Goal: Task Accomplishment & Management: Complete application form

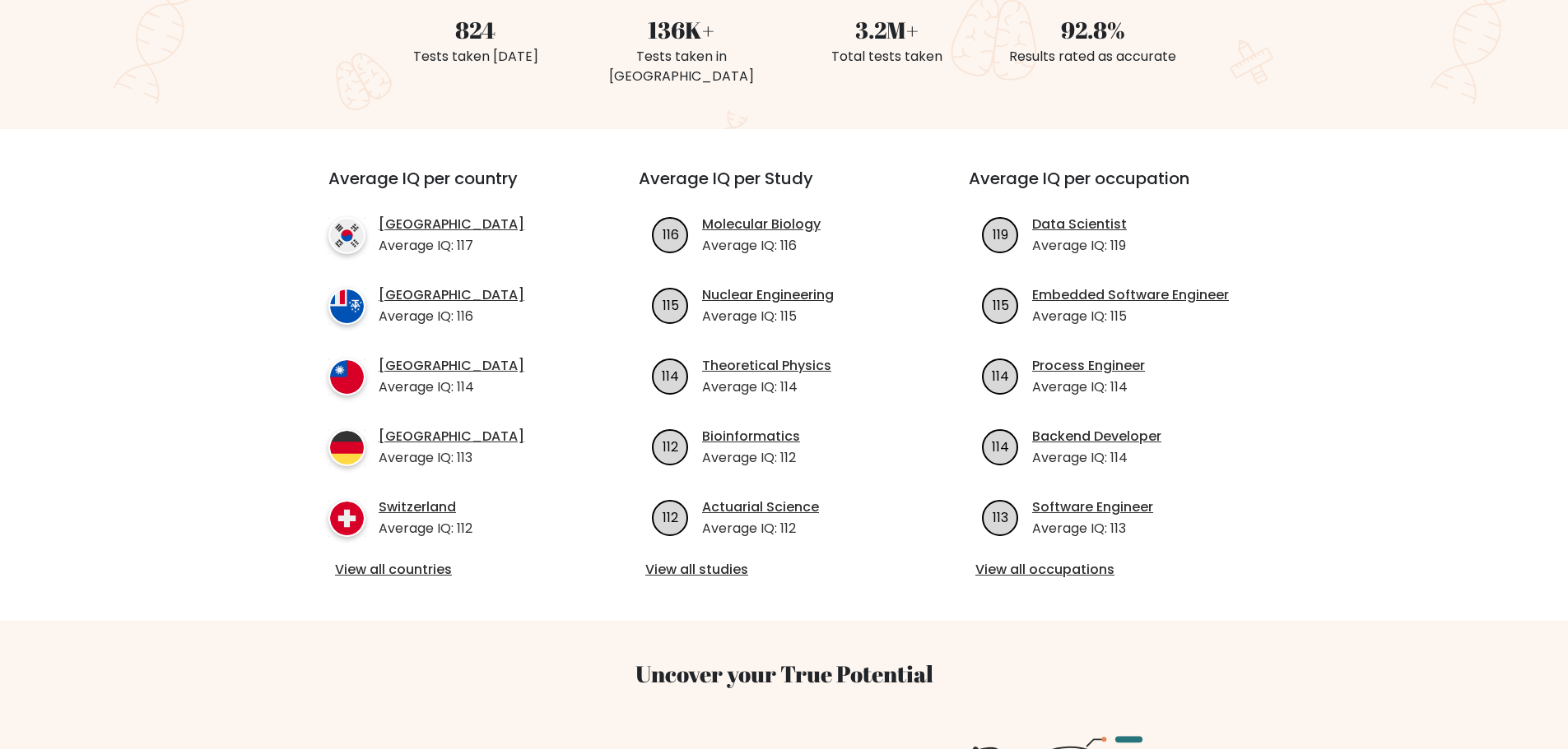
scroll to position [493, 0]
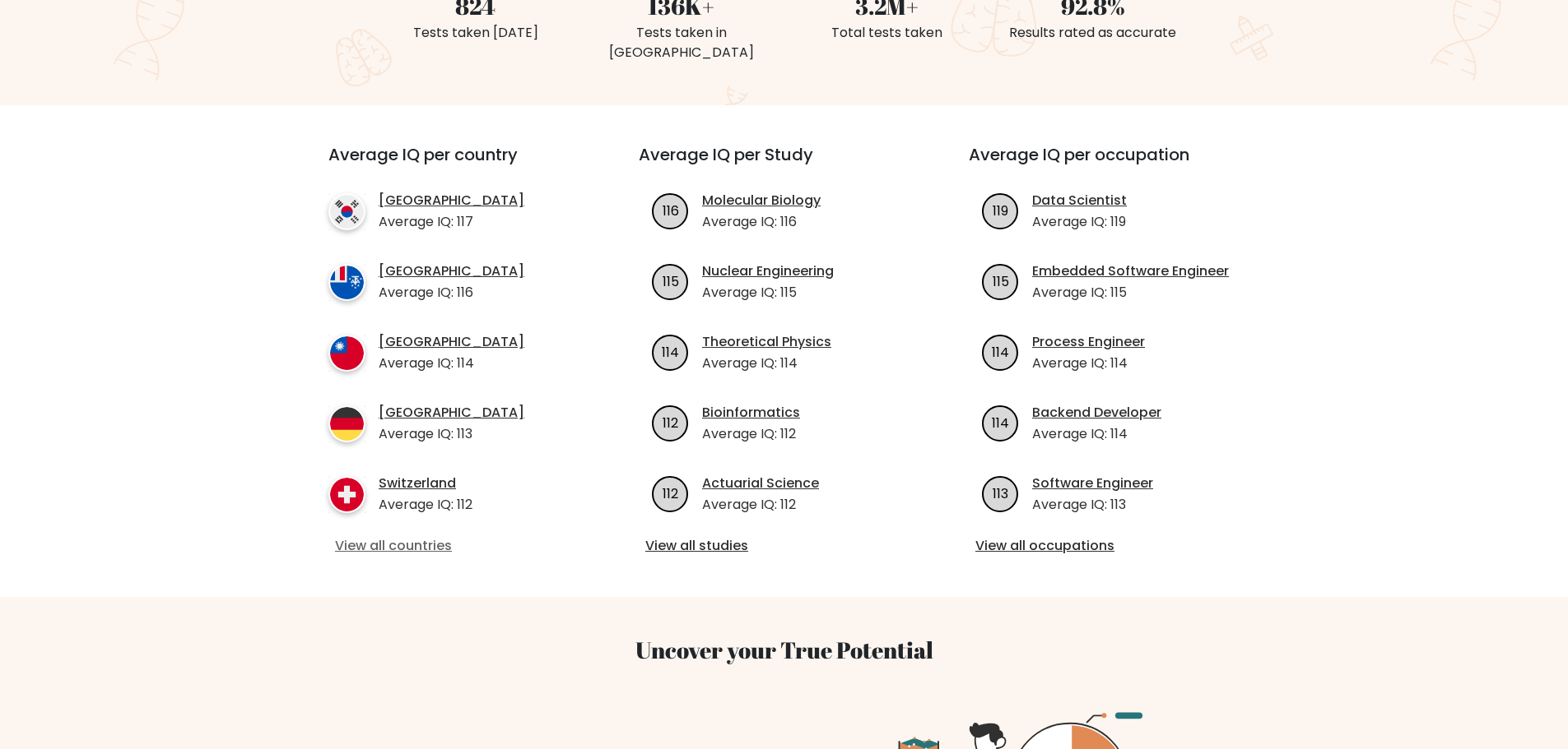
click at [372, 537] on link "View all countries" at bounding box center [453, 546] width 238 height 19
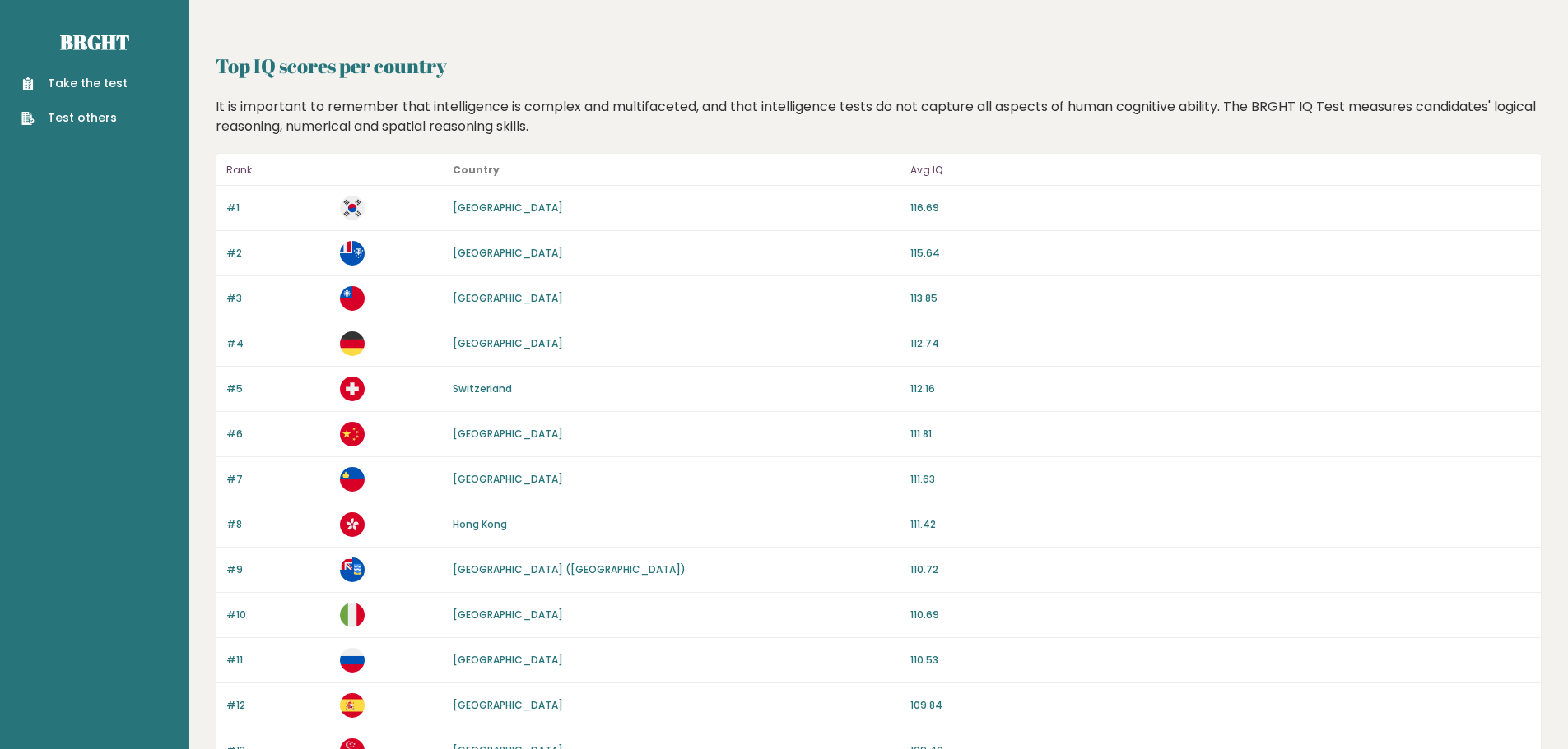
click at [97, 83] on link "Take the test" at bounding box center [74, 83] width 106 height 18
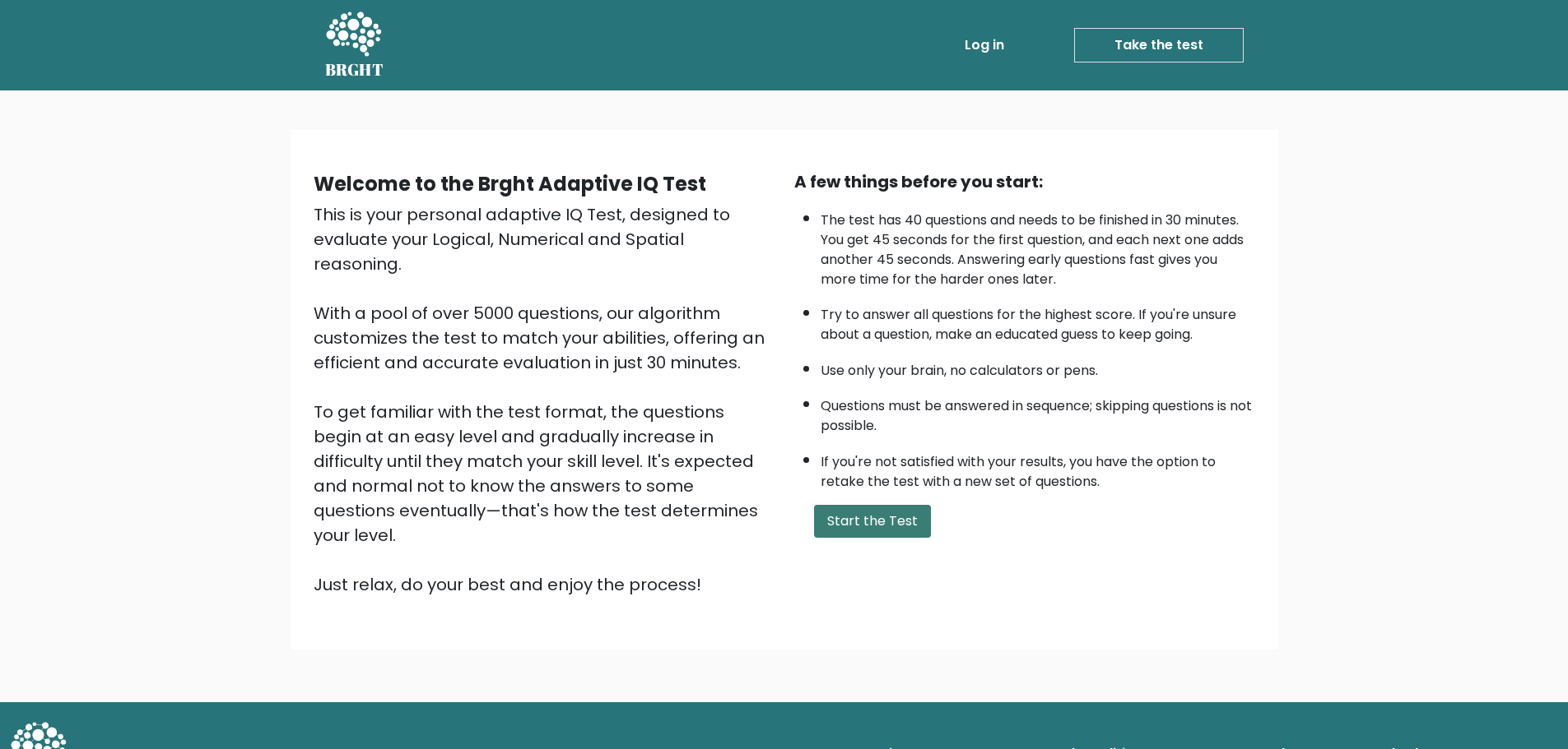
click at [853, 513] on button "Start the Test" at bounding box center [871, 521] width 117 height 32
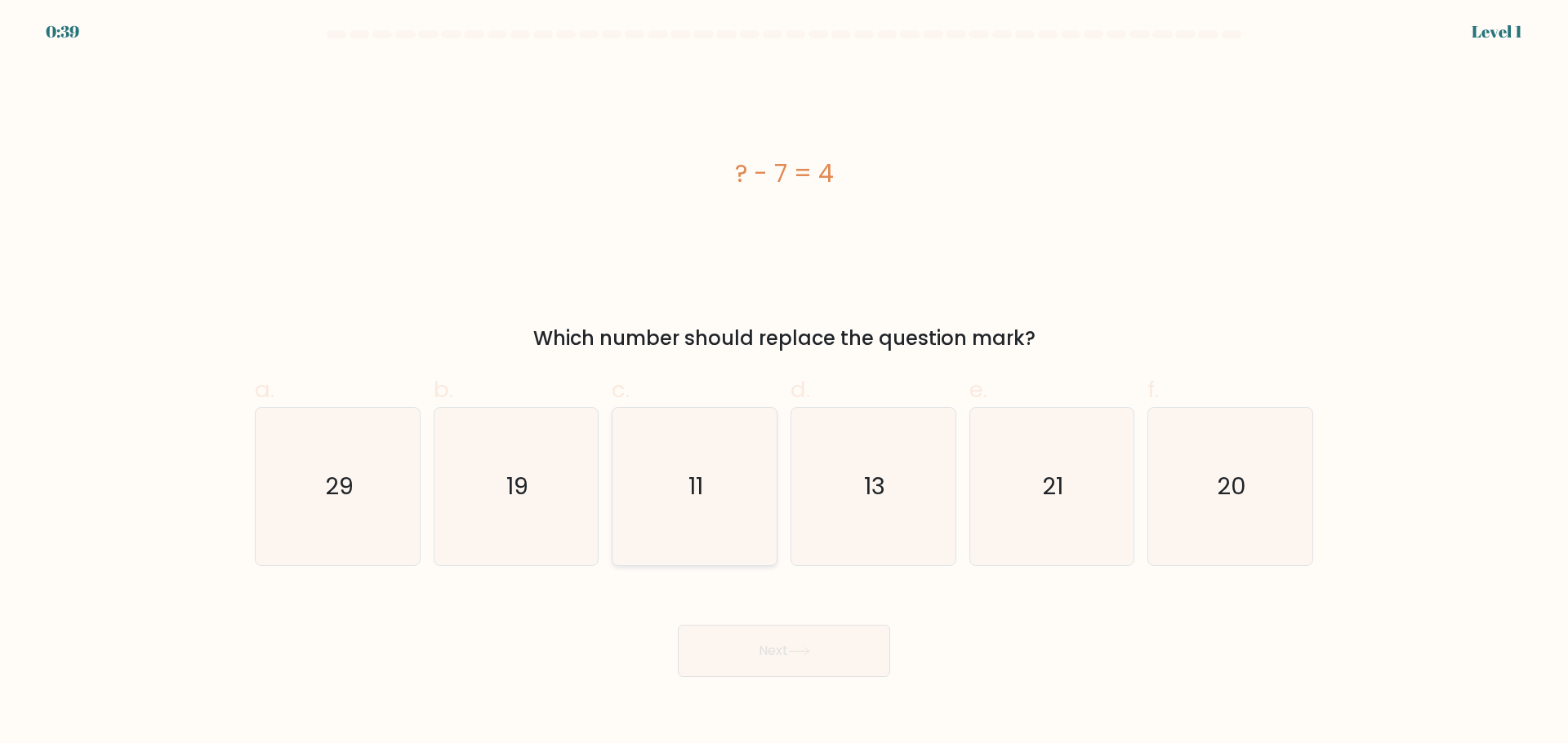
click at [708, 510] on icon "11" at bounding box center [694, 486] width 158 height 158
click at [784, 382] on input "c. 11" at bounding box center [784, 377] width 1 height 10
radio input "true"
click at [810, 651] on icon at bounding box center [798, 652] width 22 height 9
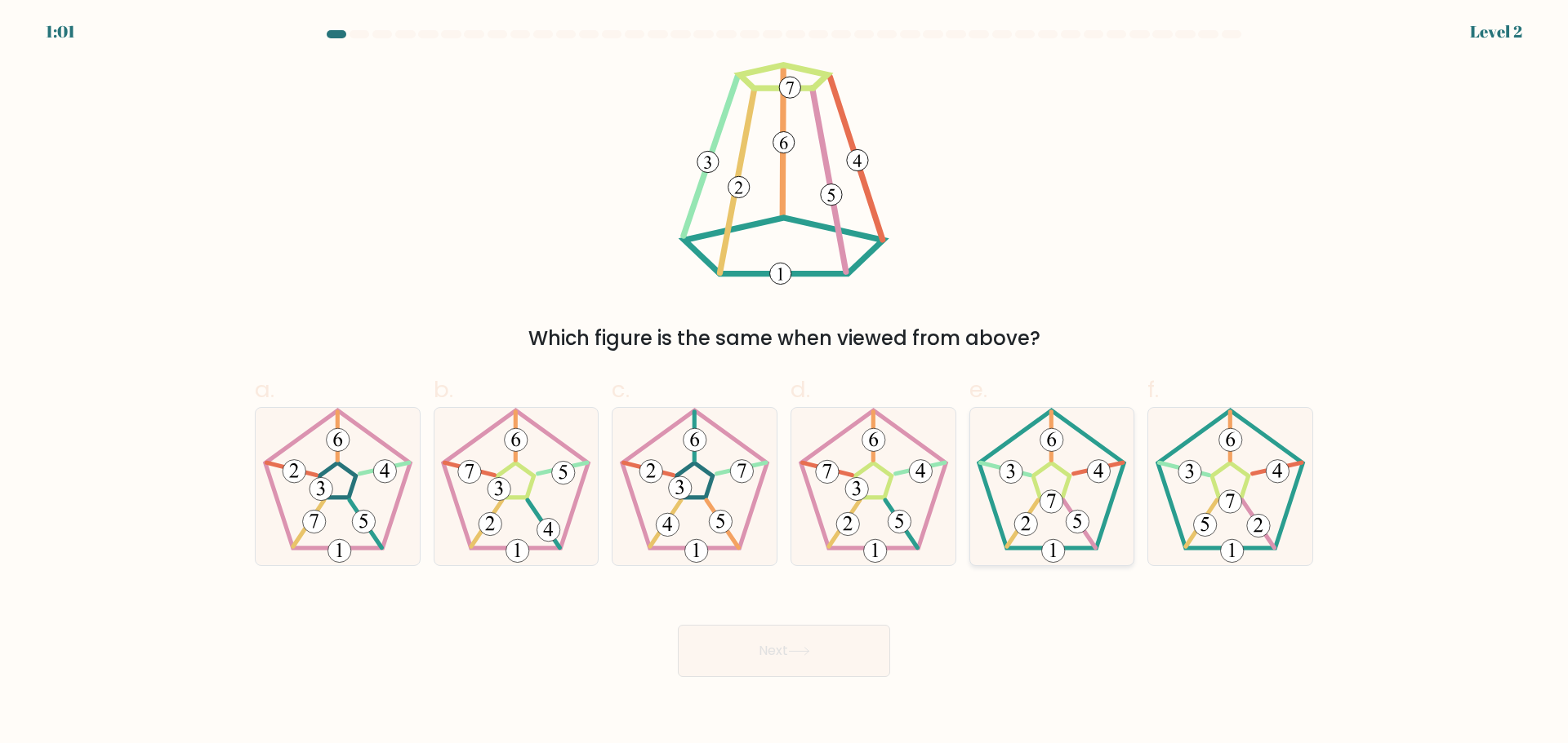
click at [1056, 493] on 180 at bounding box center [1051, 501] width 23 height 23
click at [784, 382] on input "e." at bounding box center [784, 377] width 1 height 10
radio input "true"
click at [844, 652] on button "Next" at bounding box center [784, 652] width 213 height 52
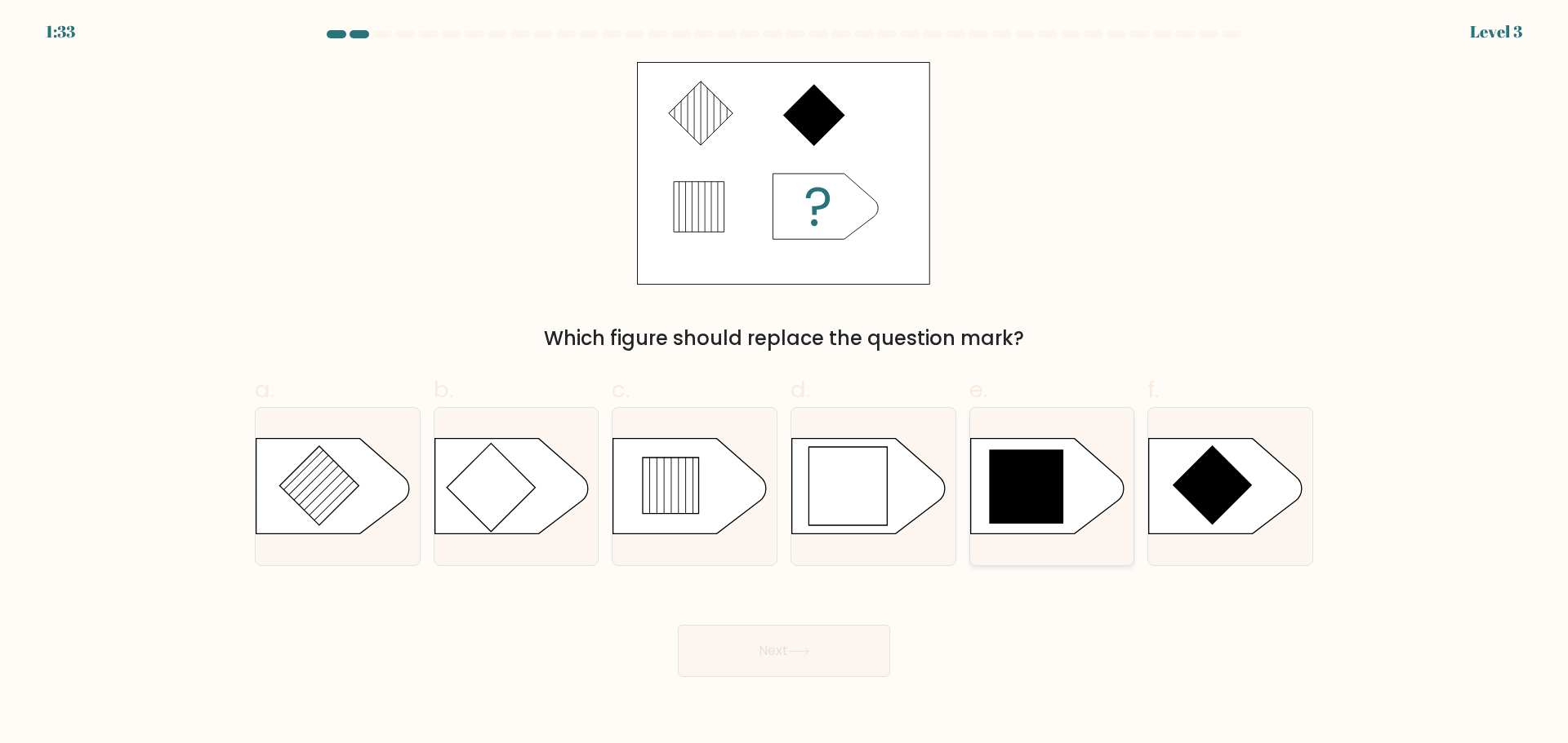
click at [1032, 489] on icon at bounding box center [1025, 486] width 74 height 74
click at [784, 382] on input "e." at bounding box center [784, 377] width 1 height 10
radio input "true"
click at [764, 638] on button "Next" at bounding box center [784, 652] width 213 height 52
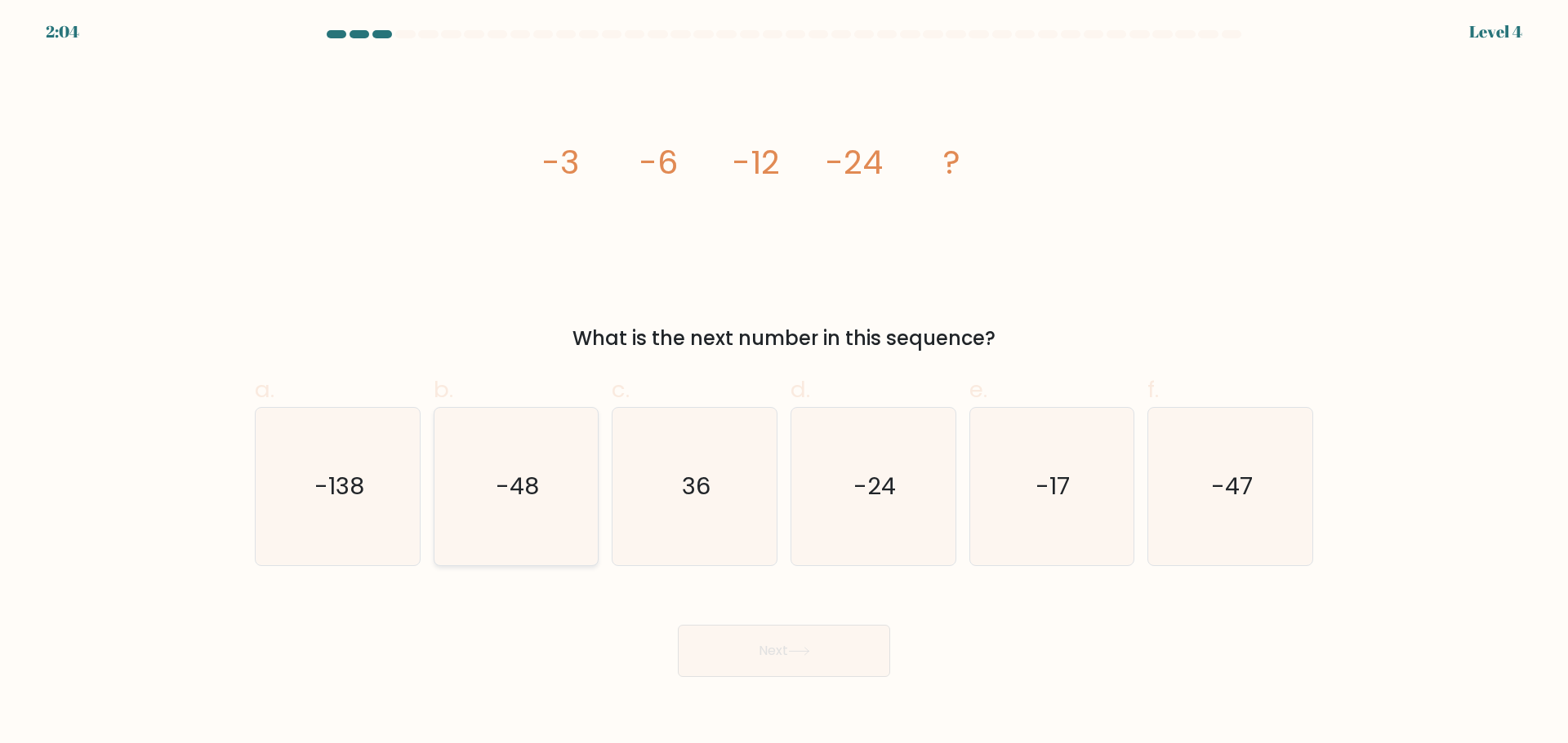
drag, startPoint x: 472, startPoint y: 457, endPoint x: 537, endPoint y: 558, distance: 120.1
click at [472, 458] on icon "-48" at bounding box center [515, 486] width 158 height 158
click at [784, 382] on input "b. -48" at bounding box center [784, 377] width 1 height 10
radio input "true"
click at [819, 648] on button "Next" at bounding box center [784, 652] width 213 height 52
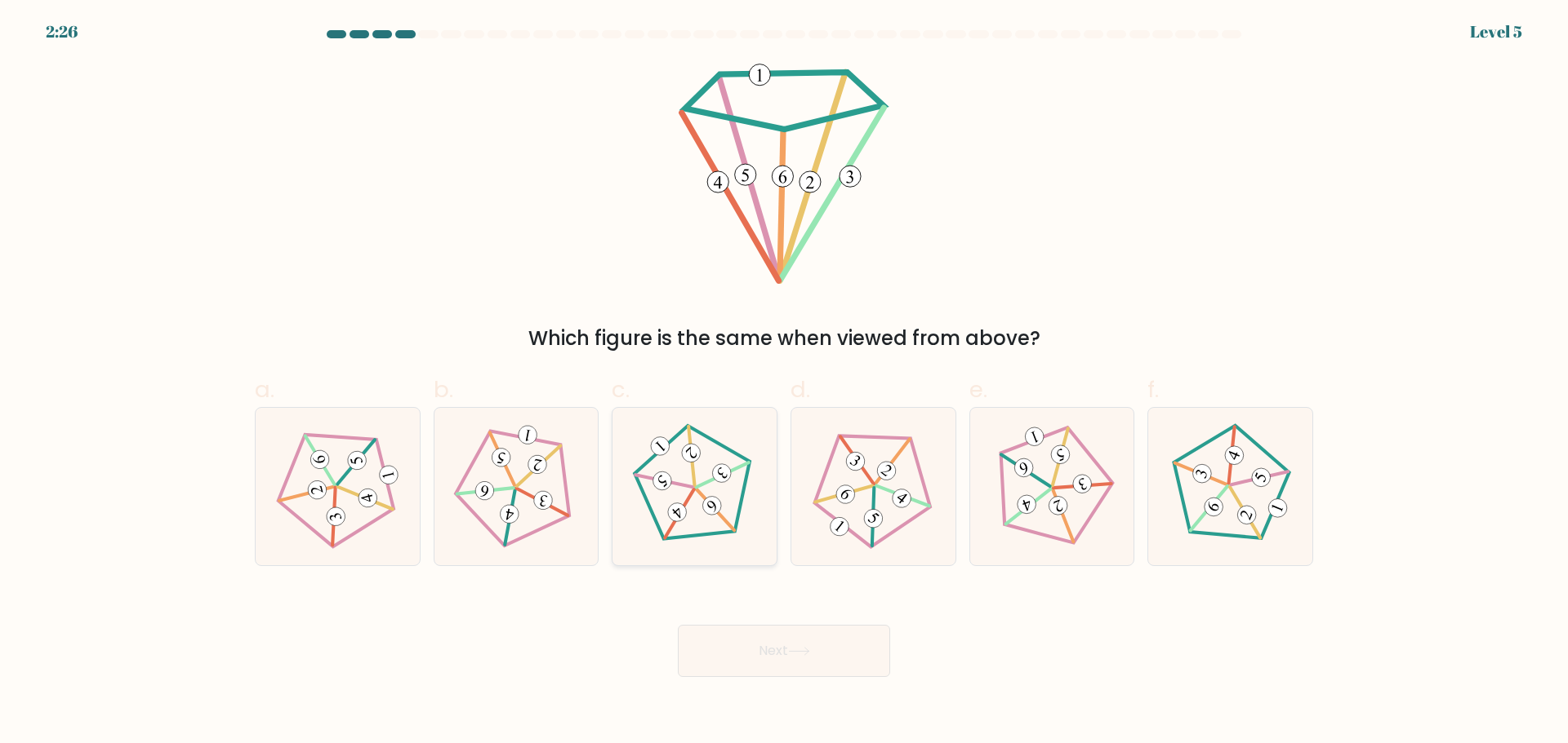
click at [691, 529] on icon at bounding box center [694, 486] width 126 height 125
click at [784, 382] on input "c." at bounding box center [784, 377] width 1 height 10
radio input "true"
click at [760, 656] on button "Next" at bounding box center [784, 652] width 213 height 52
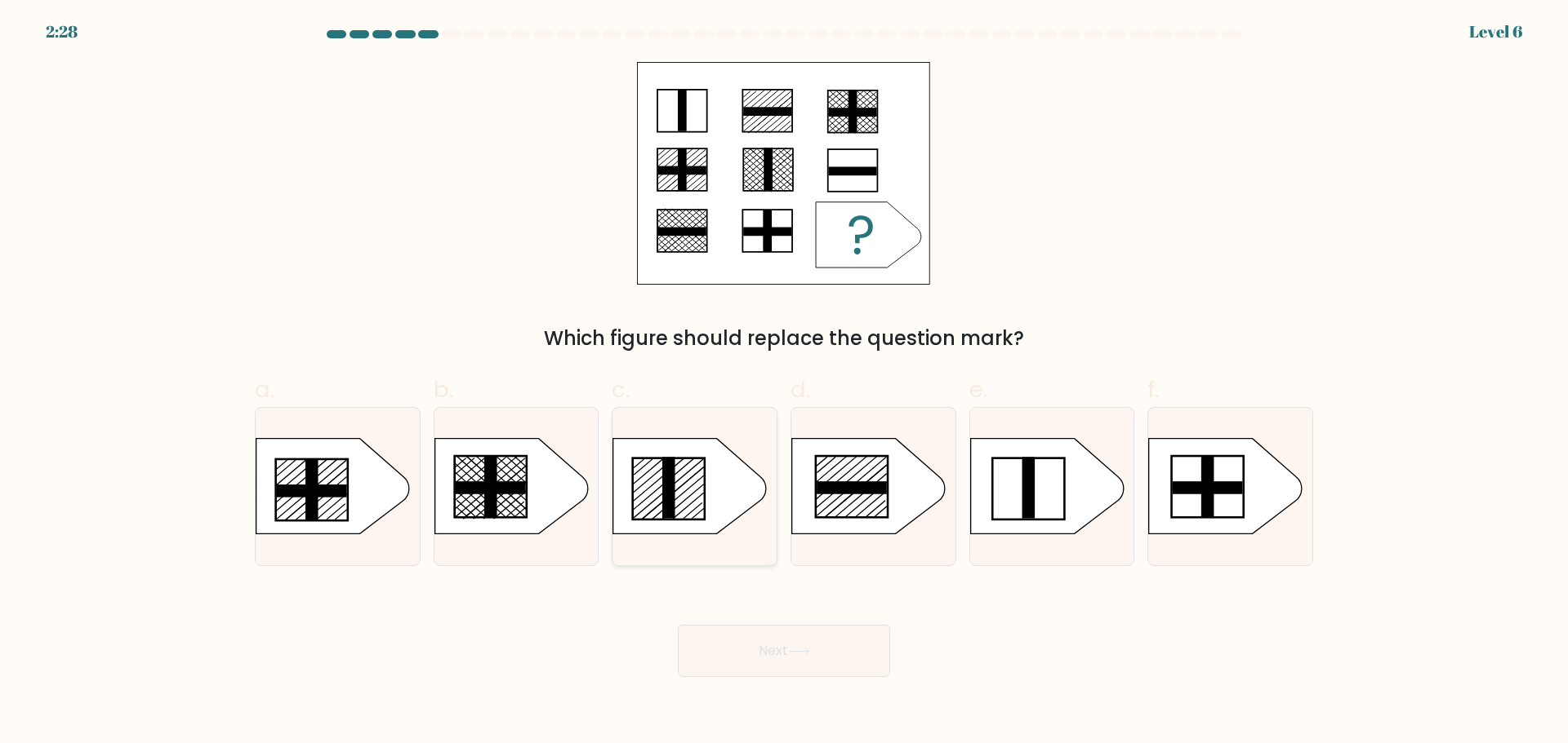
click at [669, 503] on rect at bounding box center [669, 488] width 13 height 62
click at [784, 382] on input "c." at bounding box center [784, 377] width 1 height 10
radio input "true"
click at [748, 665] on button "Next" at bounding box center [784, 652] width 213 height 52
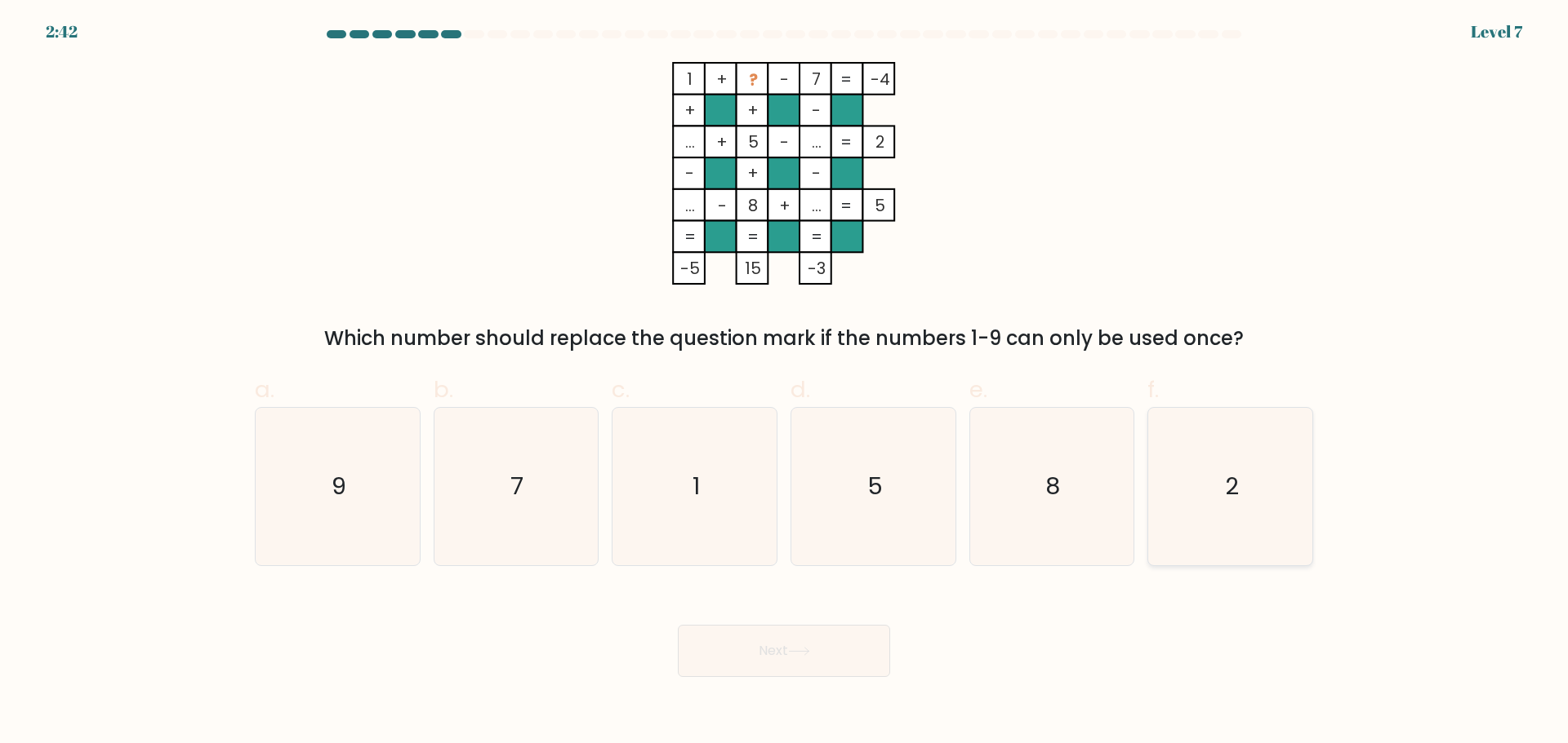
click at [1220, 492] on icon "2" at bounding box center [1230, 486] width 158 height 158
click at [784, 382] on input "f. 2" at bounding box center [784, 377] width 1 height 10
radio input "true"
click at [841, 658] on button "Next" at bounding box center [784, 652] width 213 height 52
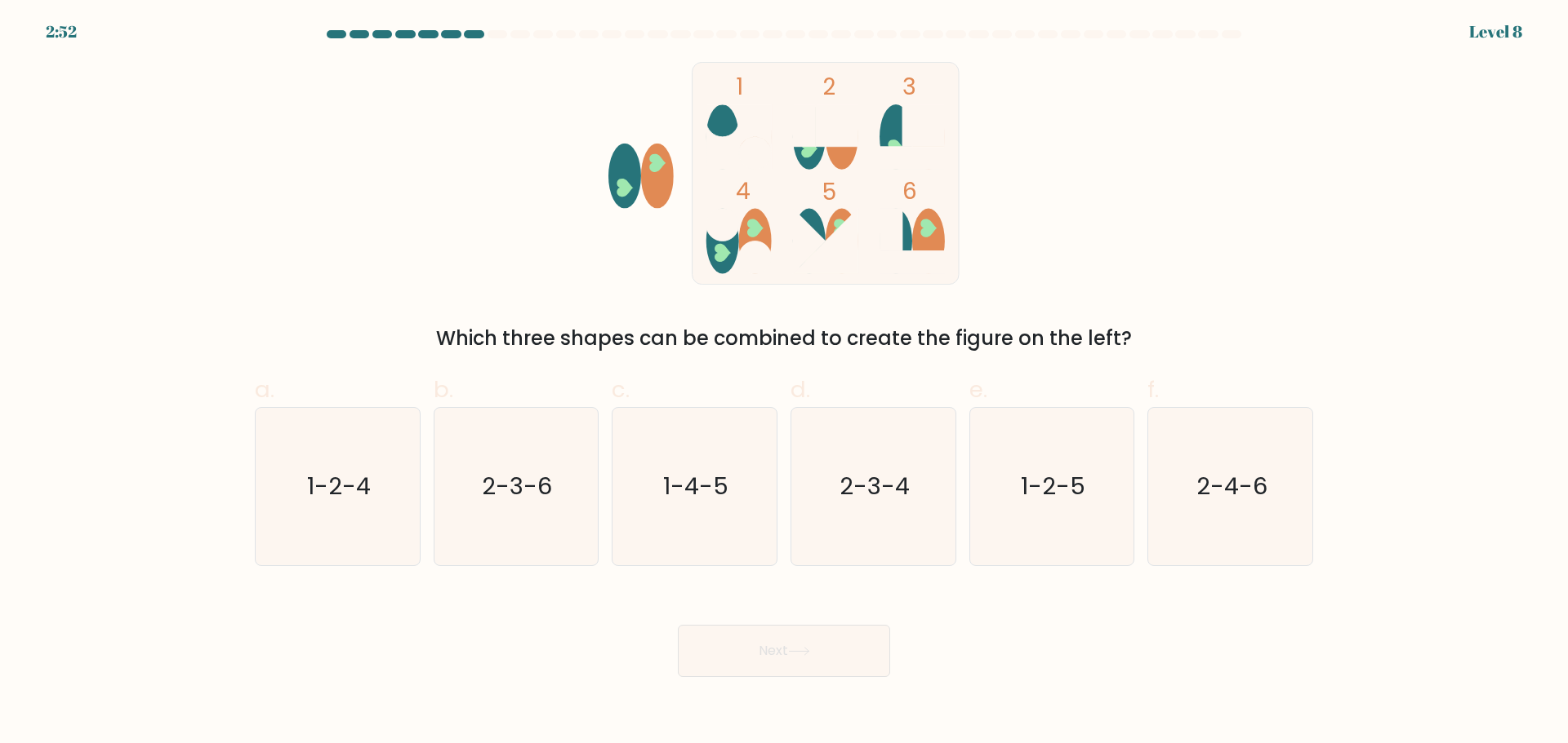
click at [936, 237] on ellipse at bounding box center [927, 241] width 32 height 65
click at [549, 496] on text "2-3-6" at bounding box center [518, 486] width 71 height 32
click at [784, 382] on input "b. 2-3-6" at bounding box center [784, 377] width 1 height 10
radio input "true"
click at [765, 660] on button "Next" at bounding box center [784, 652] width 213 height 52
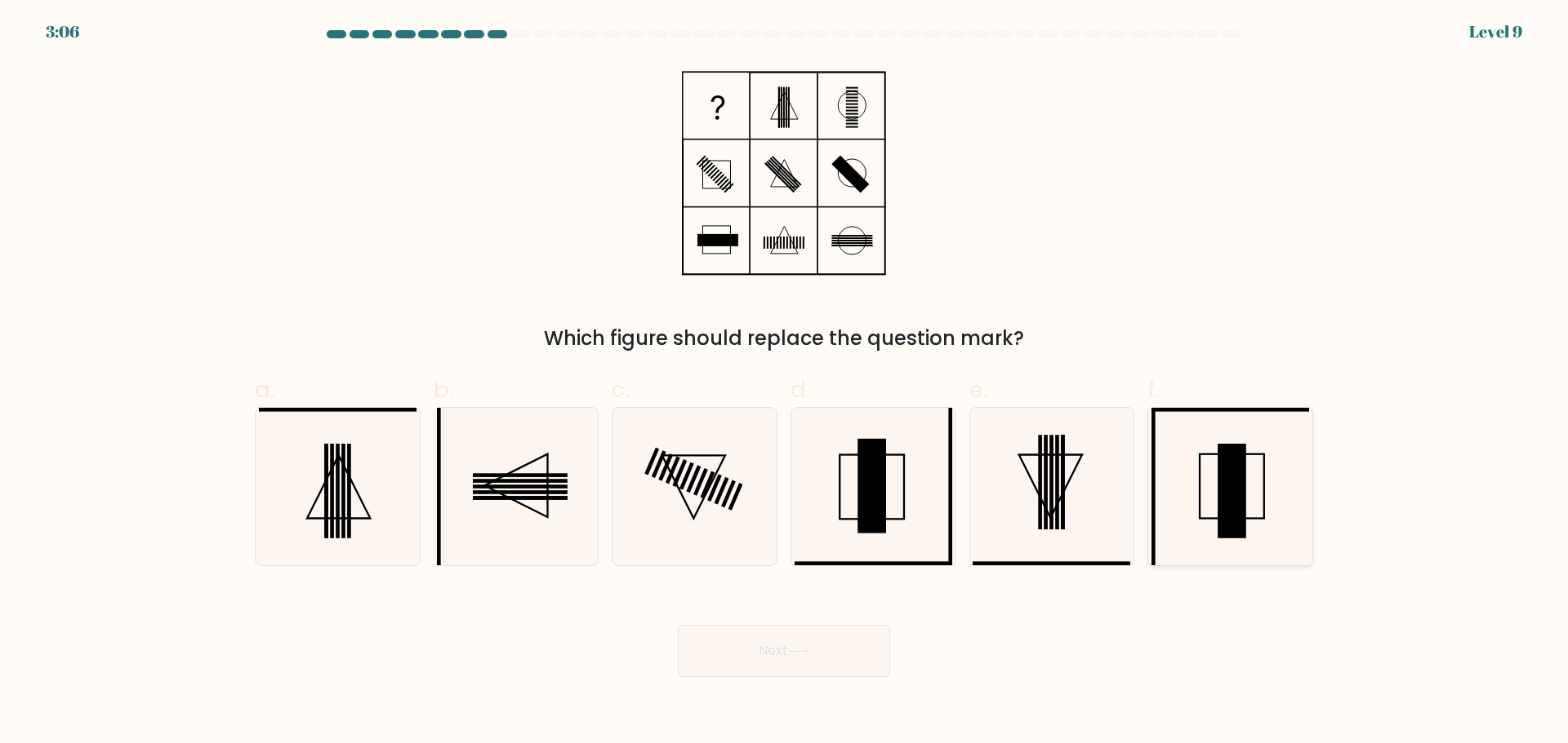
click at [1237, 490] on rect at bounding box center [1232, 491] width 29 height 95
click at [784, 382] on input "f." at bounding box center [784, 377] width 1 height 10
radio input "true"
click at [799, 662] on button "Next" at bounding box center [784, 652] width 213 height 52
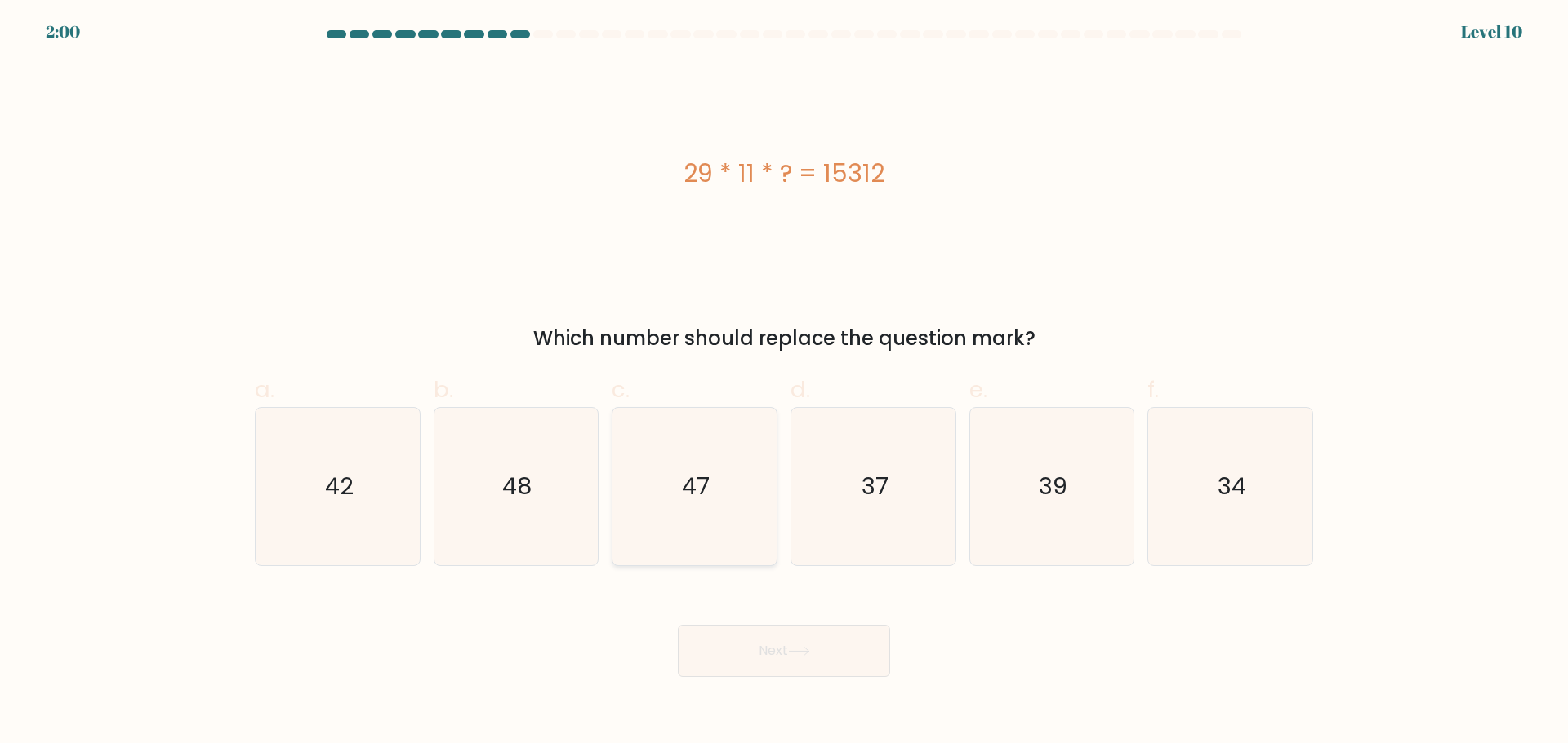
click at [728, 458] on icon "47" at bounding box center [694, 486] width 158 height 158
click at [784, 382] on input "c. 47" at bounding box center [784, 377] width 1 height 10
radio input "true"
drag, startPoint x: 780, startPoint y: 641, endPoint x: 789, endPoint y: 645, distance: 9.8
click at [781, 642] on button "Next" at bounding box center [784, 652] width 213 height 52
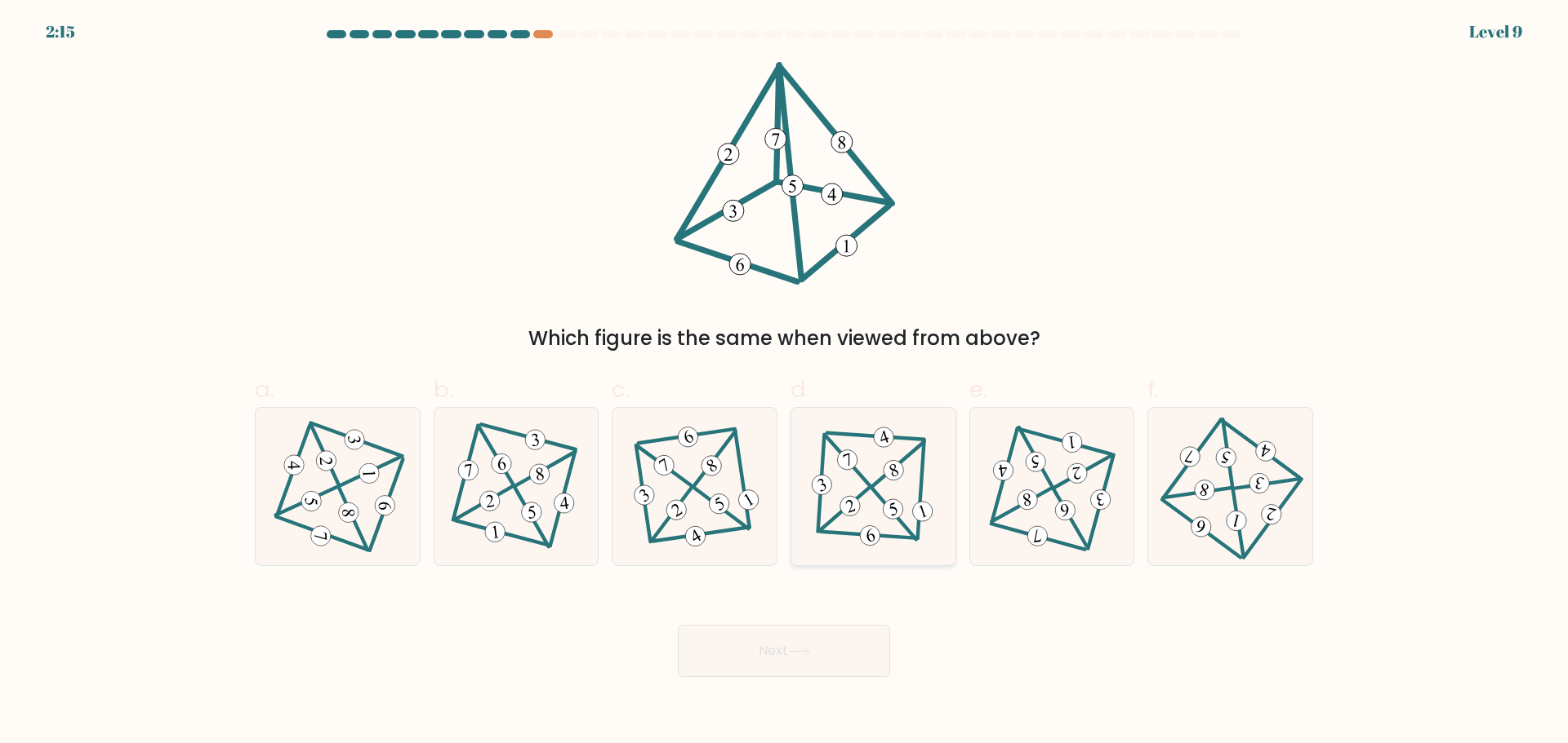
click at [847, 457] on 586 at bounding box center [847, 459] width 25 height 25
click at [784, 382] on input "d." at bounding box center [784, 377] width 1 height 10
radio input "true"
click at [796, 665] on button "Next" at bounding box center [784, 652] width 213 height 52
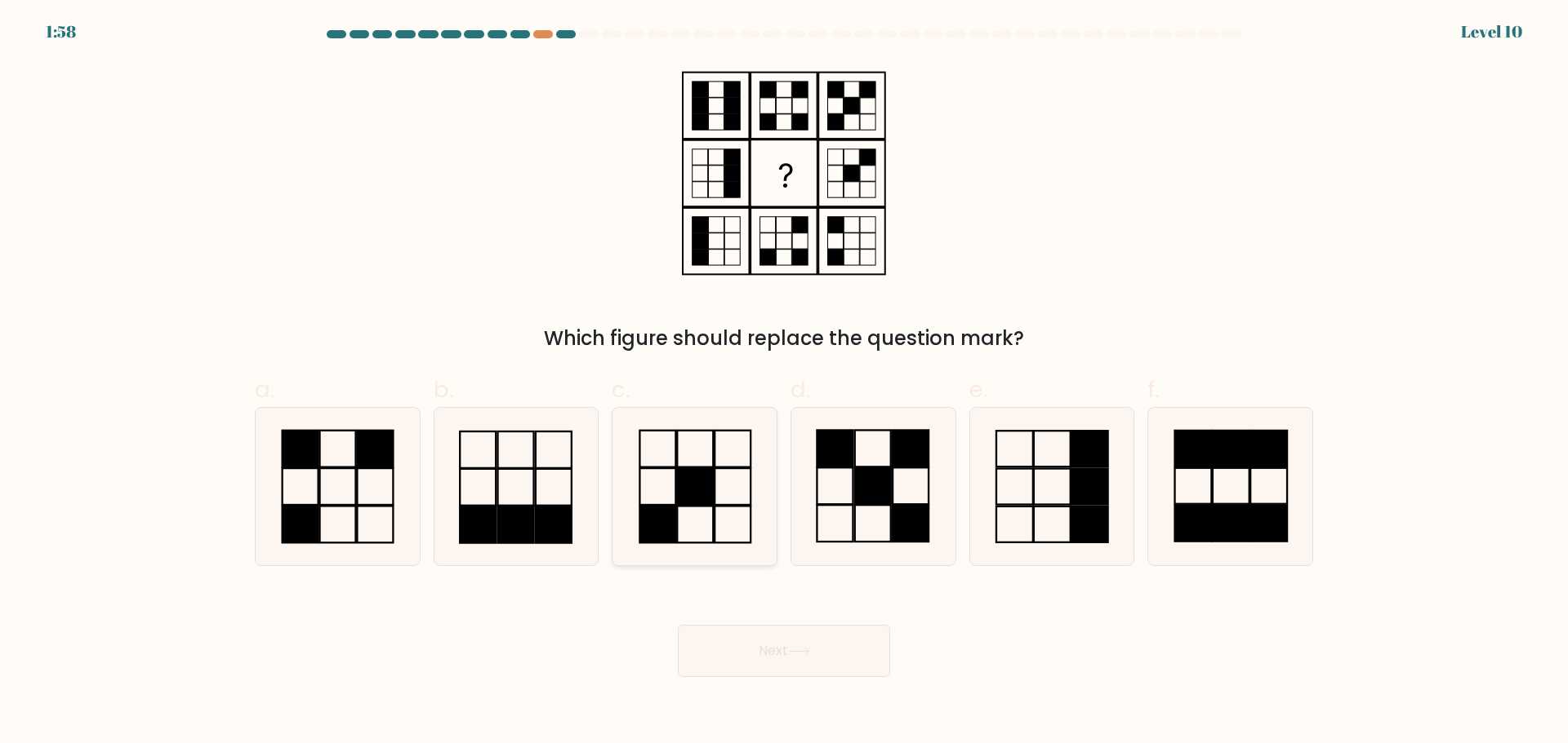
click at [670, 501] on icon at bounding box center [694, 486] width 158 height 158
click at [784, 382] on input "c." at bounding box center [784, 377] width 1 height 10
radio input "true"
click at [768, 646] on button "Next" at bounding box center [784, 652] width 213 height 52
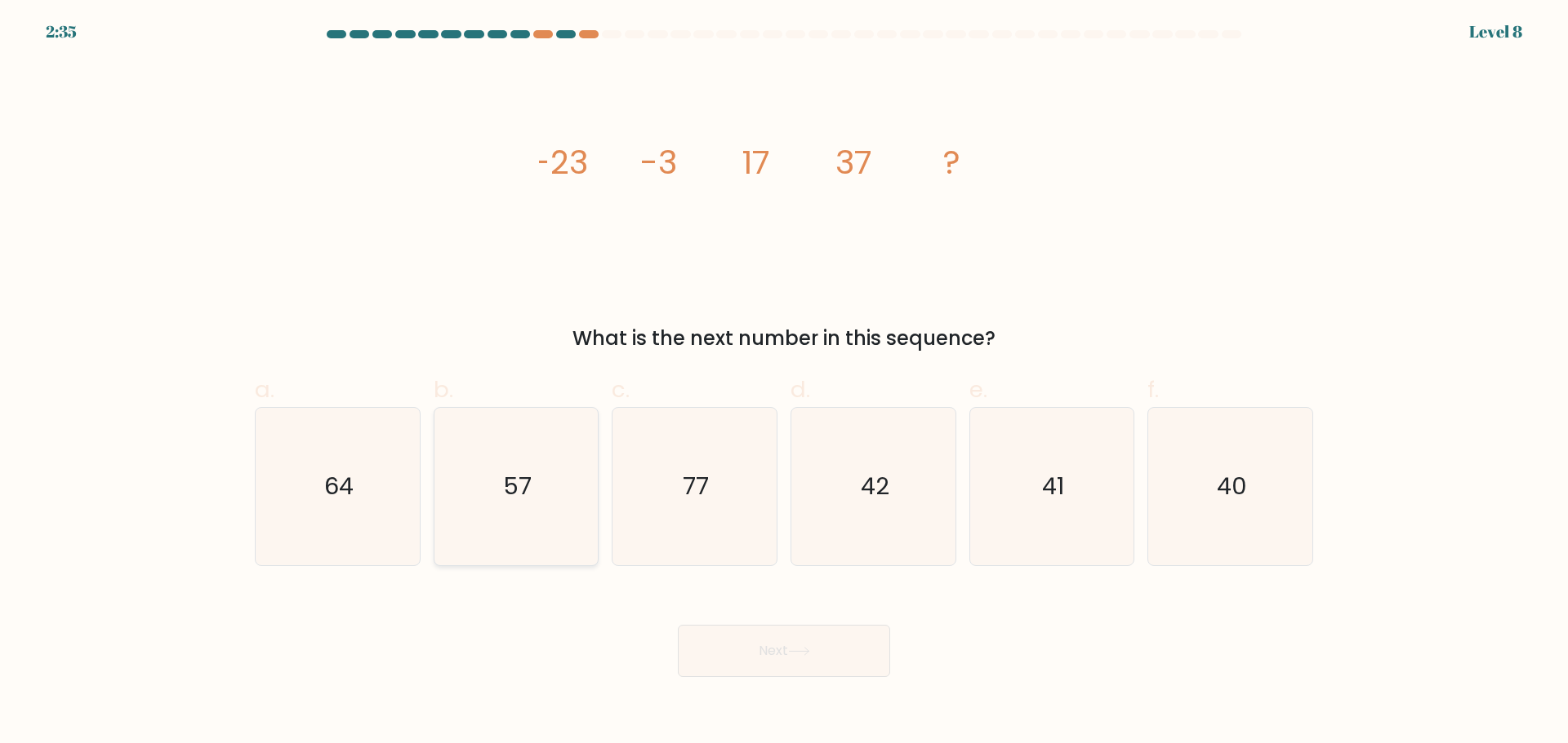
click at [548, 491] on icon "57" at bounding box center [515, 486] width 158 height 158
click at [784, 382] on input "b. 57" at bounding box center [784, 377] width 1 height 10
radio input "true"
click at [789, 653] on button "Next" at bounding box center [784, 652] width 213 height 52
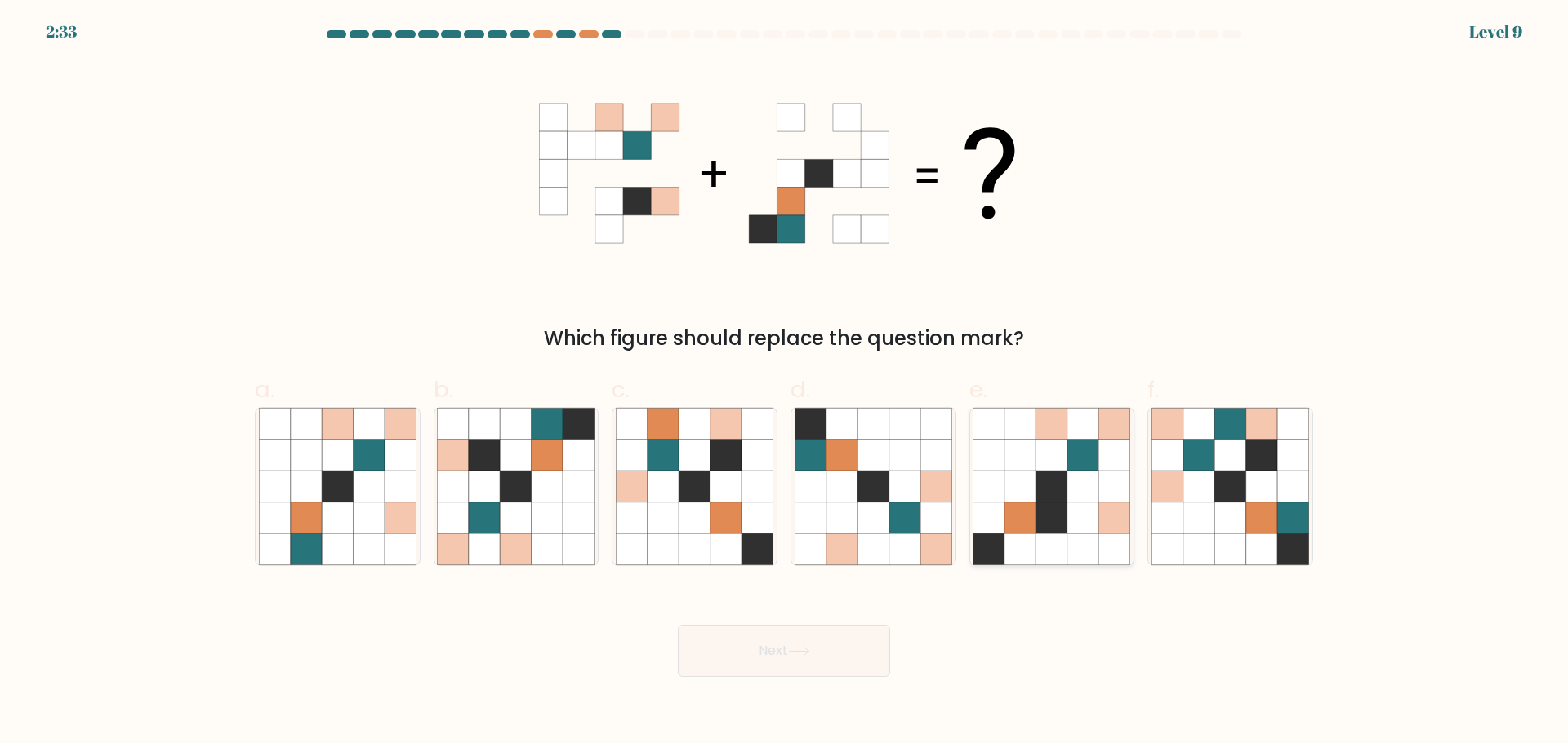
click at [1001, 486] on icon at bounding box center [989, 487] width 31 height 31
click at [784, 382] on input "e." at bounding box center [784, 377] width 1 height 10
radio input "true"
click at [791, 659] on button "Next" at bounding box center [784, 652] width 213 height 52
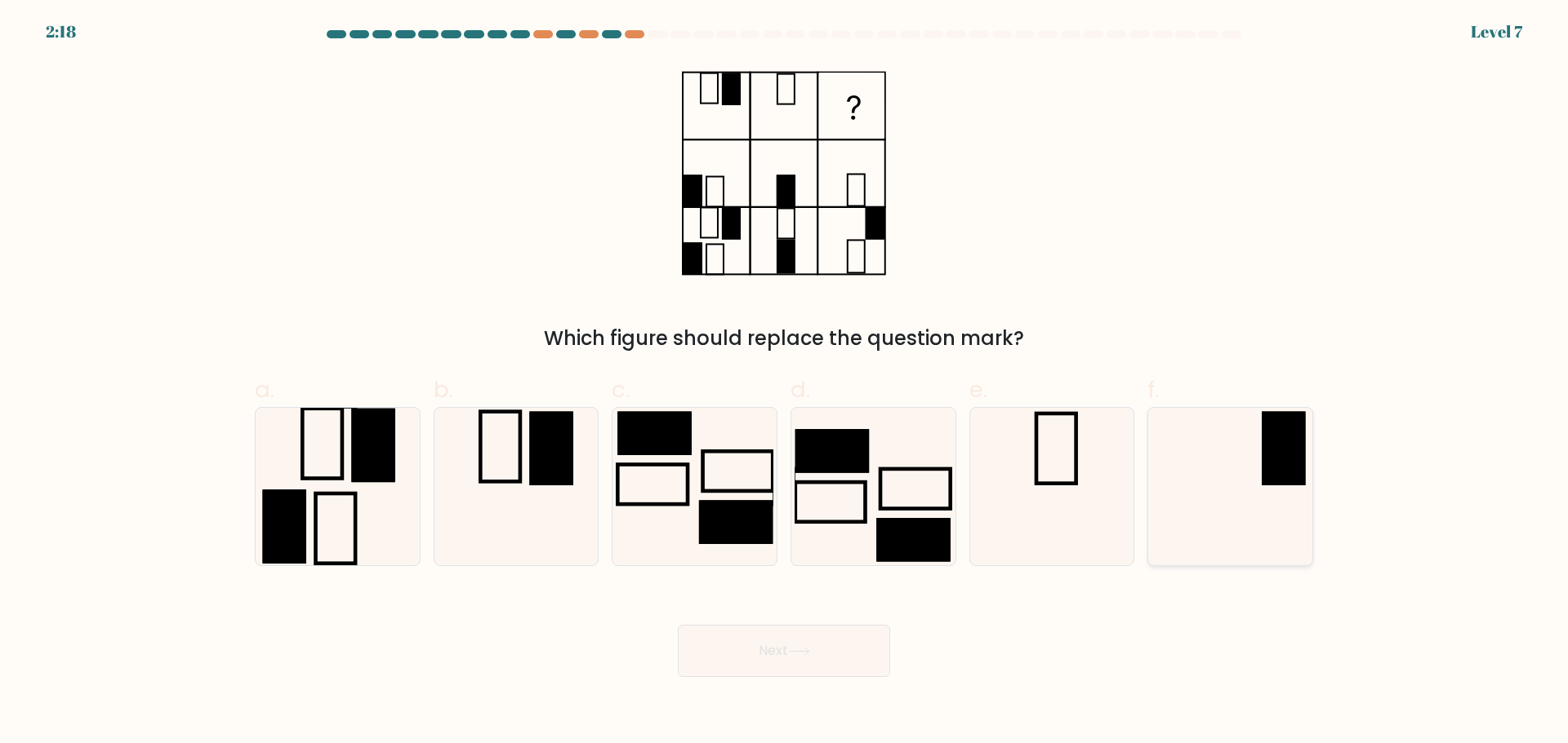
click at [1232, 449] on icon at bounding box center [1230, 486] width 158 height 158
click at [784, 382] on input "f." at bounding box center [784, 377] width 1 height 10
radio input "true"
click at [749, 658] on button "Next" at bounding box center [784, 652] width 213 height 52
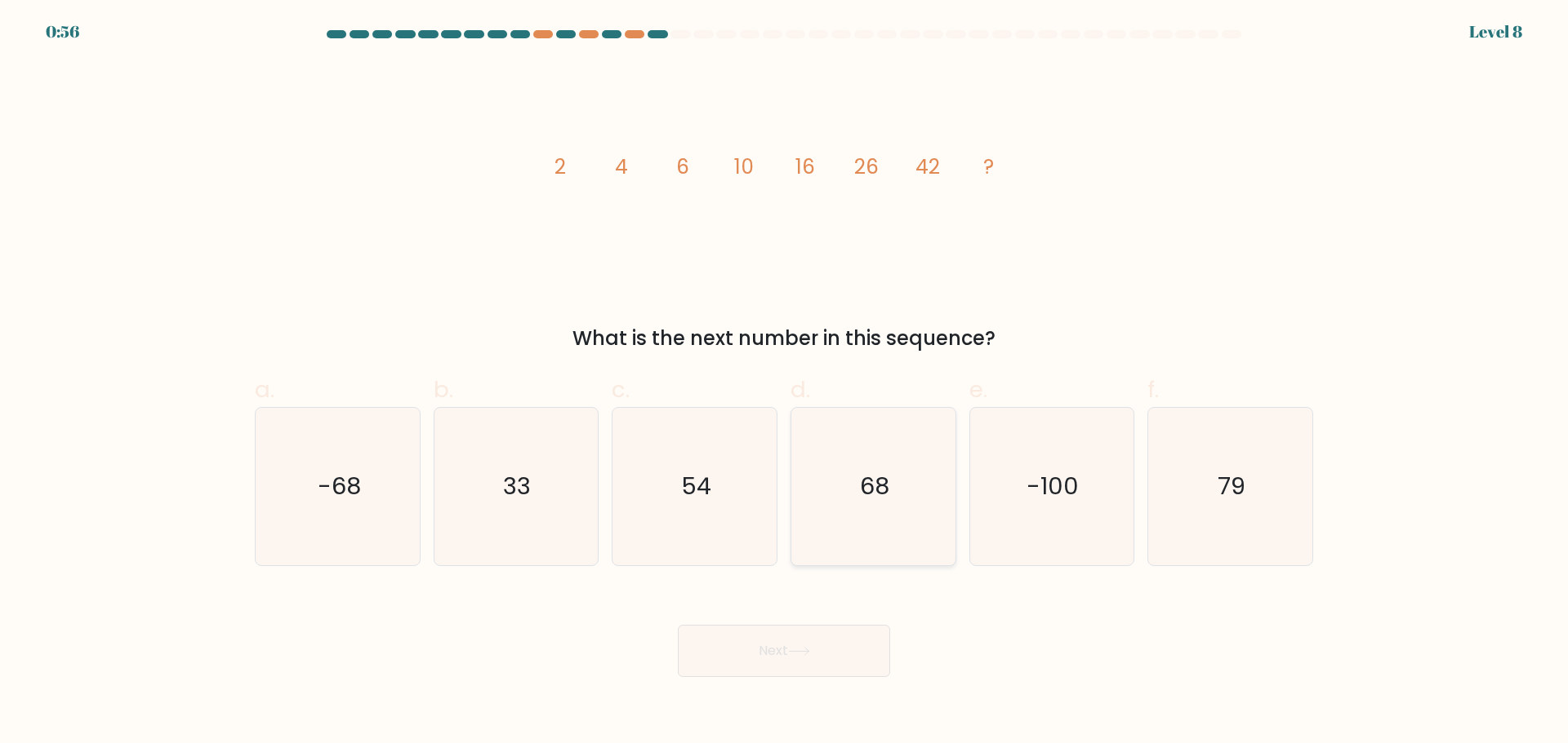
click at [845, 481] on icon "68" at bounding box center [872, 486] width 158 height 158
click at [784, 382] on input "d. 68" at bounding box center [784, 377] width 1 height 10
radio input "true"
click at [743, 654] on button "Next" at bounding box center [784, 652] width 213 height 52
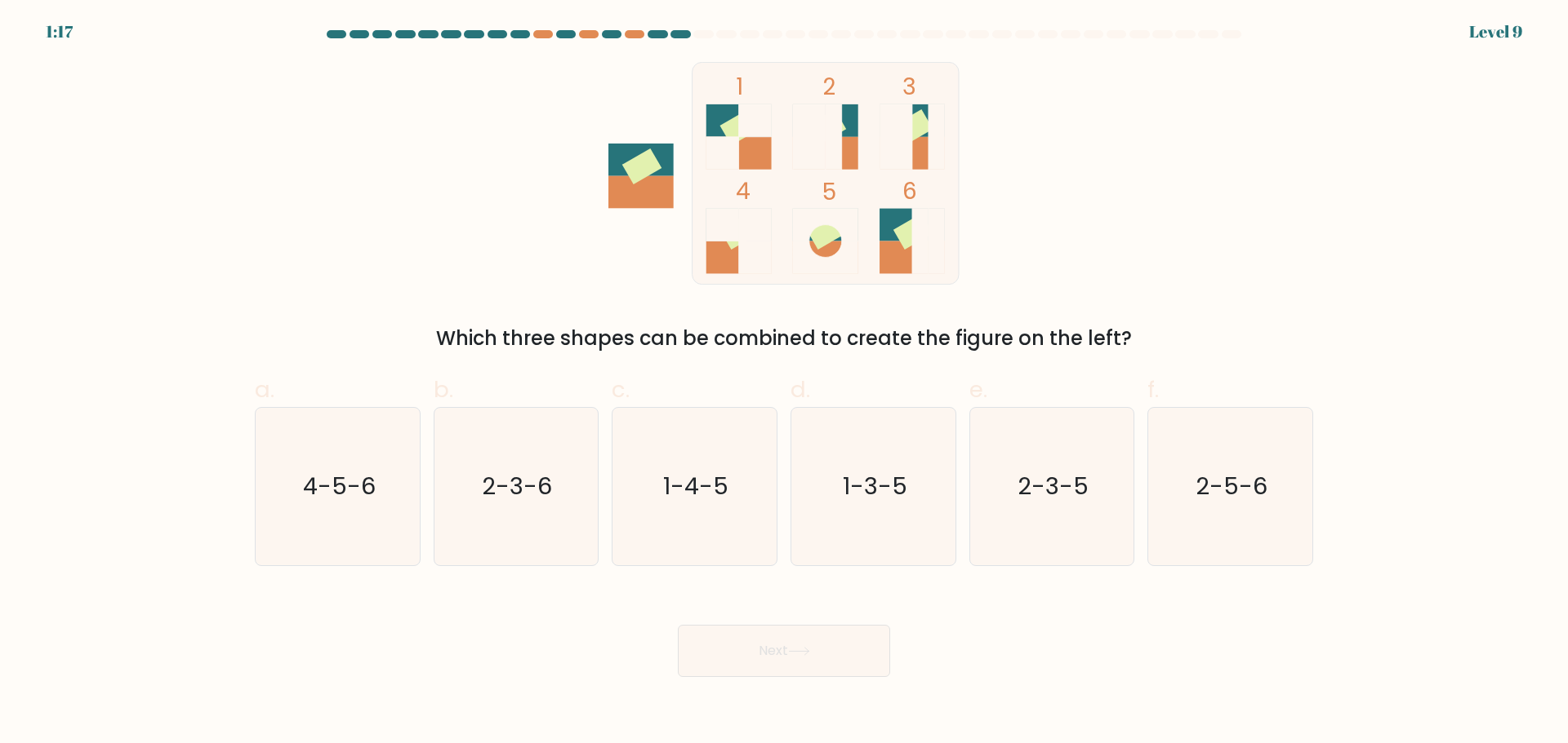
click at [905, 261] on rect at bounding box center [912, 257] width 65 height 32
click at [519, 459] on icon "2-3-6" at bounding box center [515, 486] width 158 height 158
click at [784, 382] on input "b. 2-3-6" at bounding box center [784, 377] width 1 height 10
radio input "true"
click at [743, 655] on button "Next" at bounding box center [784, 652] width 213 height 52
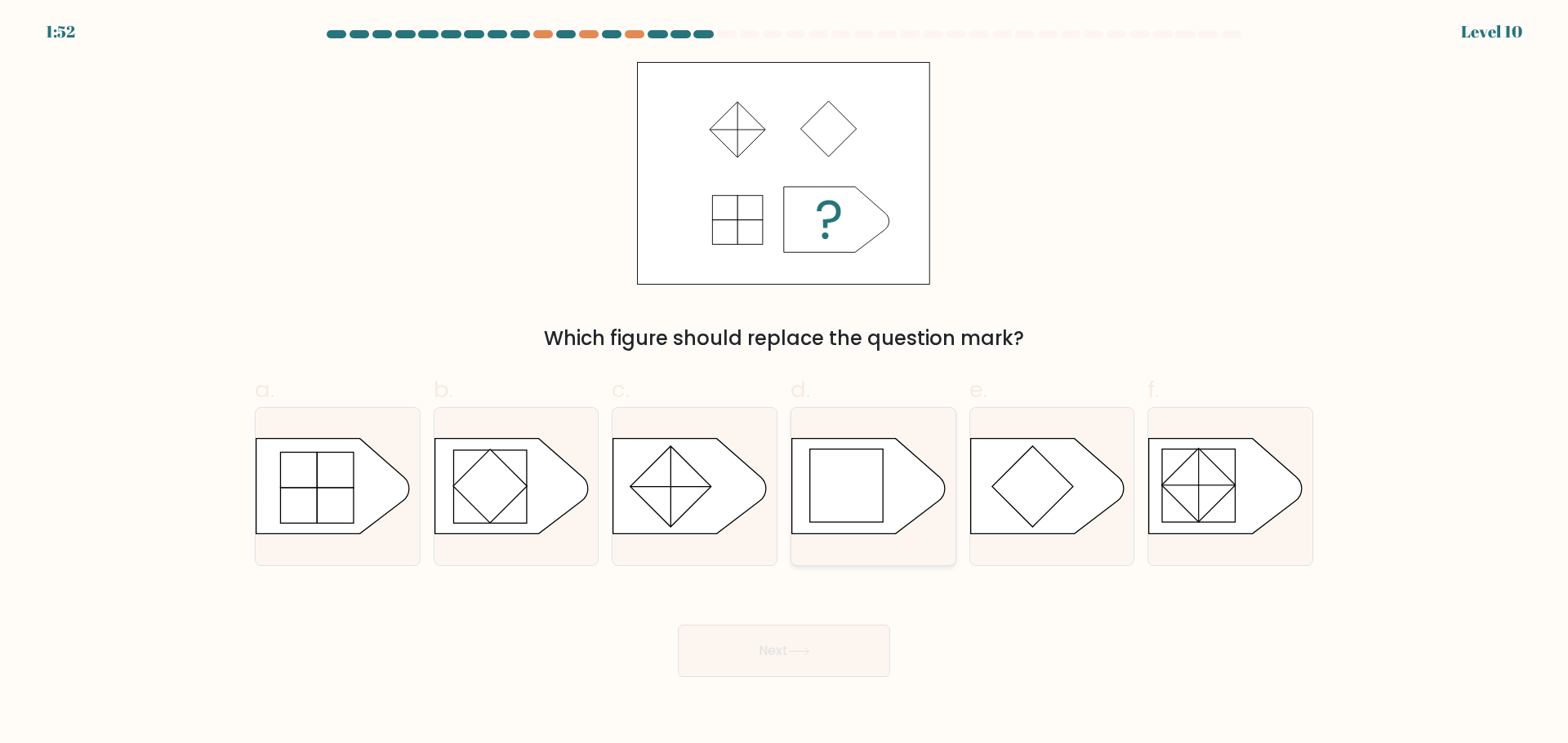
click at [868, 493] on rect at bounding box center [846, 486] width 73 height 73
click at [784, 382] on input "d." at bounding box center [784, 377] width 1 height 10
radio input "true"
click at [818, 649] on button "Next" at bounding box center [784, 652] width 213 height 52
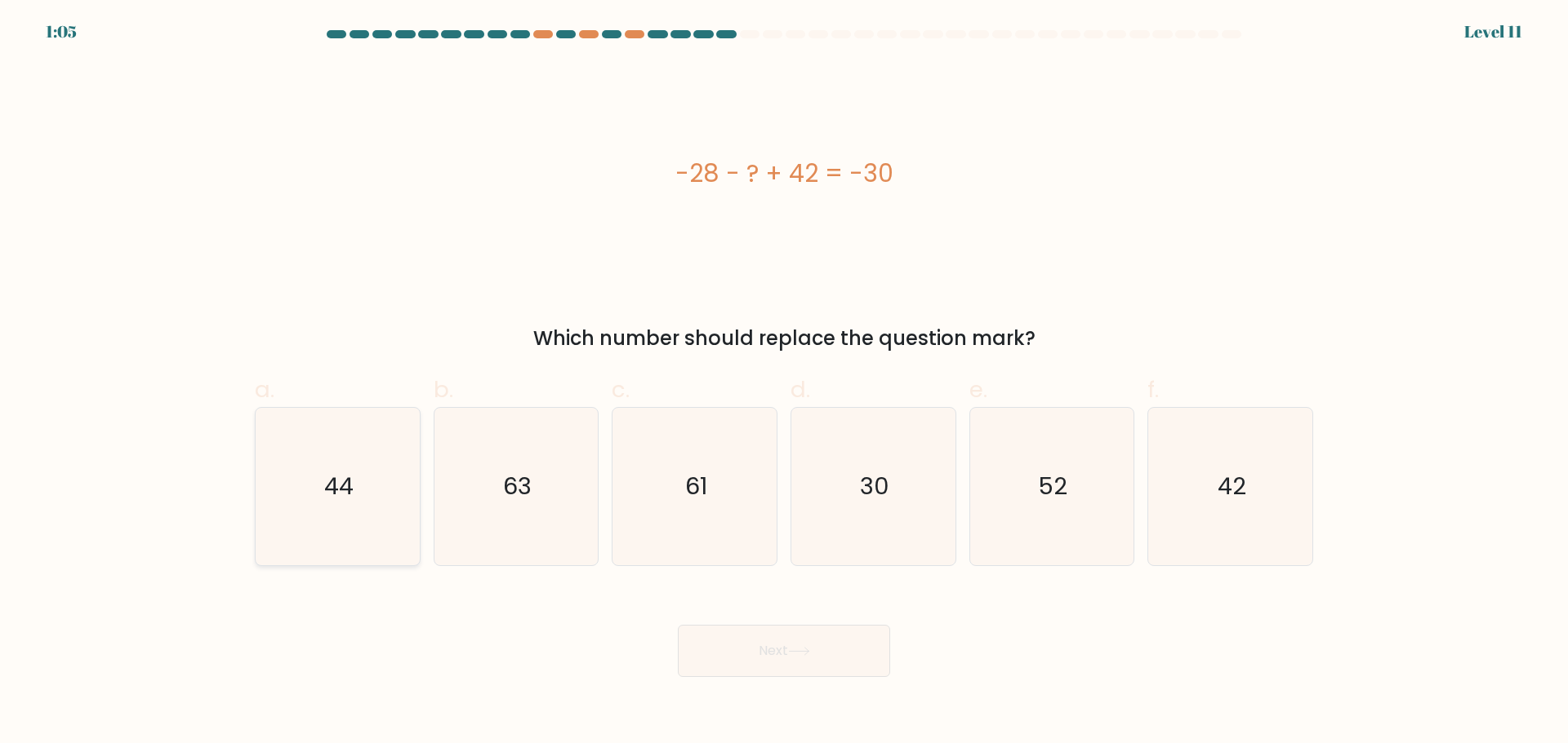
click at [314, 495] on icon "44" at bounding box center [337, 486] width 158 height 158
click at [784, 382] on input "a. 44" at bounding box center [784, 377] width 1 height 10
radio input "true"
click at [700, 664] on button "Next" at bounding box center [784, 652] width 213 height 52
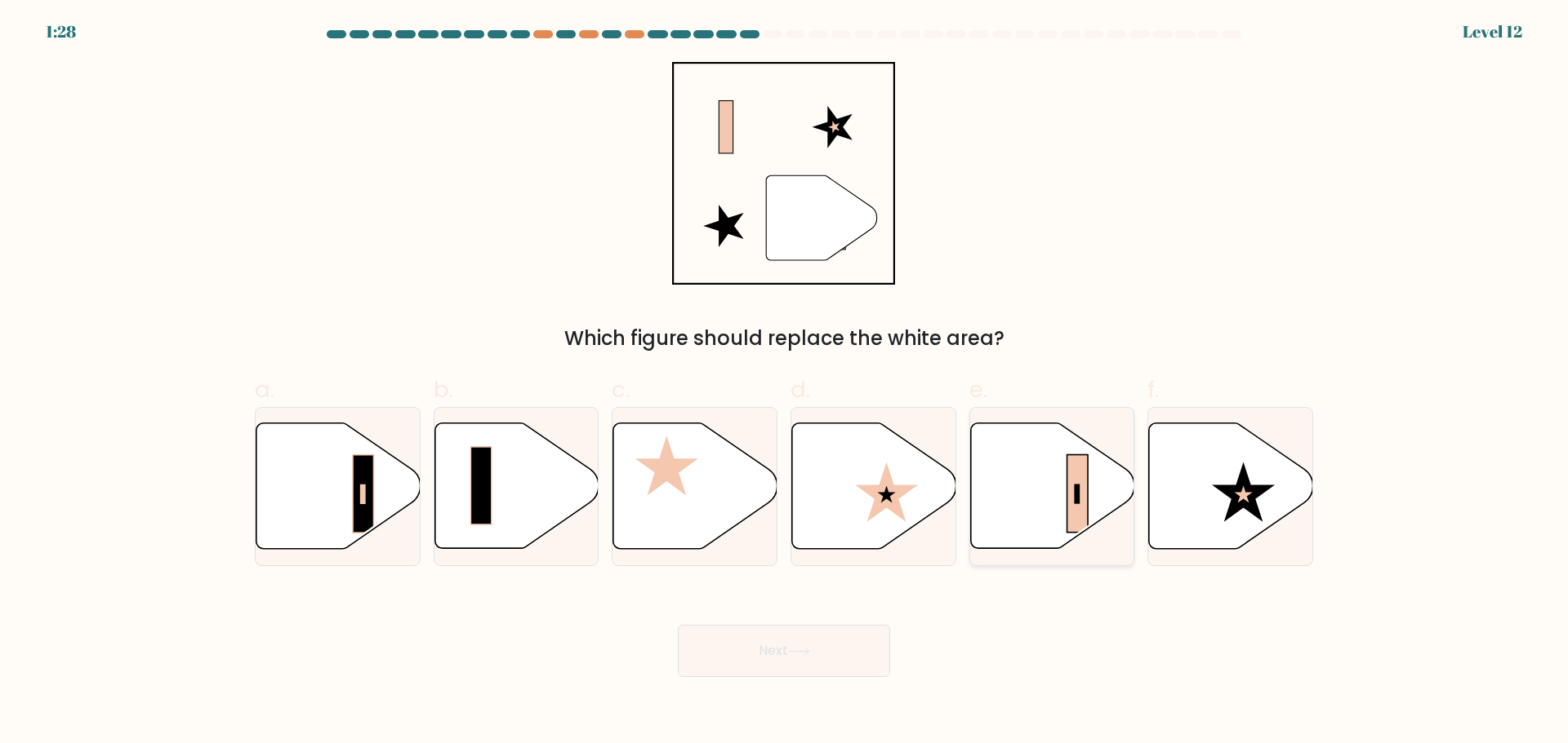
click at [1047, 484] on icon at bounding box center [1052, 485] width 164 height 125
click at [784, 382] on input "e." at bounding box center [784, 377] width 1 height 10
radio input "true"
click at [810, 644] on button "Next" at bounding box center [784, 652] width 213 height 52
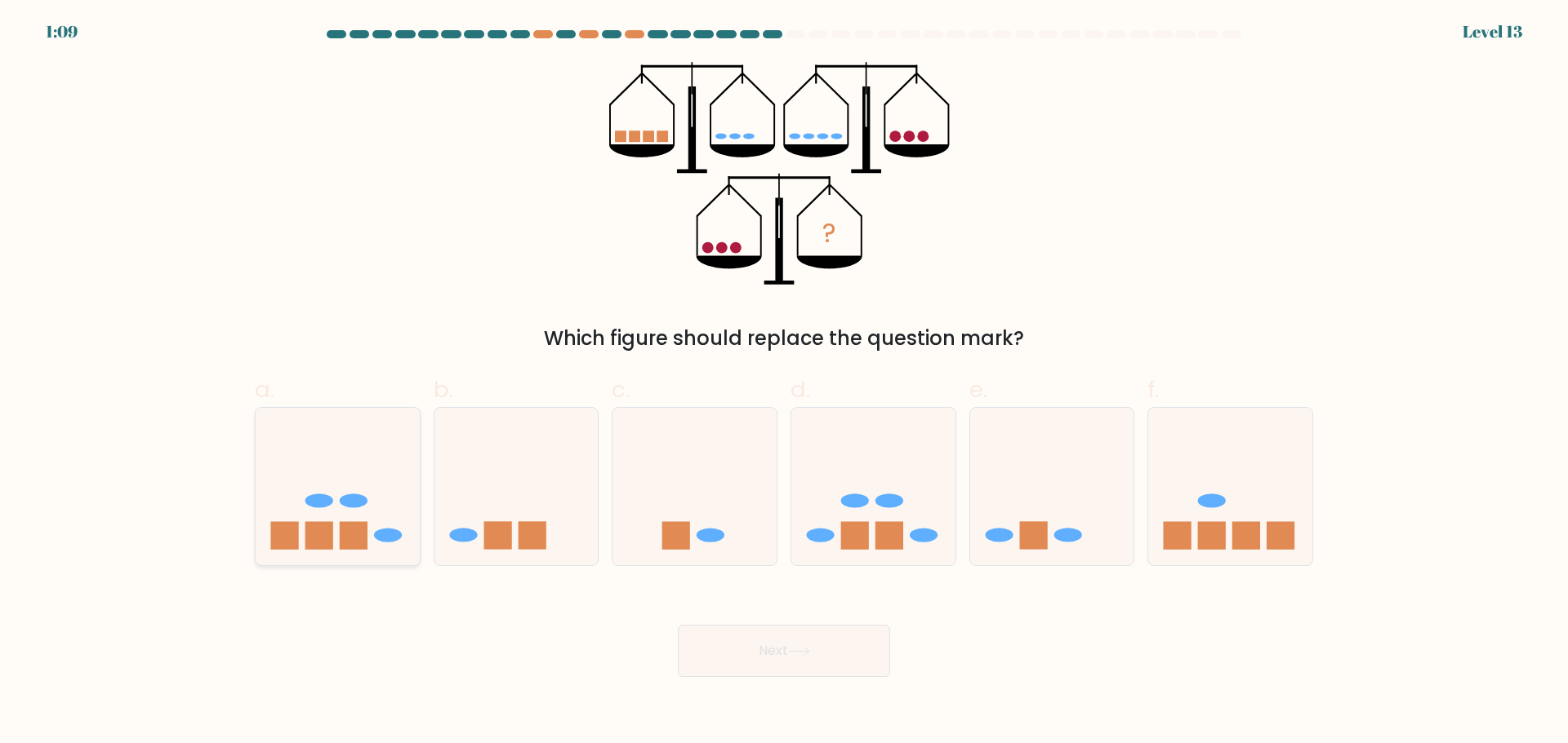
click at [343, 532] on rect at bounding box center [354, 537] width 28 height 28
click at [784, 382] on input "a." at bounding box center [784, 377] width 1 height 10
radio input "true"
click at [760, 647] on button "Next" at bounding box center [784, 652] width 213 height 52
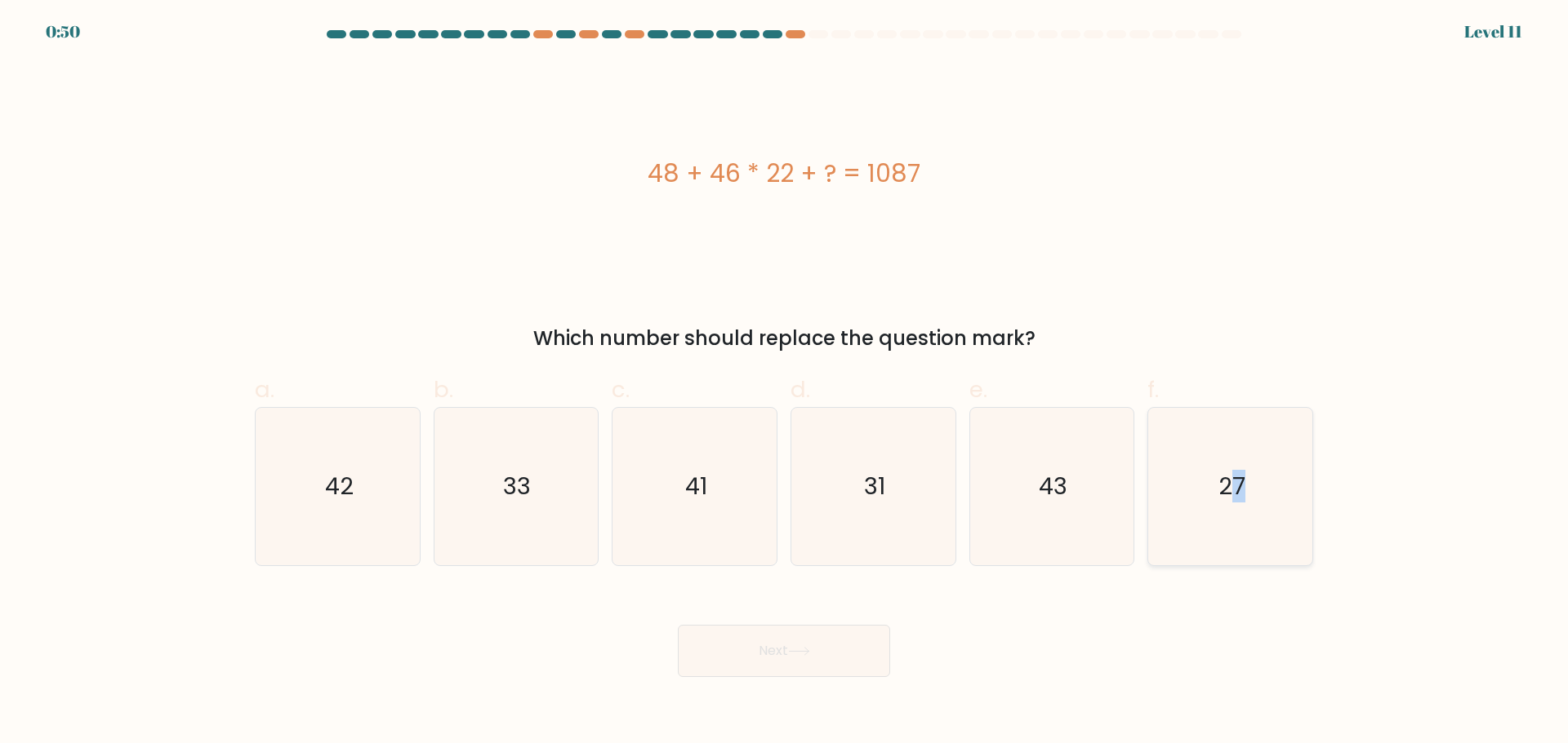
click at [1240, 508] on icon "27" at bounding box center [1230, 486] width 158 height 158
click at [1194, 524] on icon "27" at bounding box center [1230, 486] width 158 height 158
click at [784, 382] on input "f. 27" at bounding box center [784, 377] width 1 height 10
radio input "true"
click at [808, 652] on icon at bounding box center [798, 652] width 19 height 7
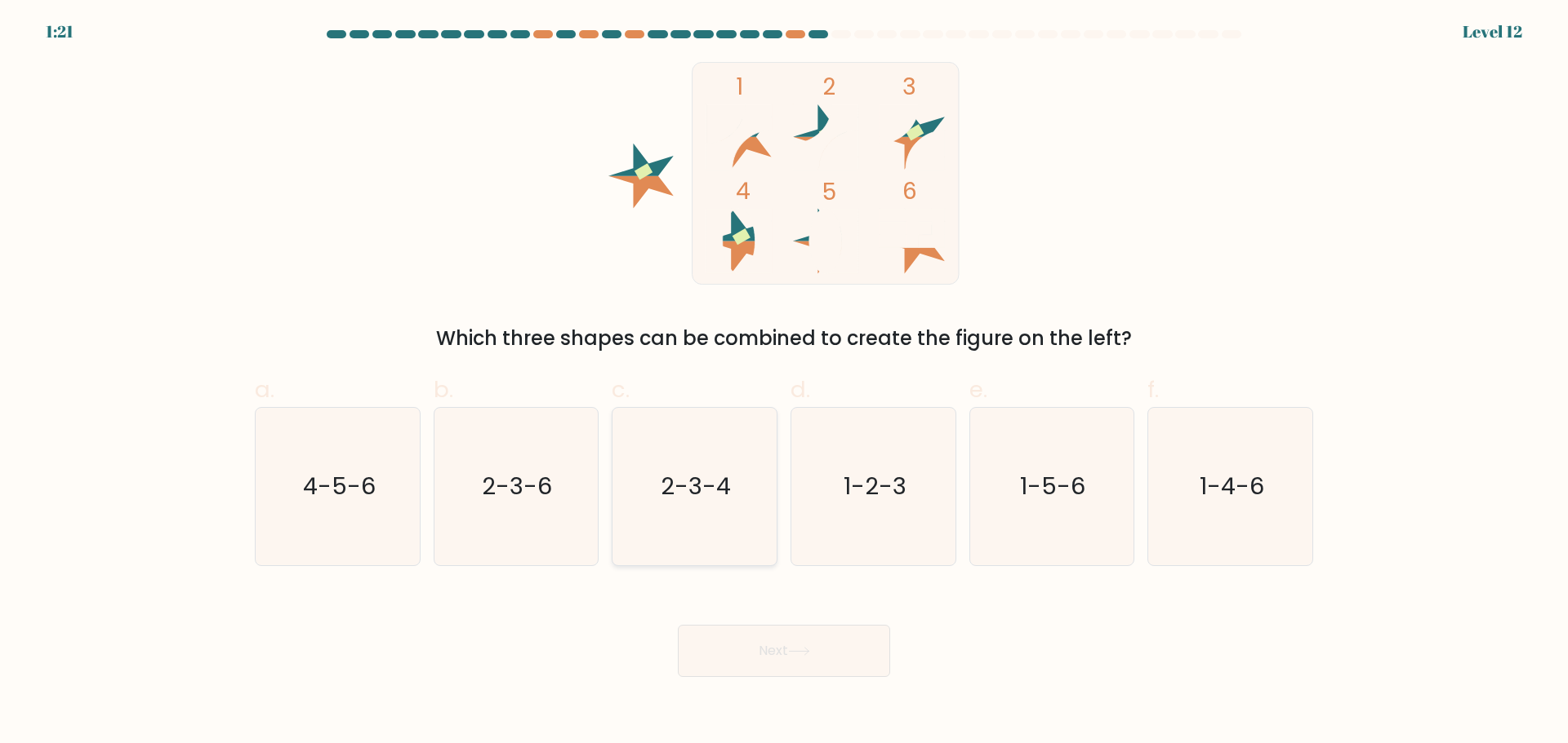
drag, startPoint x: 533, startPoint y: 482, endPoint x: 639, endPoint y: 550, distance: 125.9
click at [533, 477] on text "2-3-6" at bounding box center [518, 486] width 71 height 32
click at [784, 382] on input "b. 2-3-6" at bounding box center [784, 377] width 1 height 10
radio input "true"
click at [838, 656] on button "Next" at bounding box center [784, 652] width 213 height 52
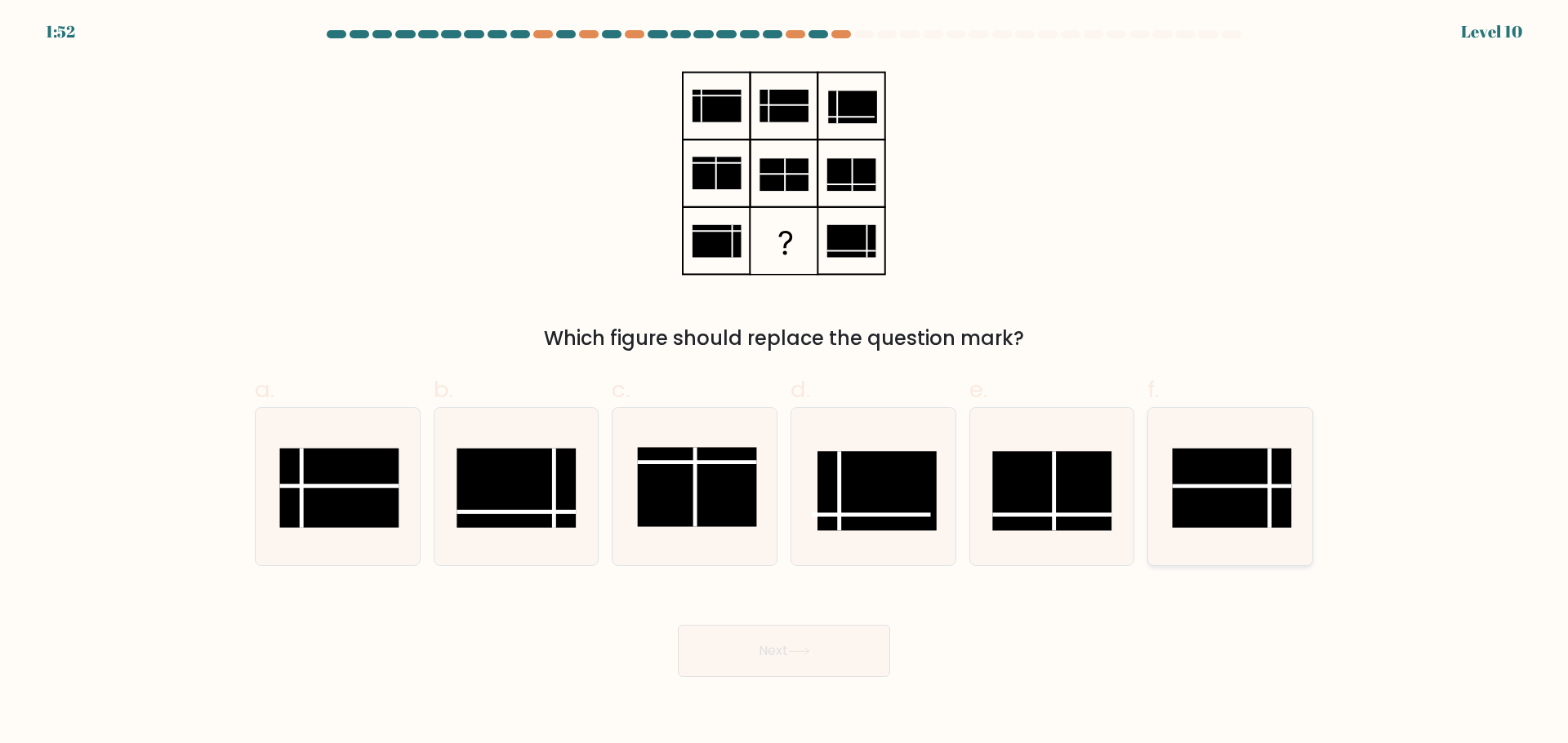
click at [1246, 493] on rect at bounding box center [1232, 487] width 119 height 79
click at [784, 382] on input "f." at bounding box center [784, 377] width 1 height 10
radio input "true"
click at [882, 640] on button "Next" at bounding box center [784, 652] width 213 height 52
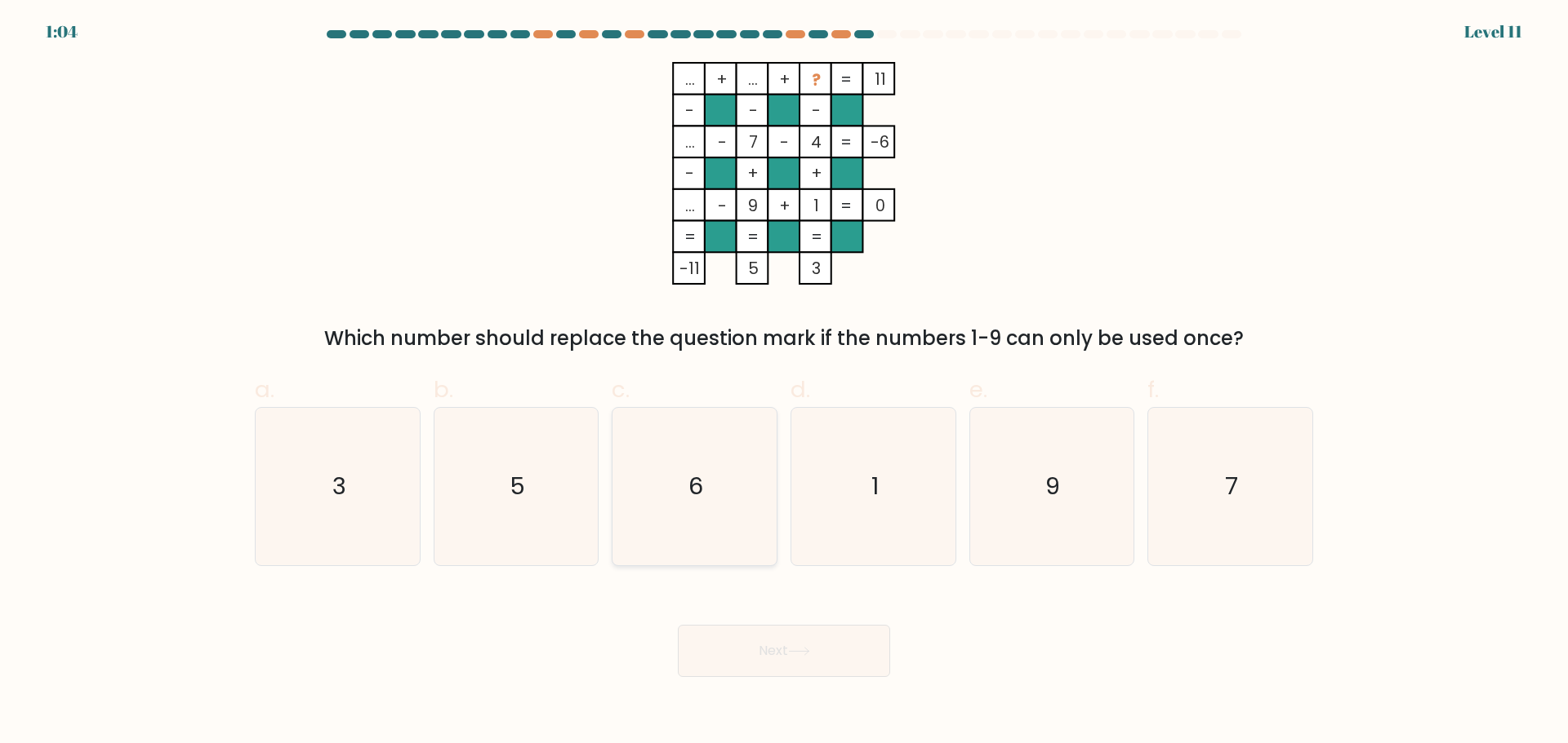
click at [703, 500] on text "6" at bounding box center [696, 486] width 15 height 32
click at [784, 382] on input "c. 6" at bounding box center [784, 377] width 1 height 10
radio input "true"
click at [743, 642] on button "Next" at bounding box center [784, 652] width 213 height 52
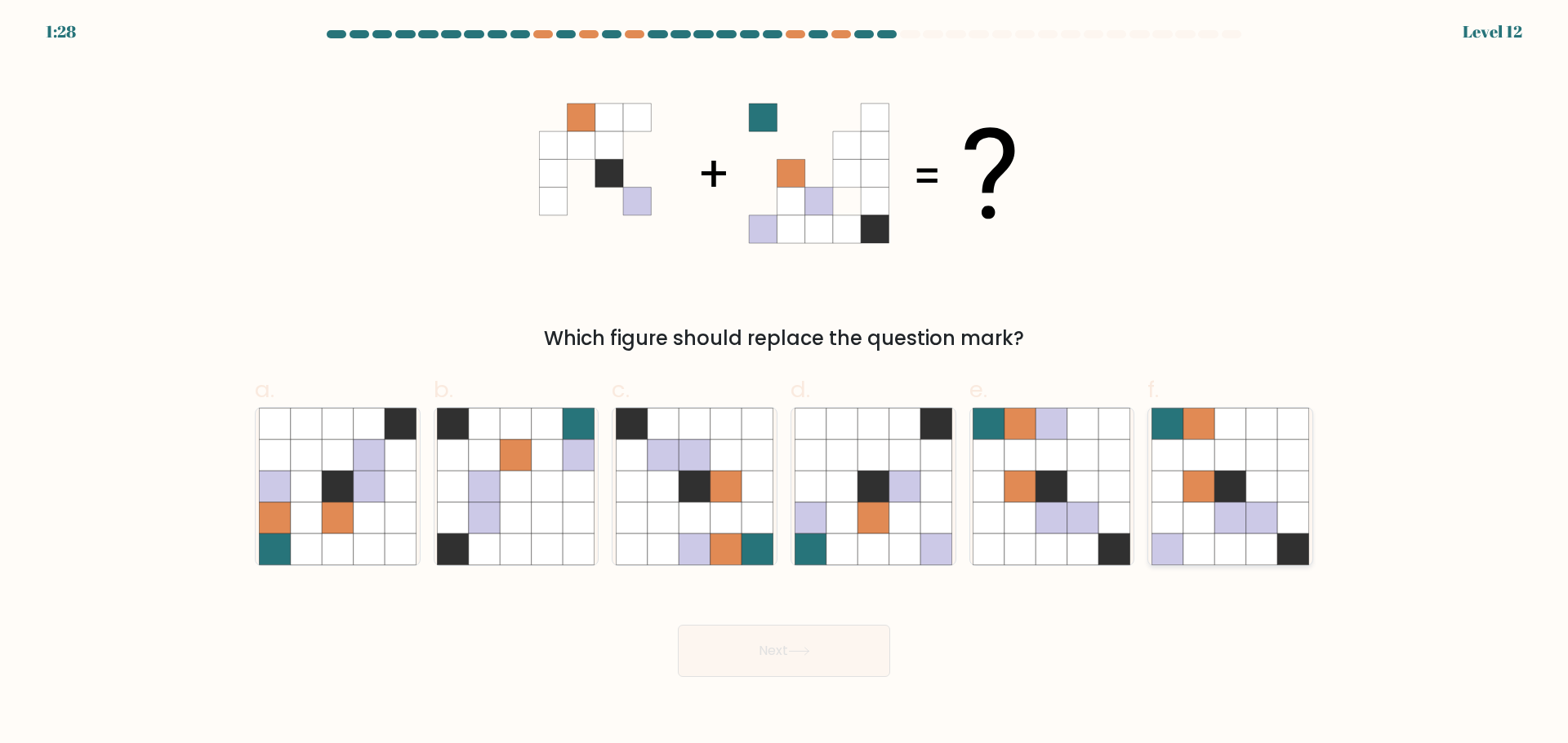
click at [1205, 445] on icon at bounding box center [1198, 455] width 31 height 31
click at [784, 382] on input "f." at bounding box center [784, 377] width 1 height 10
radio input "true"
click at [768, 665] on button "Next" at bounding box center [784, 652] width 213 height 52
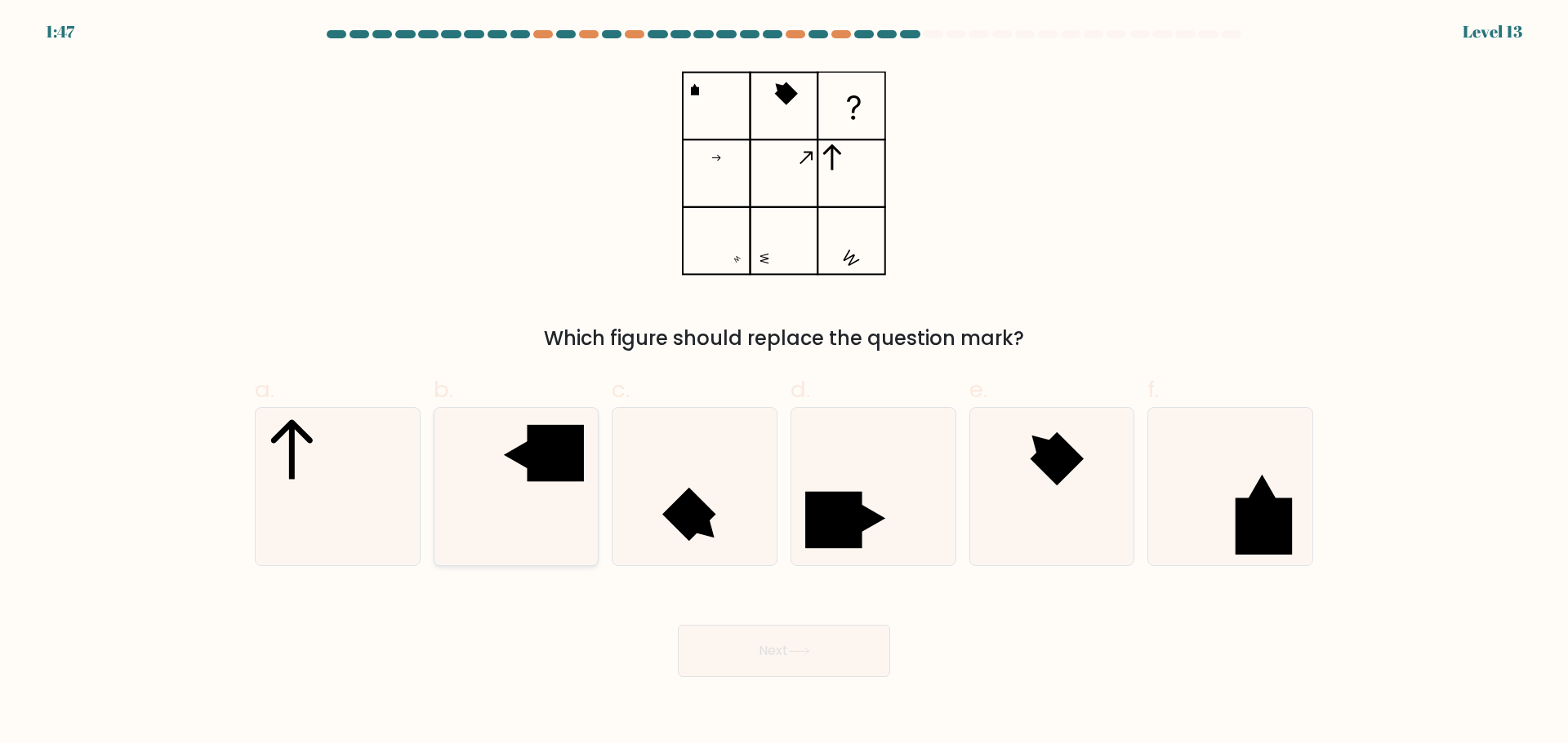
click at [561, 463] on rect at bounding box center [555, 452] width 57 height 57
click at [784, 382] on input "b." at bounding box center [784, 377] width 1 height 10
radio input "true"
click at [735, 656] on button "Next" at bounding box center [784, 652] width 213 height 52
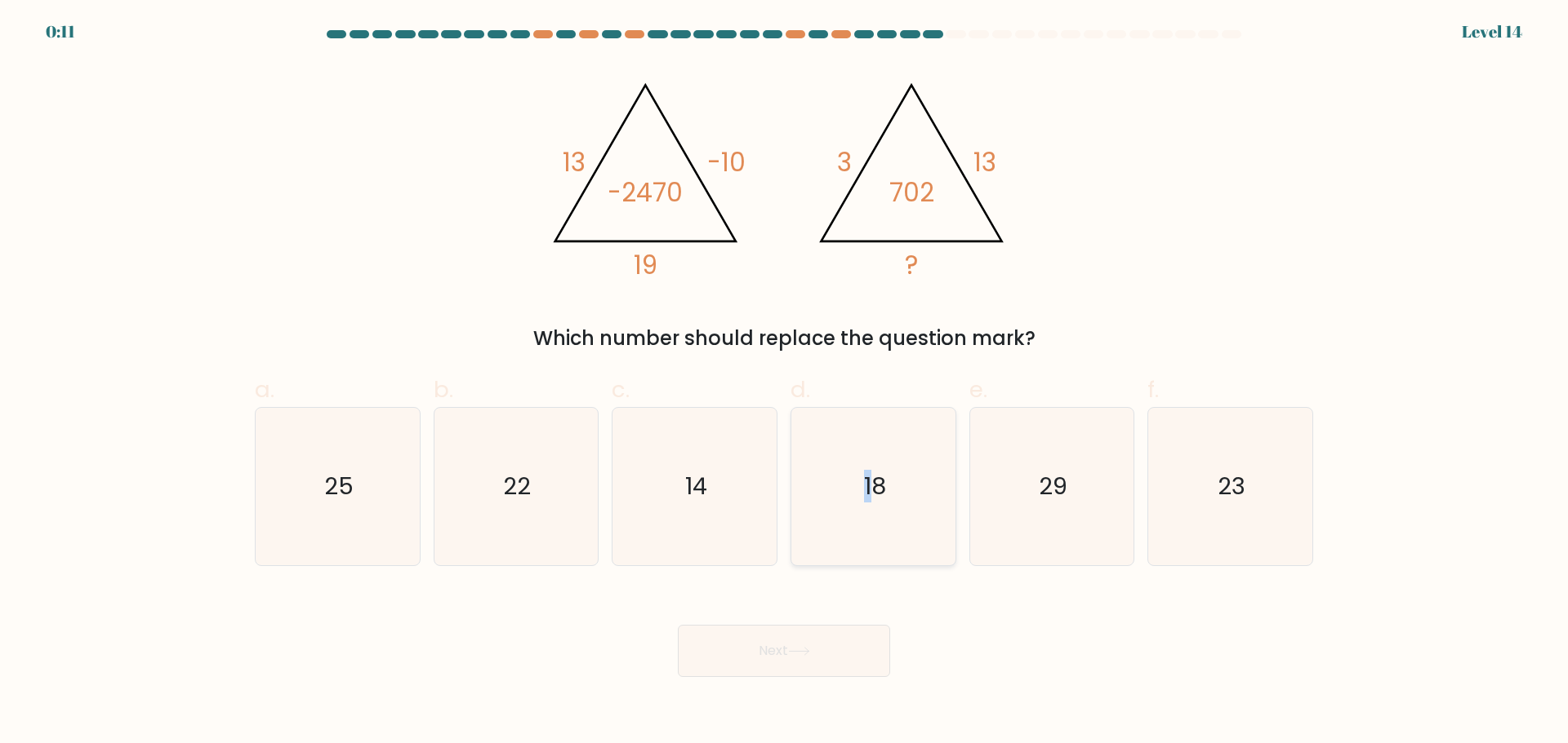
click at [859, 467] on icon "18" at bounding box center [872, 486] width 158 height 158
click at [894, 512] on icon "18" at bounding box center [872, 486] width 158 height 158
click at [784, 382] on input "d. 18" at bounding box center [784, 377] width 1 height 10
radio input "true"
click at [795, 668] on button "Next" at bounding box center [784, 652] width 213 height 52
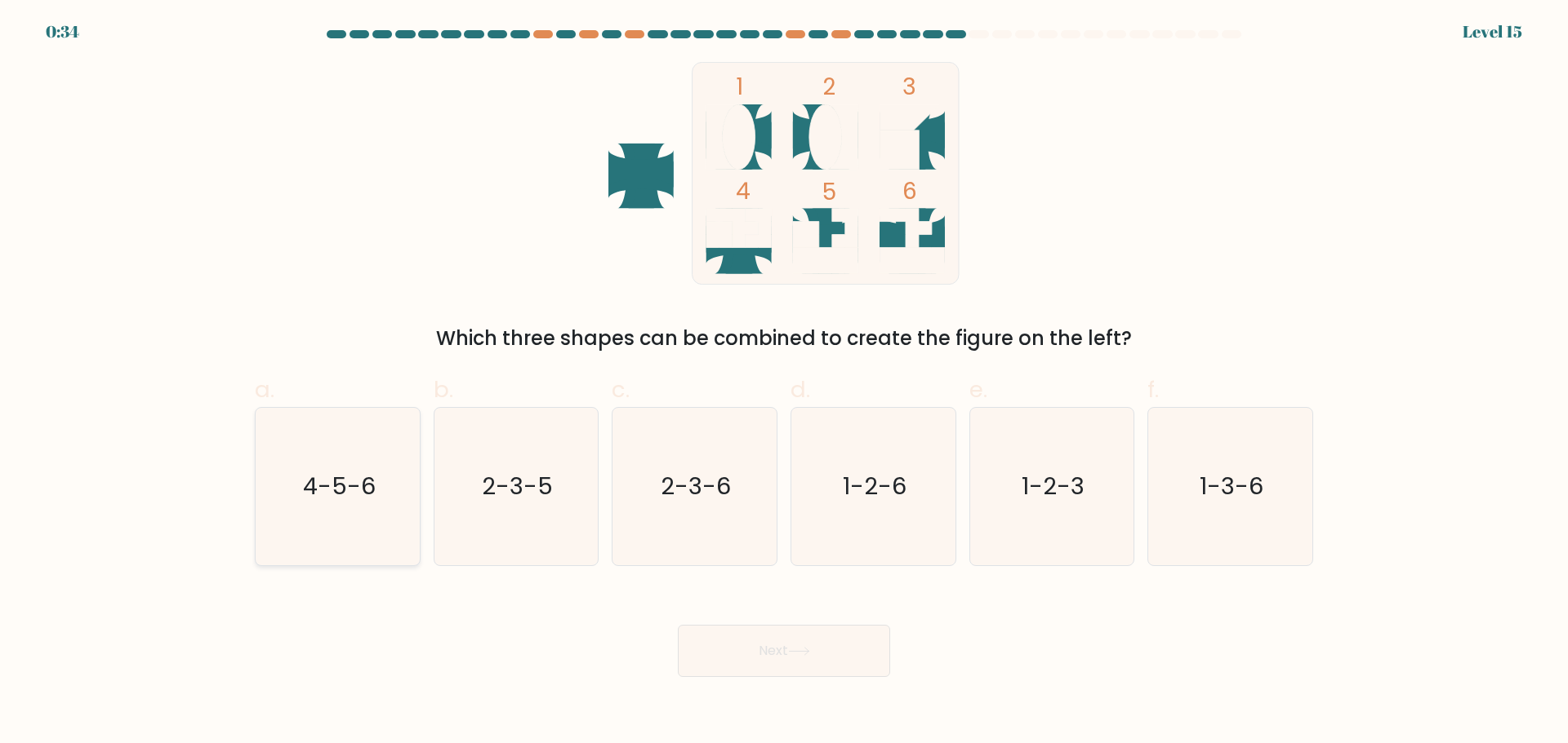
click at [330, 488] on text "4-5-6" at bounding box center [339, 486] width 72 height 32
click at [784, 382] on input "a. 4-5-6" at bounding box center [784, 377] width 1 height 10
radio input "true"
click at [808, 651] on icon at bounding box center [798, 652] width 19 height 7
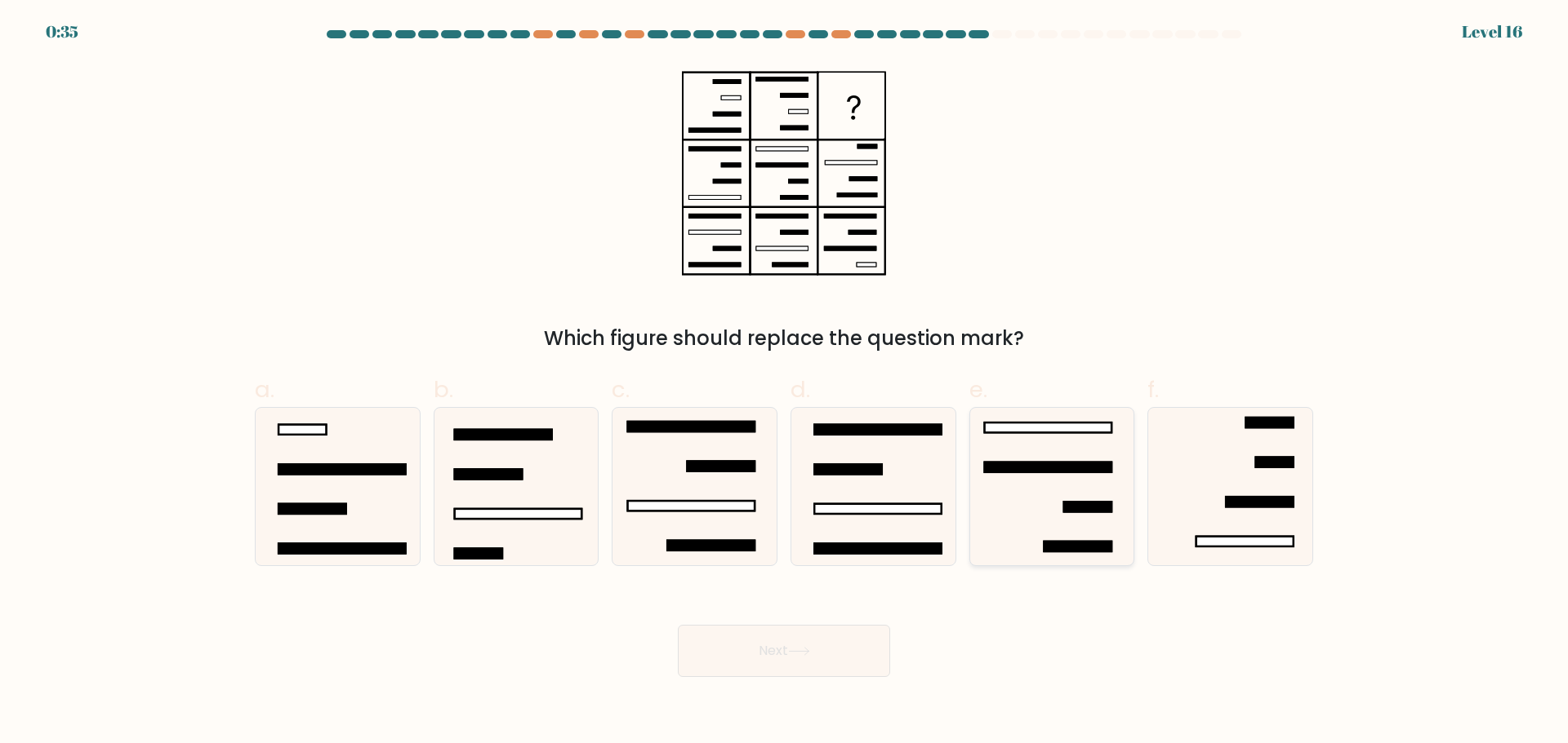
click at [1030, 474] on icon at bounding box center [1051, 486] width 158 height 158
click at [784, 382] on input "e." at bounding box center [784, 377] width 1 height 10
radio input "true"
click at [759, 649] on button "Next" at bounding box center [784, 652] width 213 height 52
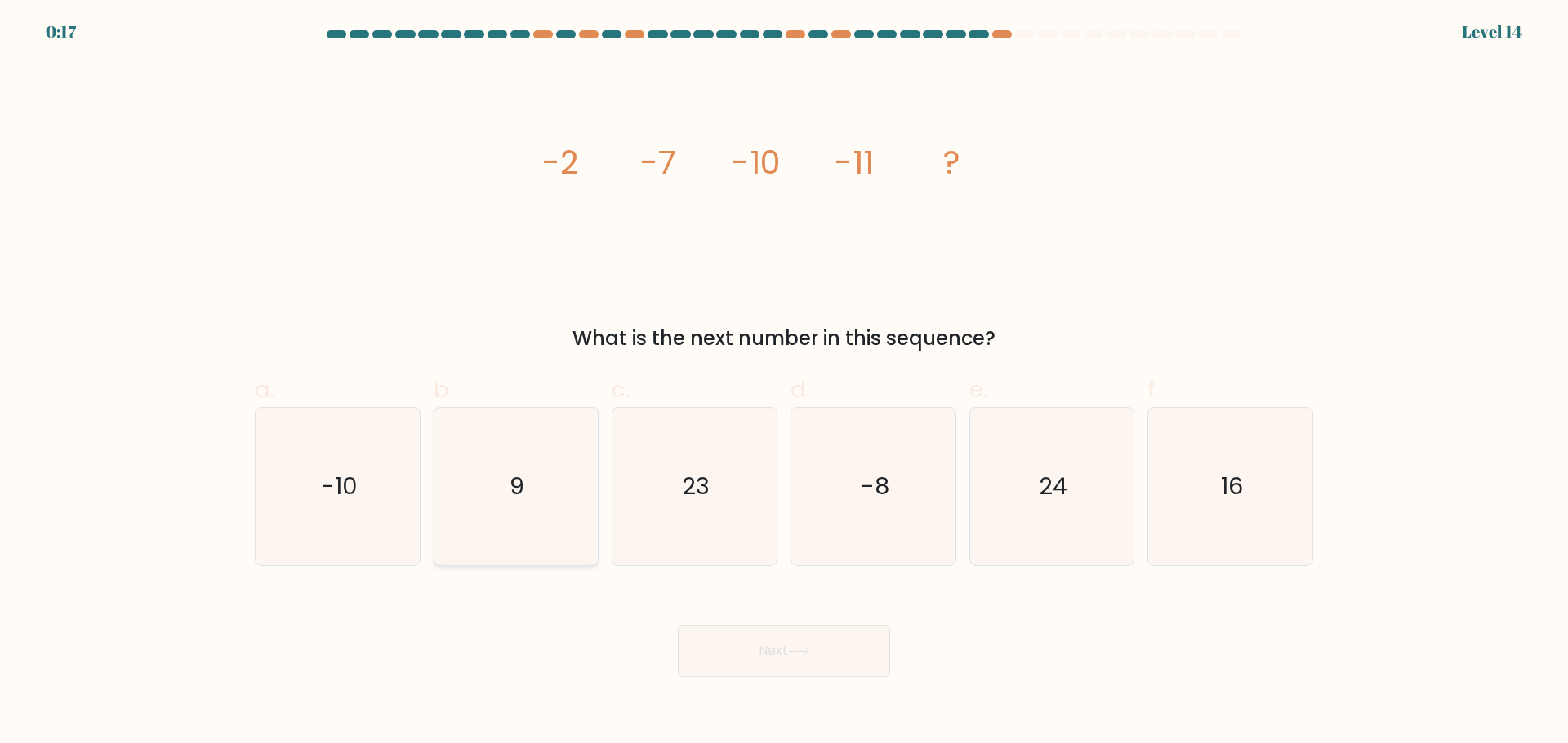
click at [536, 499] on icon "9" at bounding box center [515, 486] width 158 height 158
click at [784, 382] on input "b. 9" at bounding box center [784, 377] width 1 height 10
radio input "true"
click at [729, 650] on button "Next" at bounding box center [784, 652] width 213 height 52
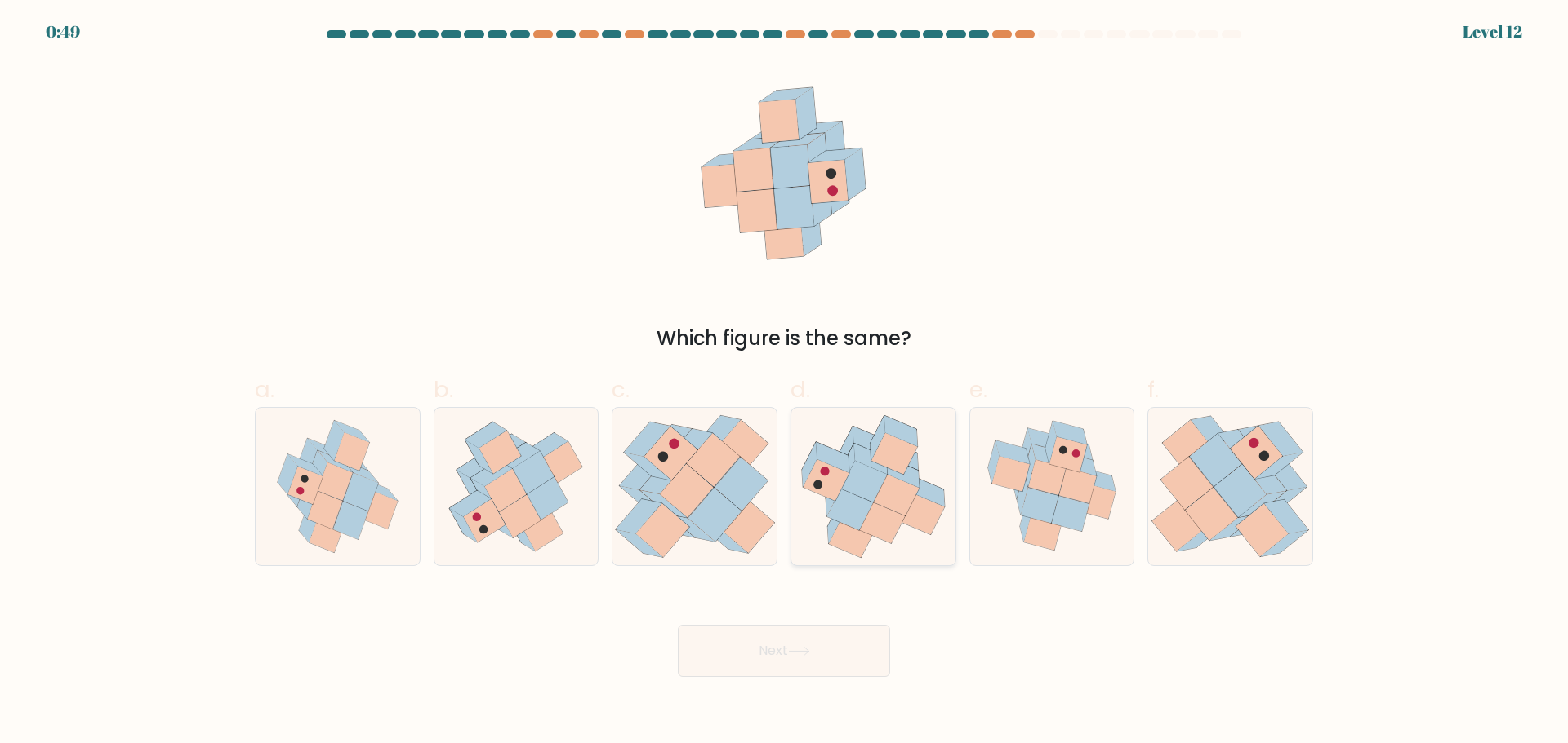
click at [879, 503] on icon at bounding box center [895, 495] width 45 height 42
click at [784, 382] on input "d." at bounding box center [784, 377] width 1 height 10
radio input "true"
click at [807, 644] on button "Next" at bounding box center [784, 652] width 213 height 52
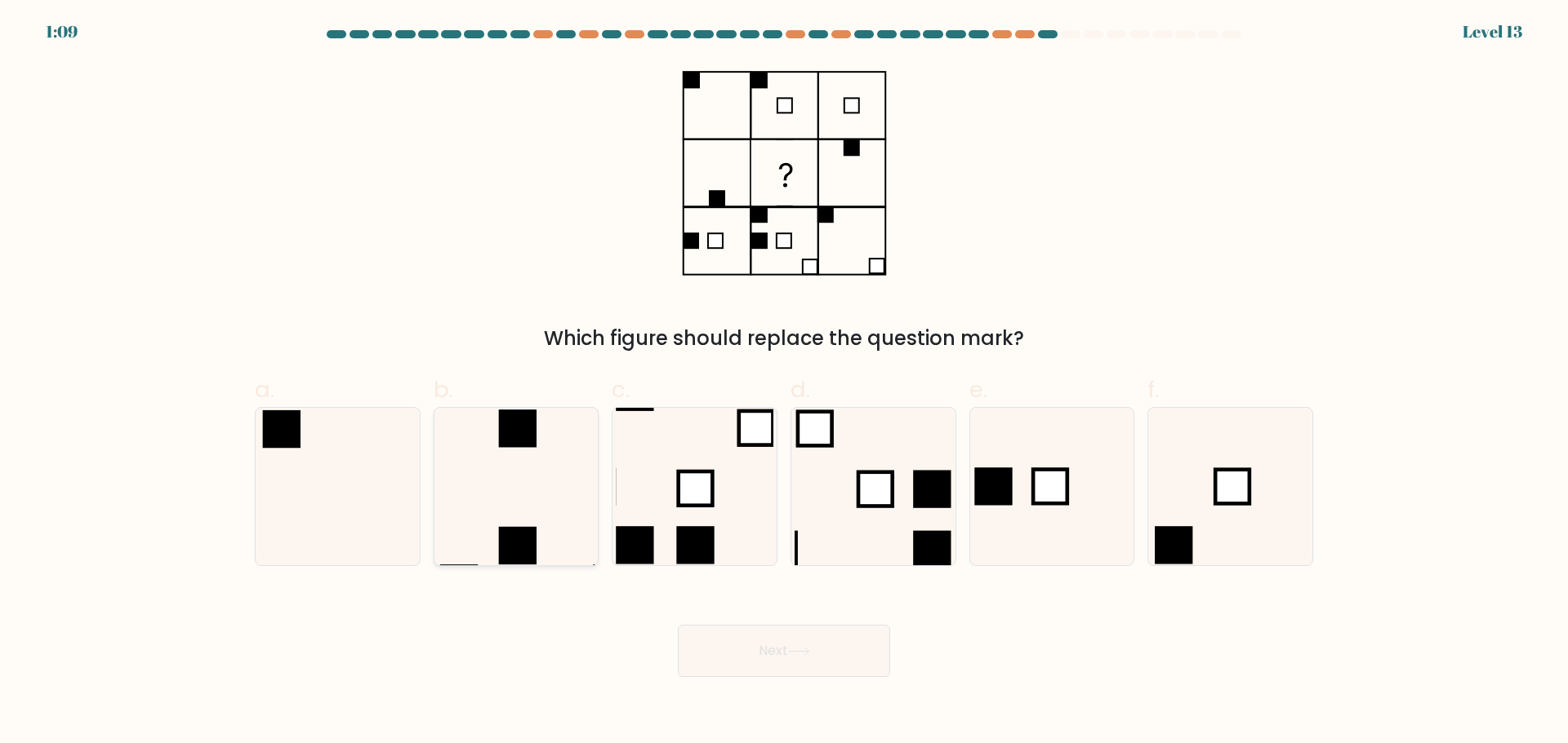
click at [502, 488] on icon at bounding box center [515, 486] width 158 height 158
click at [784, 382] on input "b." at bounding box center [784, 377] width 1 height 10
radio input "true"
click at [757, 633] on button "Next" at bounding box center [784, 652] width 213 height 52
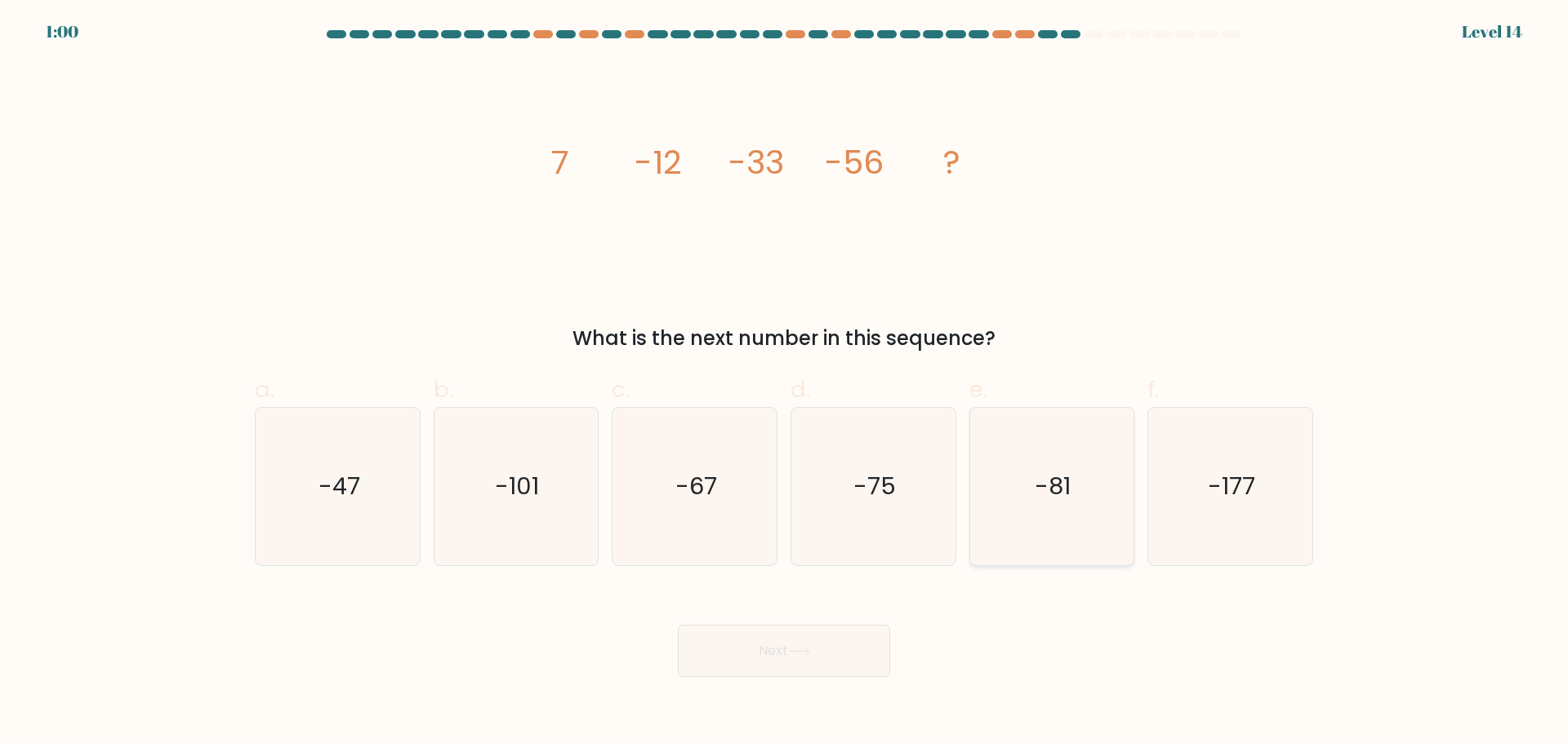
click at [1071, 519] on icon "-81" at bounding box center [1051, 486] width 158 height 158
click at [784, 382] on input "e. -81" at bounding box center [784, 377] width 1 height 10
radio input "true"
click at [856, 665] on button "Next" at bounding box center [784, 652] width 213 height 52
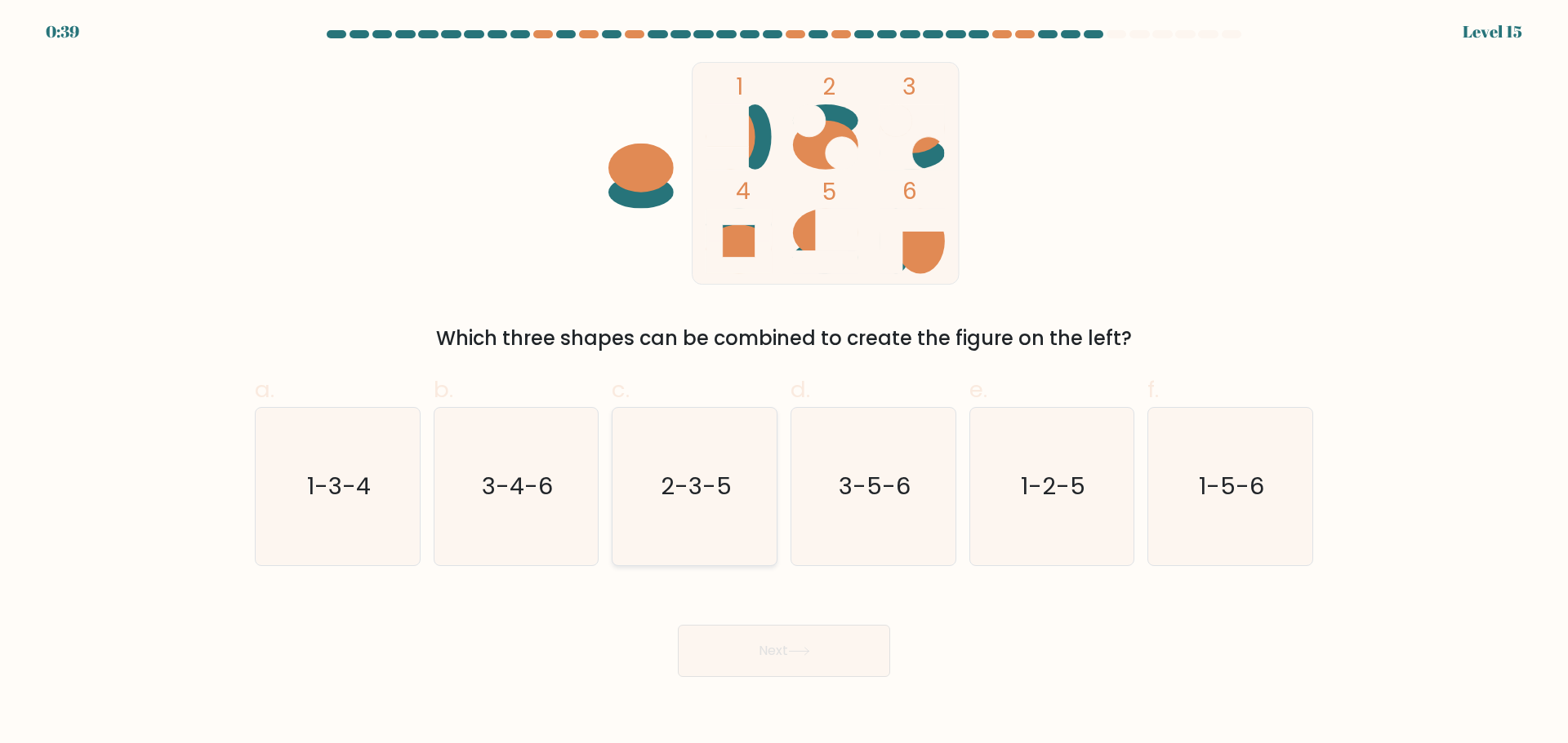
click at [655, 465] on icon "2-3-5" at bounding box center [694, 486] width 158 height 158
click at [784, 382] on input "c. 2-3-5" at bounding box center [784, 377] width 1 height 10
radio input "true"
click at [756, 652] on button "Next" at bounding box center [784, 652] width 213 height 52
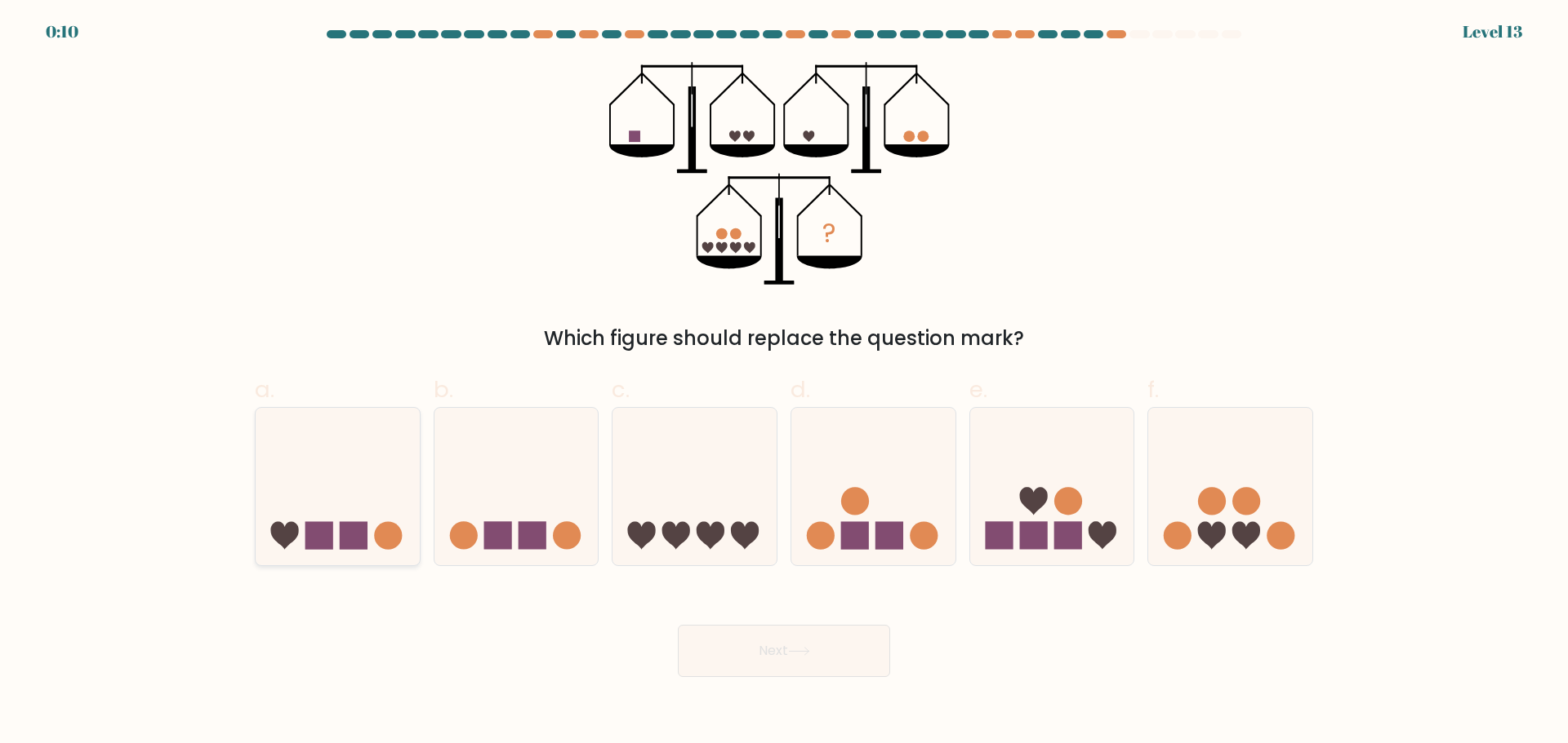
click at [353, 543] on rect at bounding box center [354, 537] width 28 height 28
click at [784, 382] on input "a." at bounding box center [784, 377] width 1 height 10
radio input "true"
click at [753, 646] on button "Next" at bounding box center [784, 652] width 213 height 52
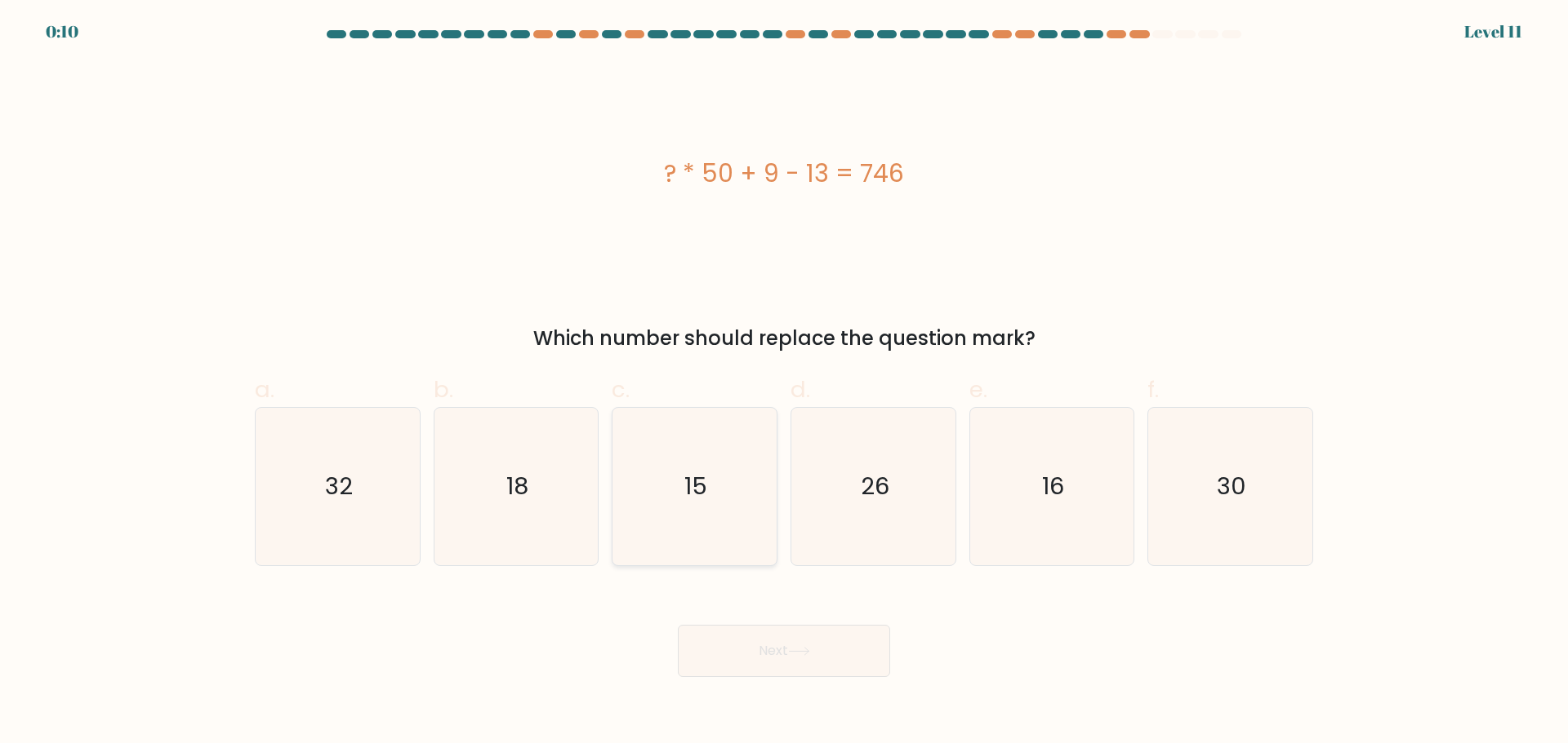
click at [703, 527] on icon "15" at bounding box center [694, 486] width 158 height 158
click at [784, 382] on input "c. 15" at bounding box center [784, 377] width 1 height 10
radio input "true"
click at [820, 638] on button "Next" at bounding box center [784, 652] width 213 height 52
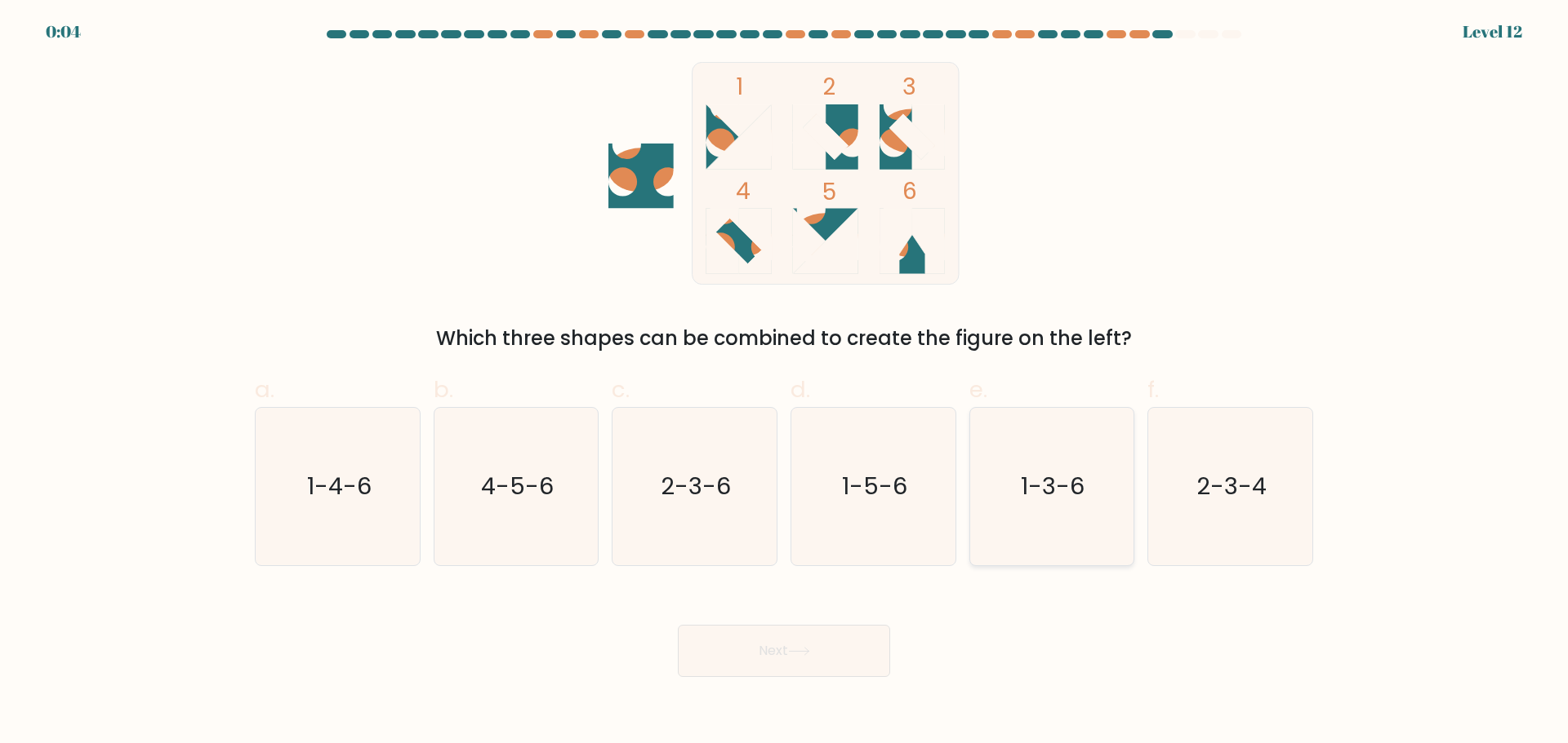
click at [1048, 496] on text "1-3-6" at bounding box center [1053, 486] width 64 height 32
click at [784, 382] on input "e. 1-3-6" at bounding box center [784, 377] width 1 height 10
radio input "true"
click at [750, 640] on button "Next" at bounding box center [784, 652] width 213 height 52
click at [767, 653] on button "Next" at bounding box center [784, 652] width 213 height 52
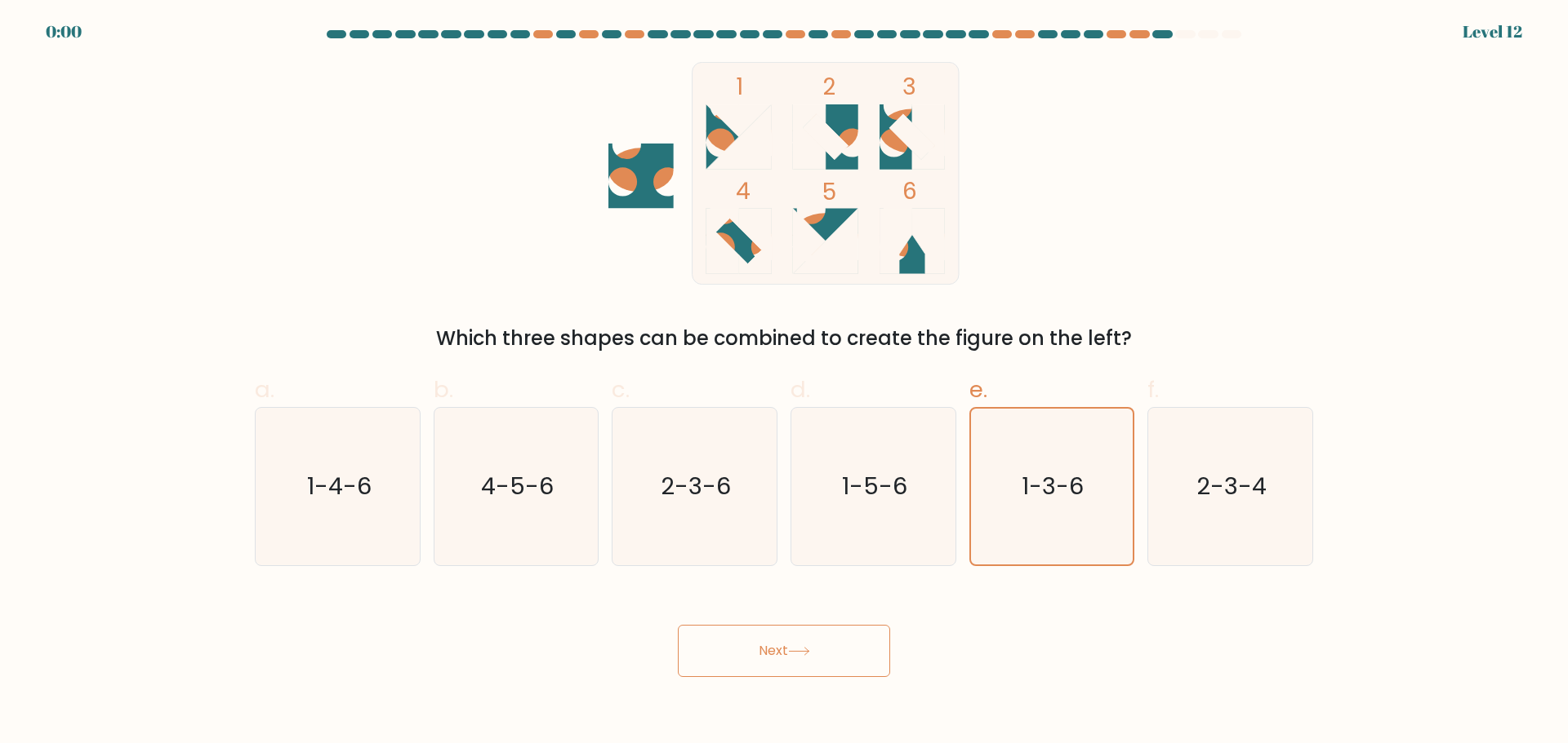
click at [822, 630] on button "Next" at bounding box center [784, 652] width 213 height 52
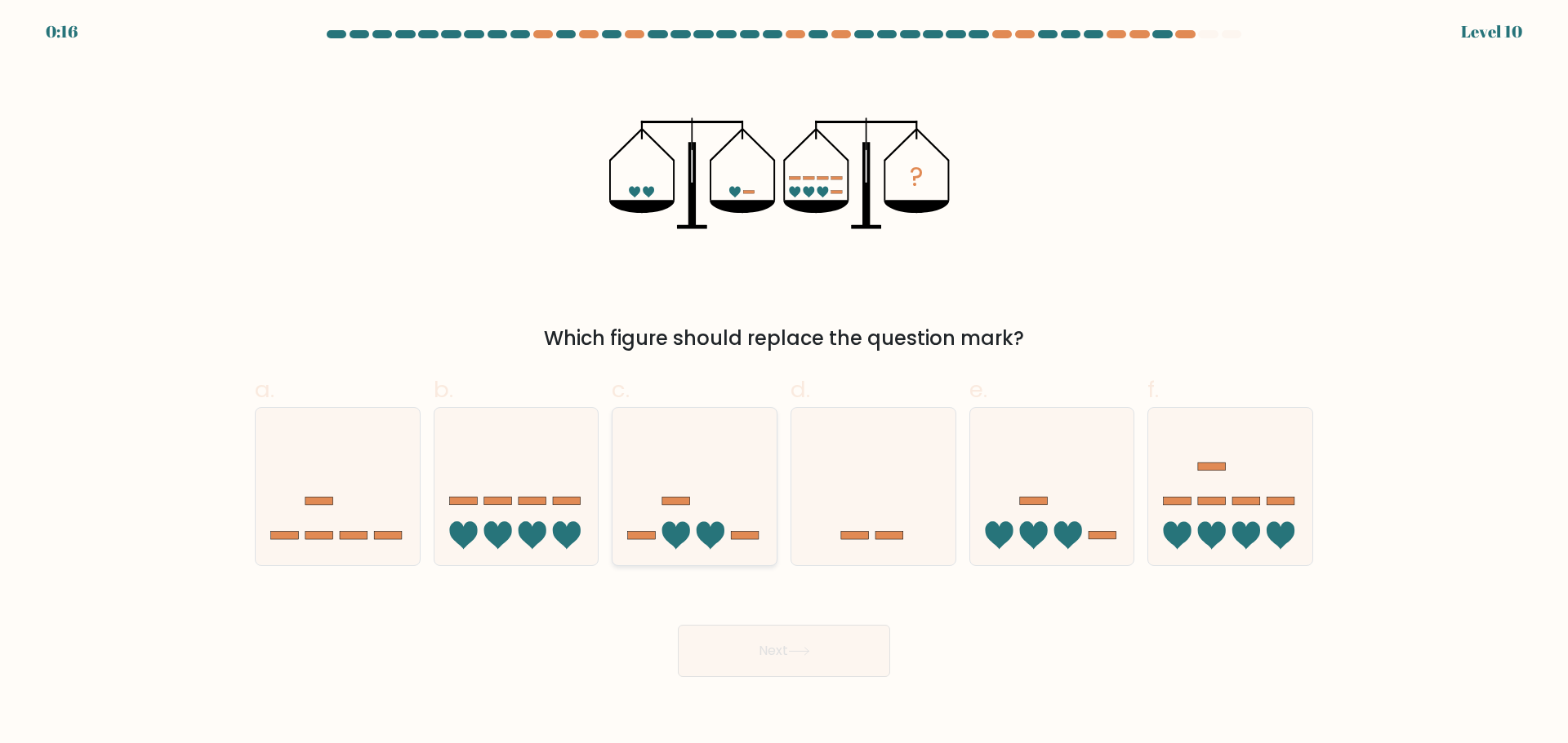
click at [692, 540] on icon at bounding box center [695, 487] width 164 height 136
click at [784, 382] on input "c." at bounding box center [784, 377] width 1 height 10
radio input "true"
click at [759, 659] on button "Next" at bounding box center [784, 652] width 213 height 52
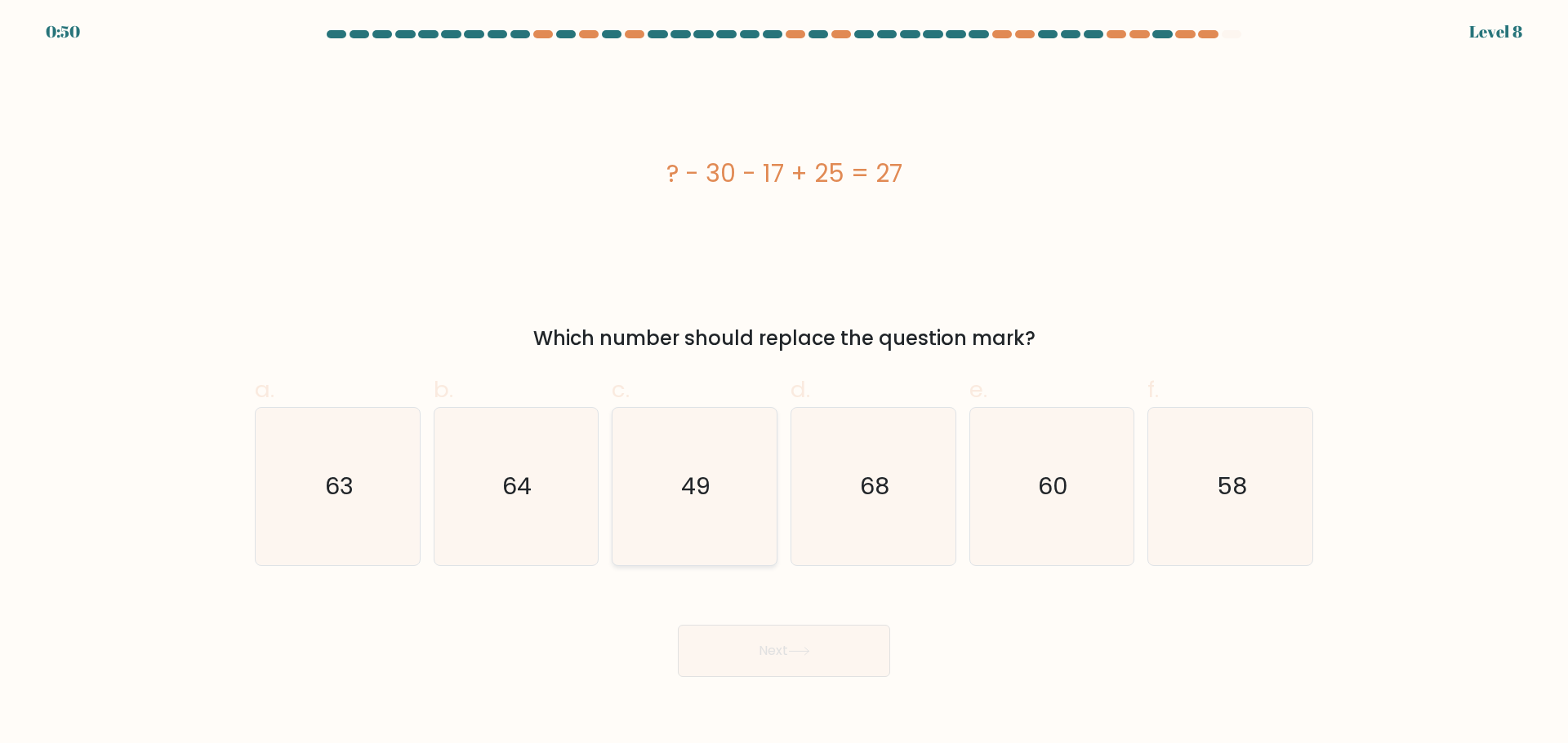
drag, startPoint x: 705, startPoint y: 464, endPoint x: 741, endPoint y: 549, distance: 92.3
click at [704, 464] on icon "49" at bounding box center [694, 486] width 158 height 158
click at [784, 382] on input "c. 49" at bounding box center [784, 377] width 1 height 10
radio input "true"
click at [776, 665] on button "Next" at bounding box center [784, 652] width 213 height 52
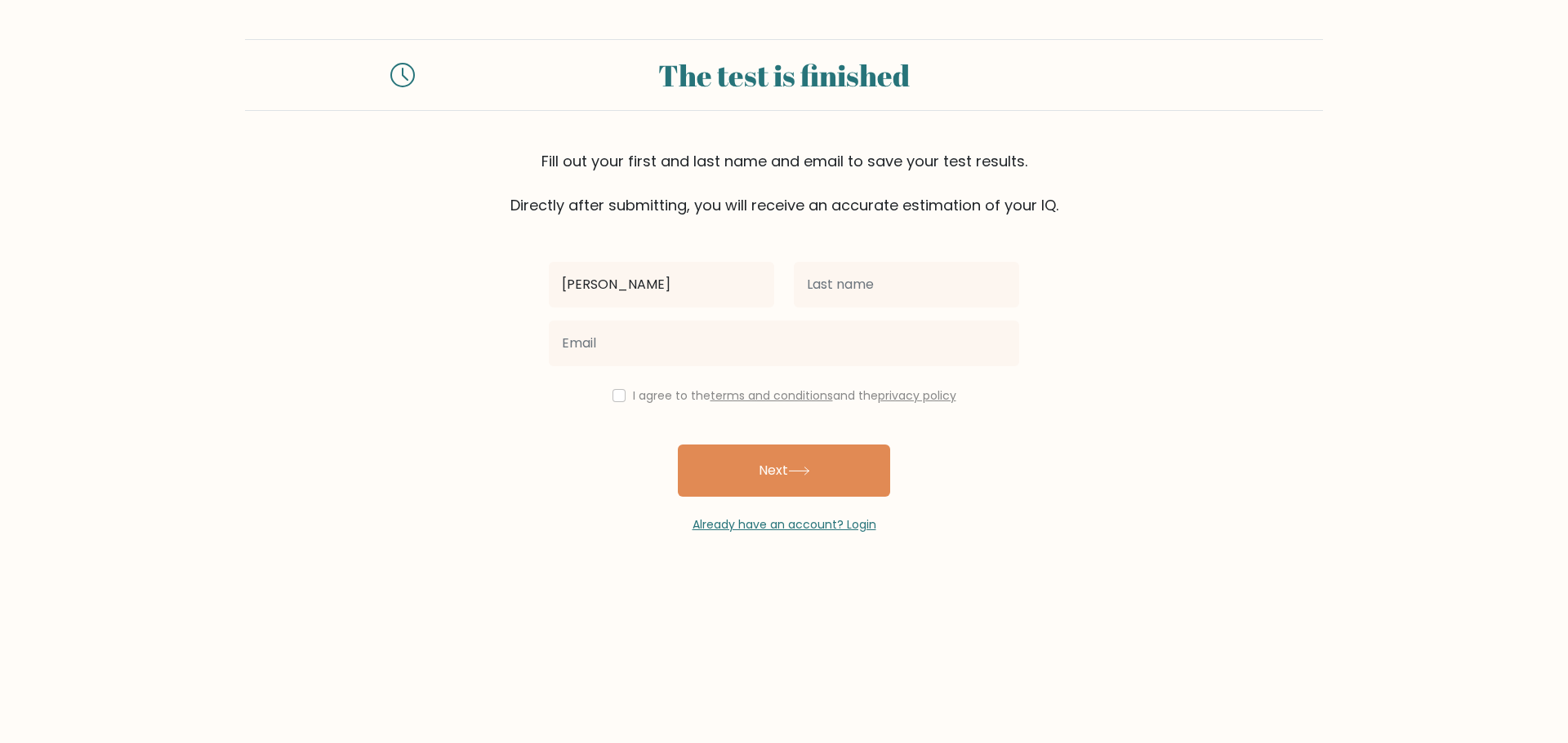
type input "[PERSON_NAME]"
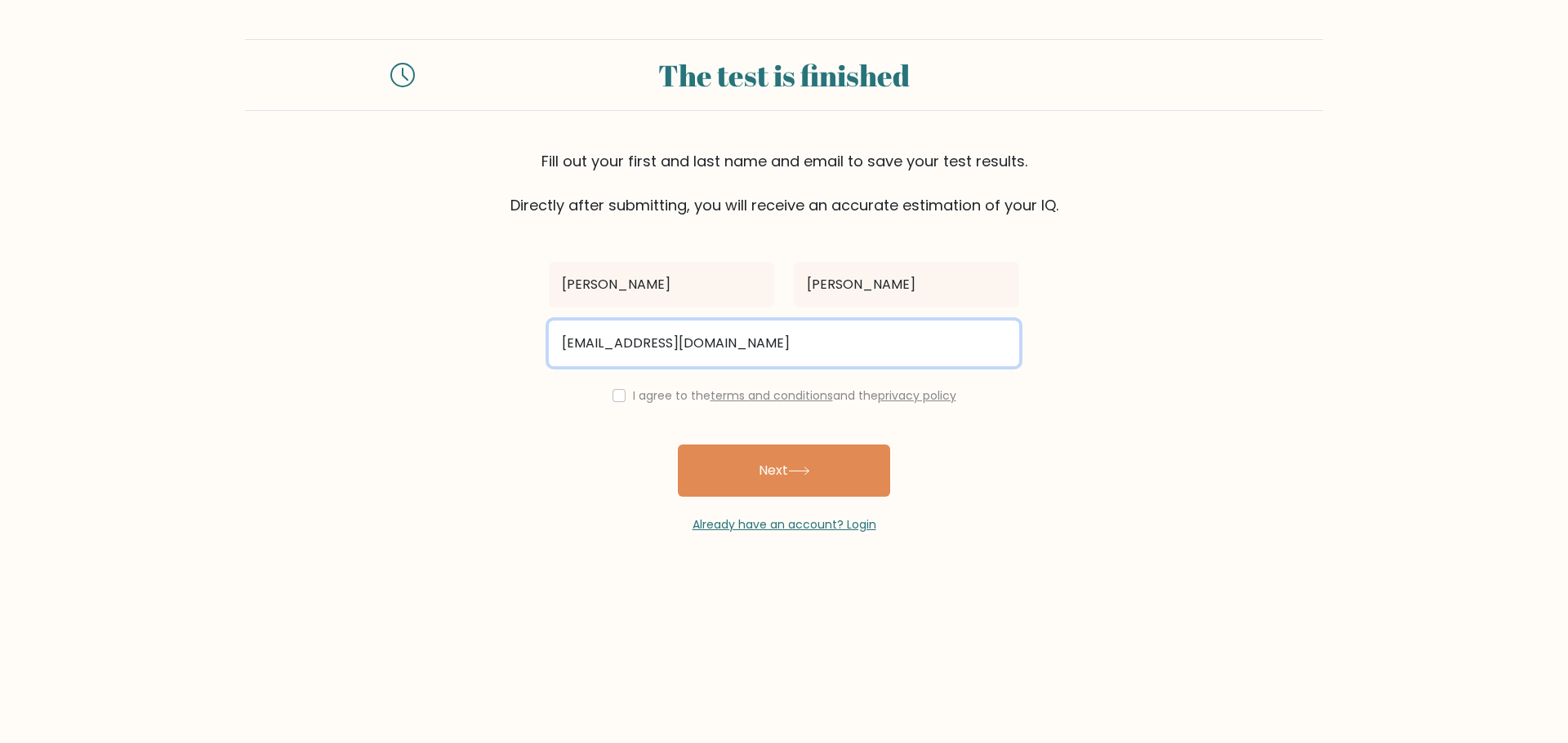
type input "csj522@gmail.com"
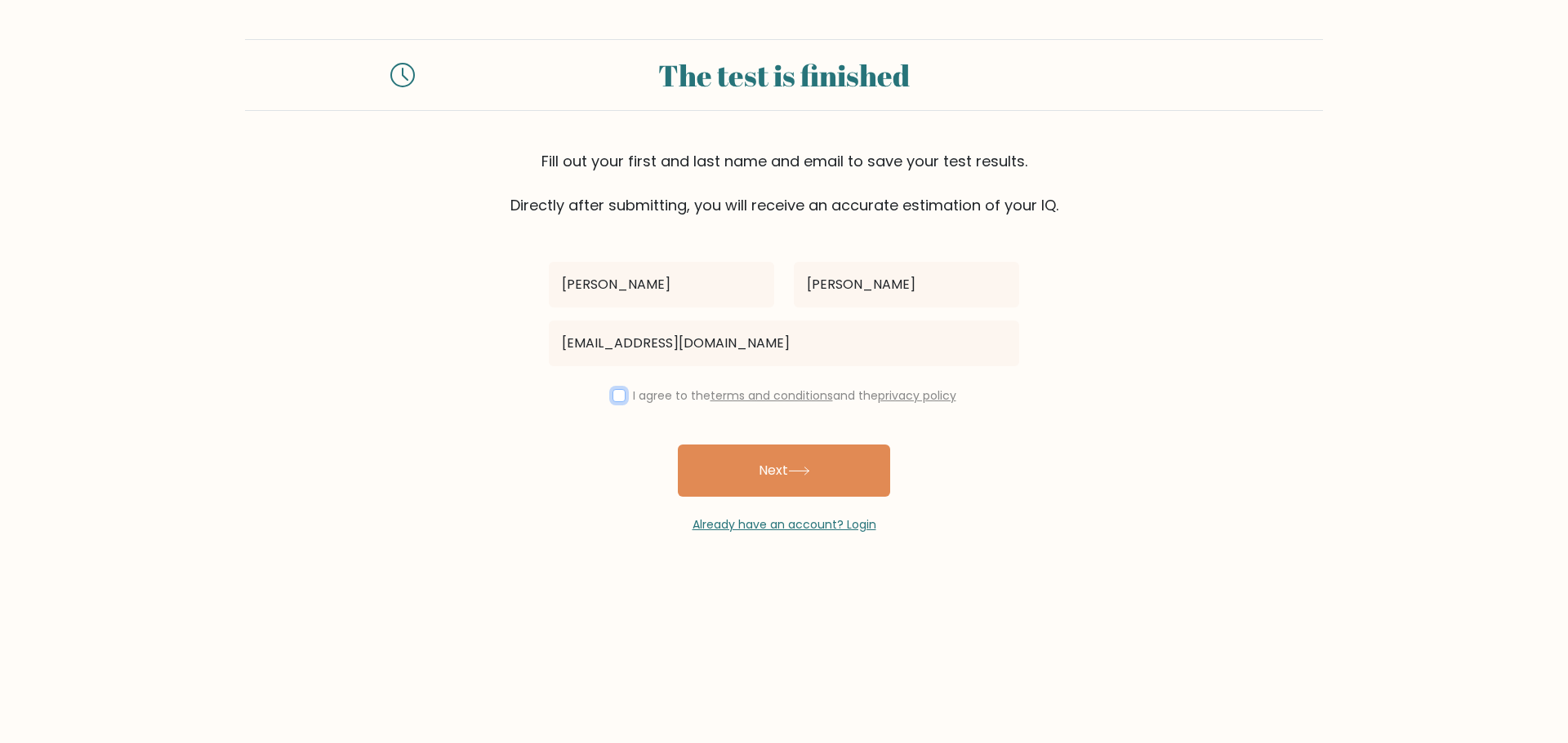
click at [618, 397] on input "checkbox" at bounding box center [619, 395] width 13 height 13
checkbox input "true"
click at [778, 485] on button "Next" at bounding box center [784, 471] width 213 height 52
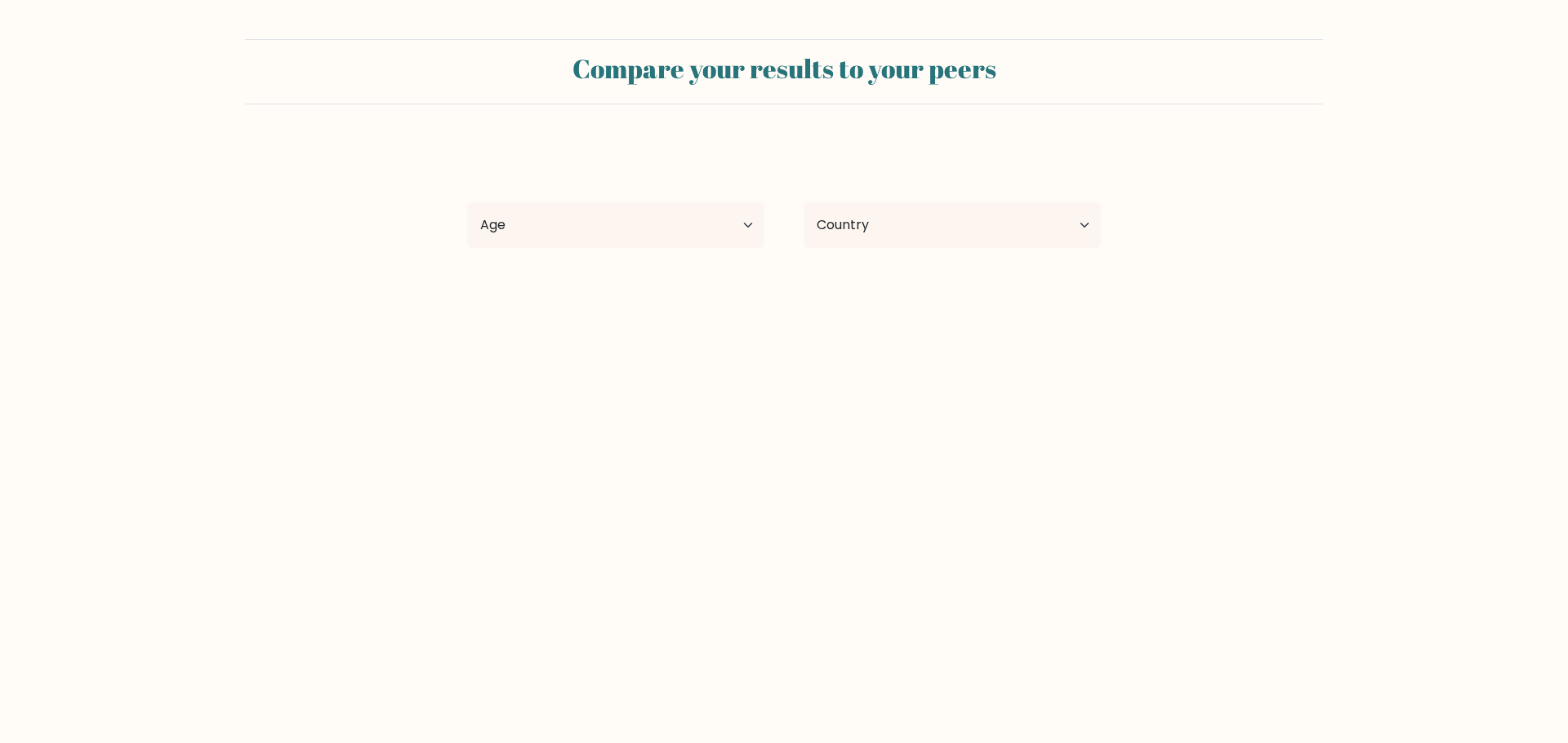
select select "US"
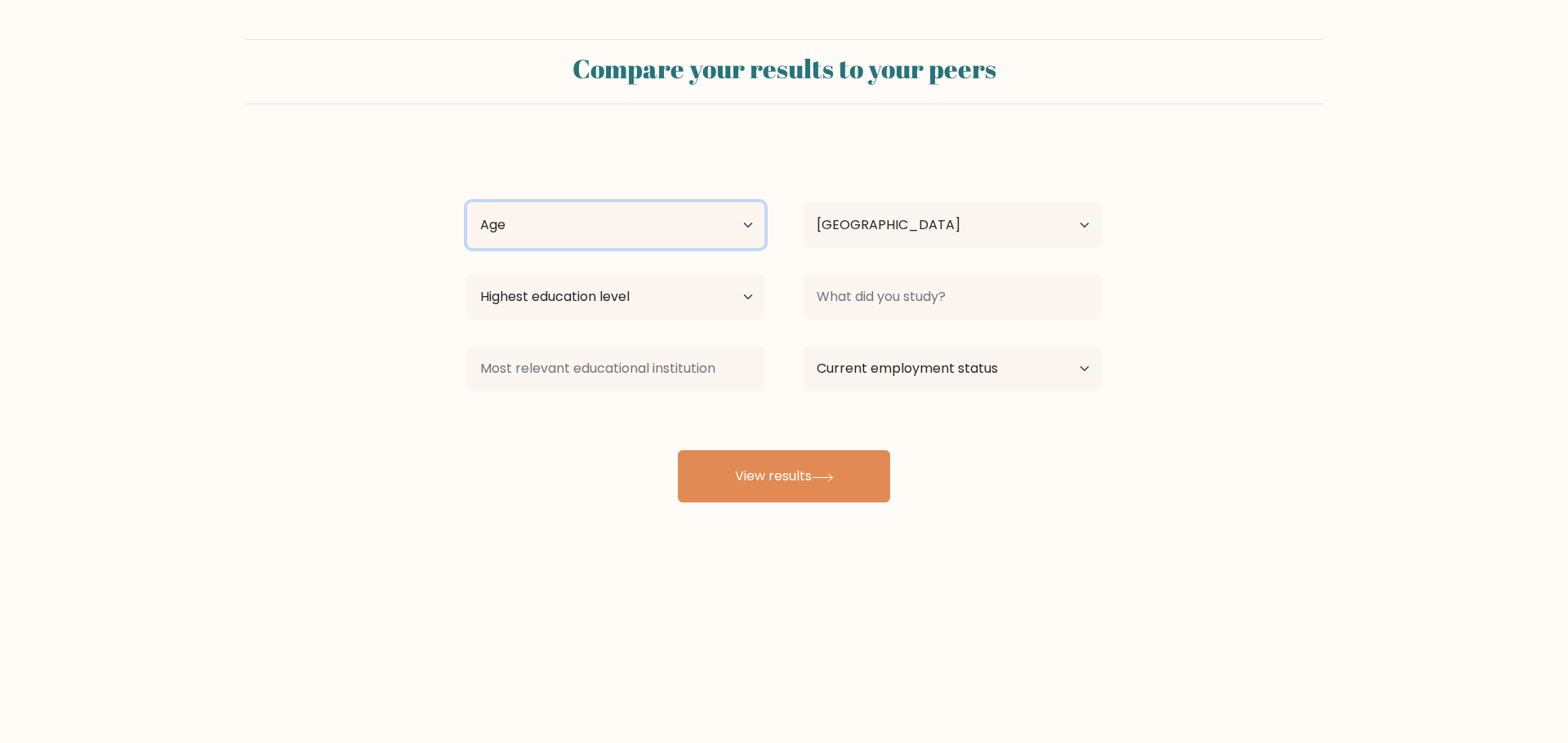
click at [743, 222] on select "Age Under [DEMOGRAPHIC_DATA] [DEMOGRAPHIC_DATA] [DEMOGRAPHIC_DATA] [DEMOGRAPHIC…" at bounding box center [615, 225] width 297 height 45
select select "45_54"
click at [467, 202] on select "Age Under [DEMOGRAPHIC_DATA] [DEMOGRAPHIC_DATA] [DEMOGRAPHIC_DATA] [DEMOGRAPHIC…" at bounding box center [615, 225] width 297 height 45
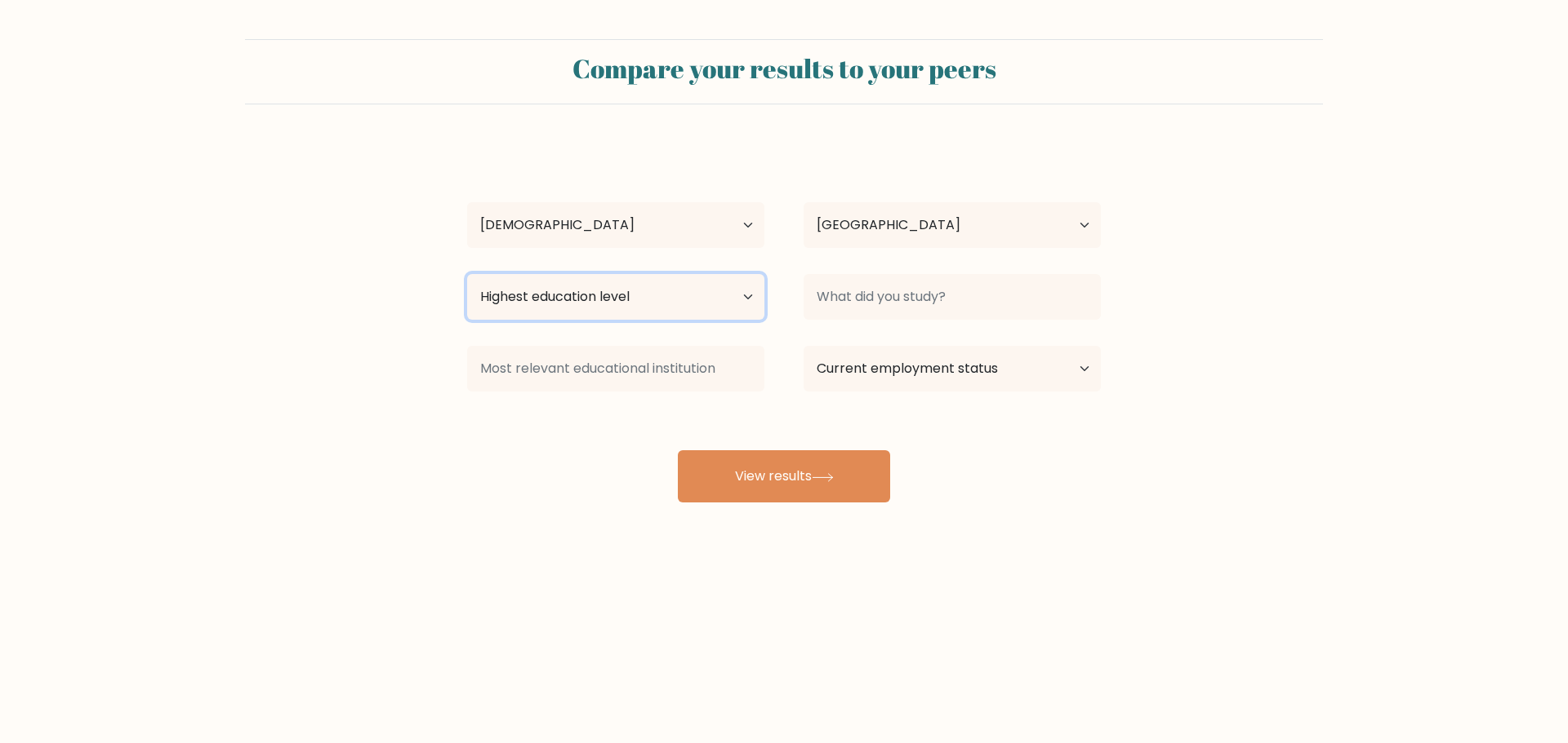
click at [704, 293] on select "Highest education level No schooling Primary Lower Secondary Upper Secondary Oc…" at bounding box center [615, 297] width 297 height 45
select select "masters_degree"
click at [467, 274] on select "Highest education level No schooling Primary Lower Secondary Upper Secondary Oc…" at bounding box center [615, 297] width 297 height 45
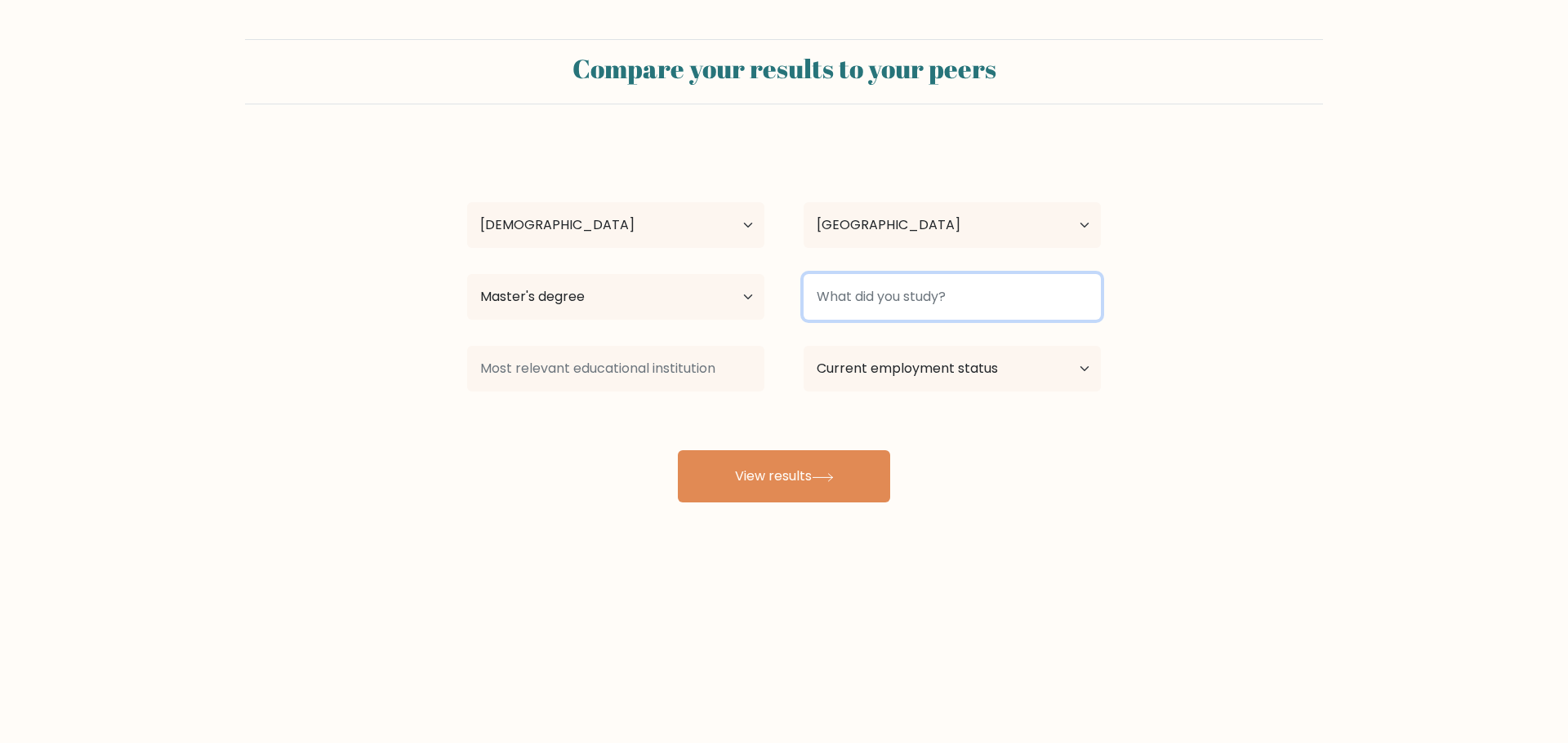
click at [898, 279] on input at bounding box center [952, 297] width 297 height 45
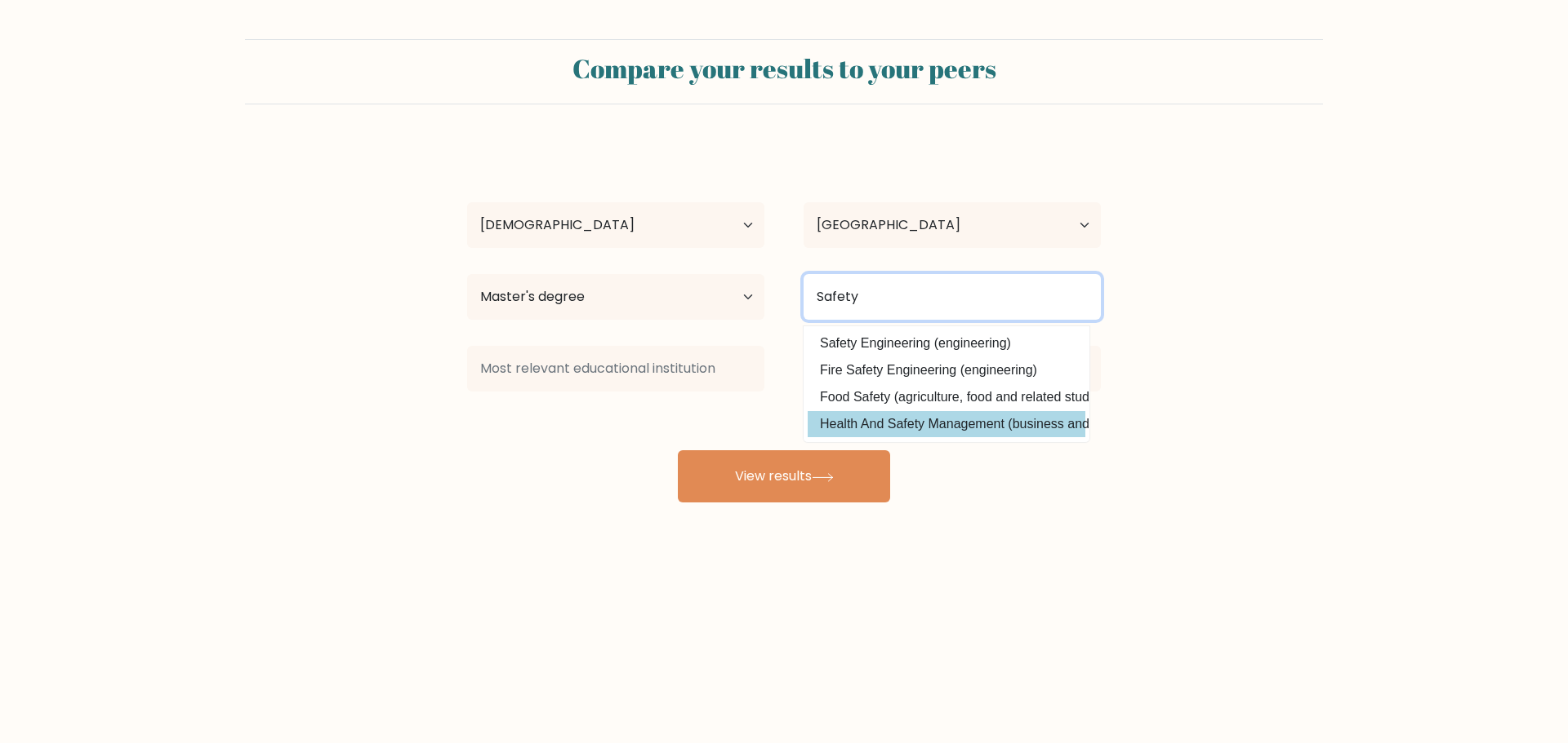
type input "Safety"
click at [883, 432] on div "[PERSON_NAME] Age Under [DEMOGRAPHIC_DATA] [DEMOGRAPHIC_DATA] [DEMOGRAPHIC_DATA…" at bounding box center [784, 323] width 653 height 359
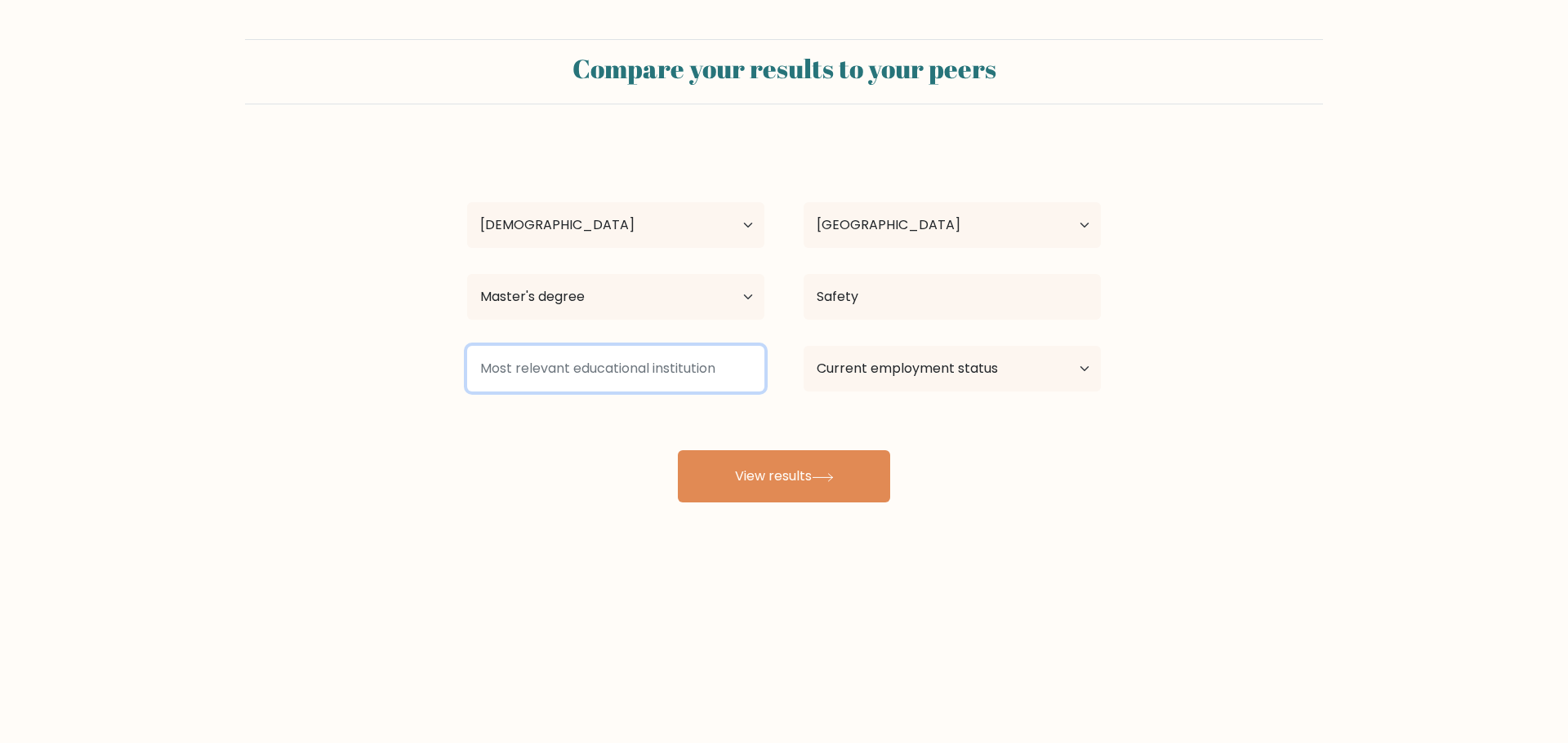
click at [666, 371] on input at bounding box center [615, 368] width 297 height 45
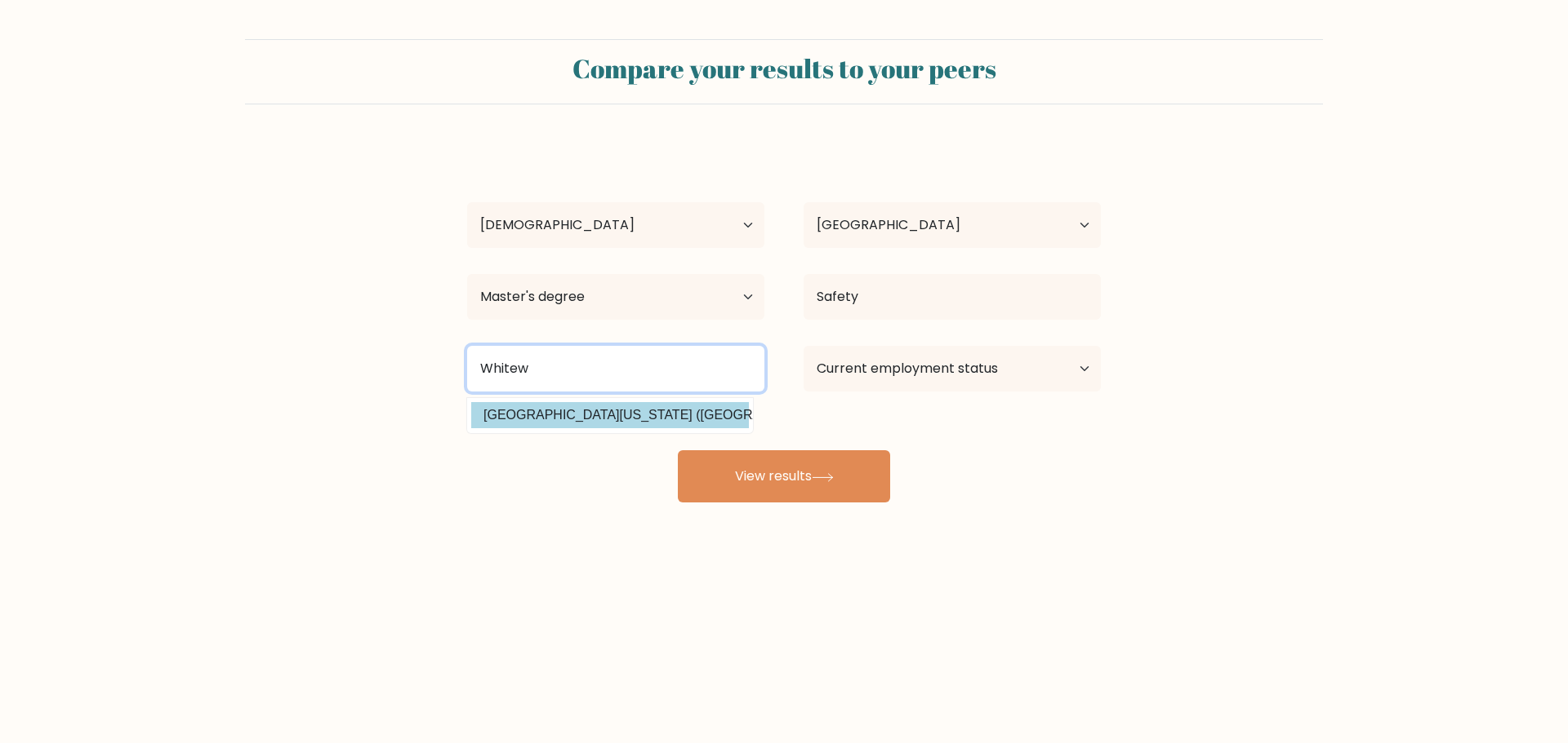
type input "Whitew"
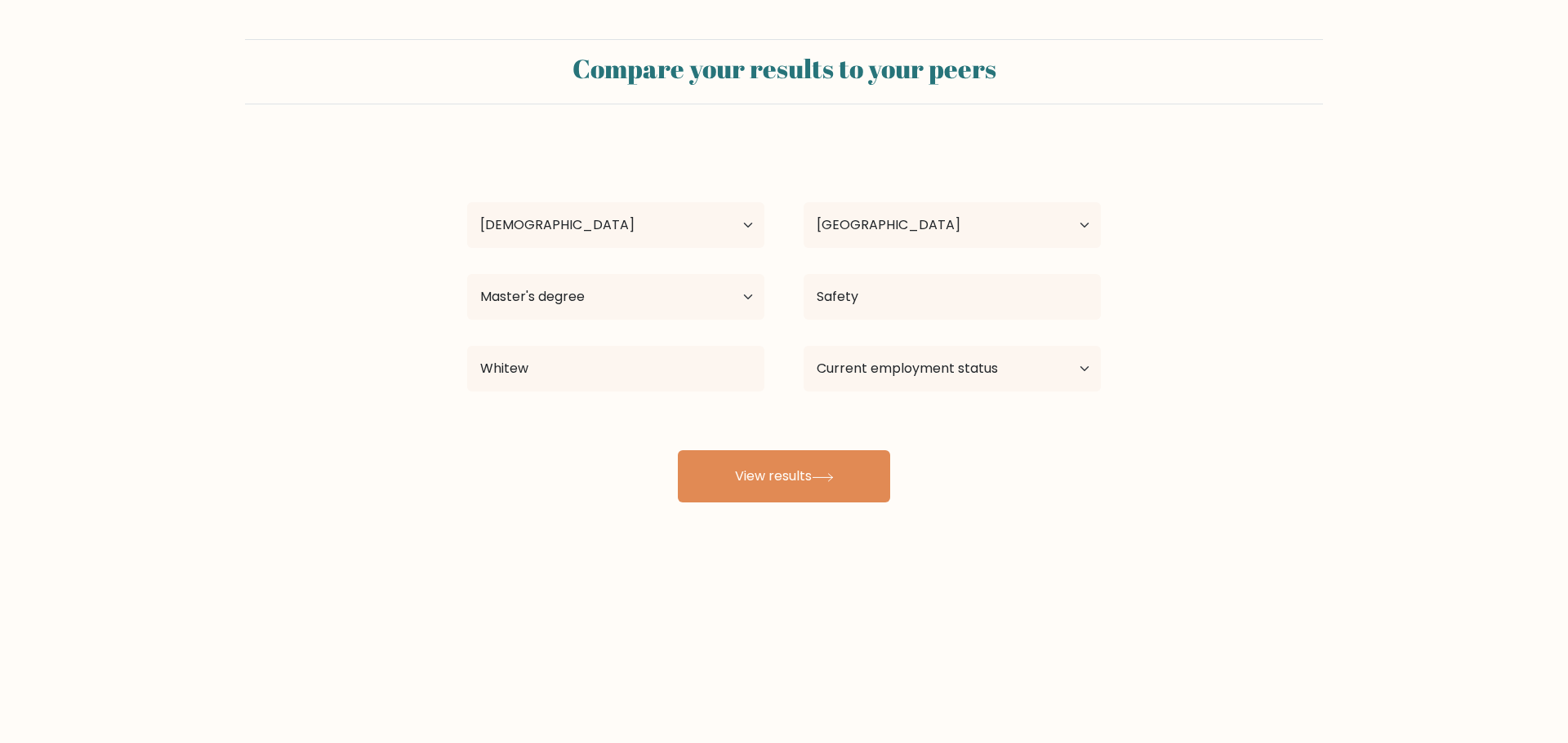
click at [632, 415] on div "[PERSON_NAME] Age Under [DEMOGRAPHIC_DATA] [DEMOGRAPHIC_DATA] [DEMOGRAPHIC_DATA…" at bounding box center [784, 323] width 653 height 359
click at [933, 367] on select "Current employment status Employed Student Retired Other / prefer not to answer" at bounding box center [952, 368] width 297 height 45
select select "employed"
click at [804, 346] on select "Current employment status Employed Student Retired Other / prefer not to answer" at bounding box center [952, 368] width 297 height 45
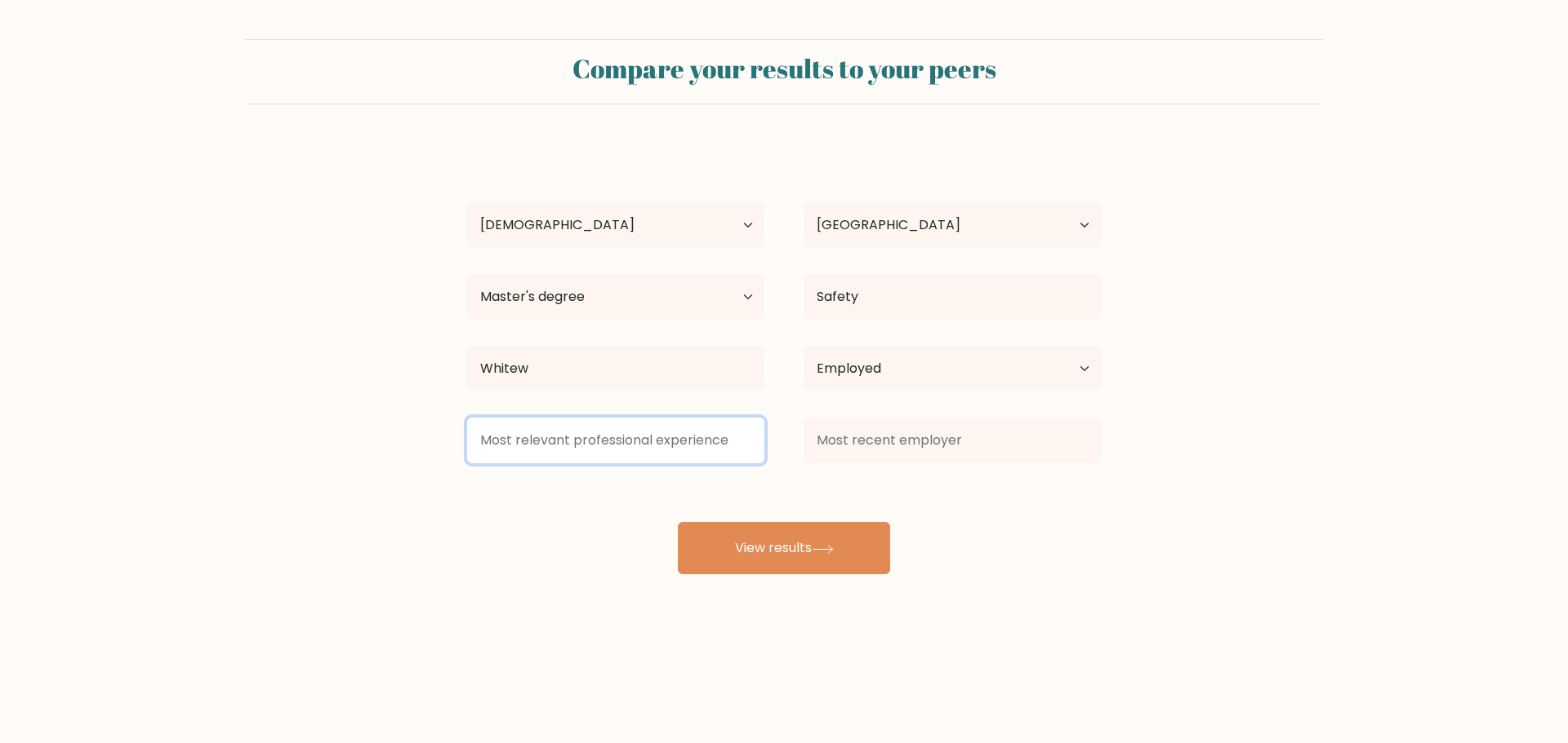
click at [633, 444] on input at bounding box center [615, 441] width 297 height 45
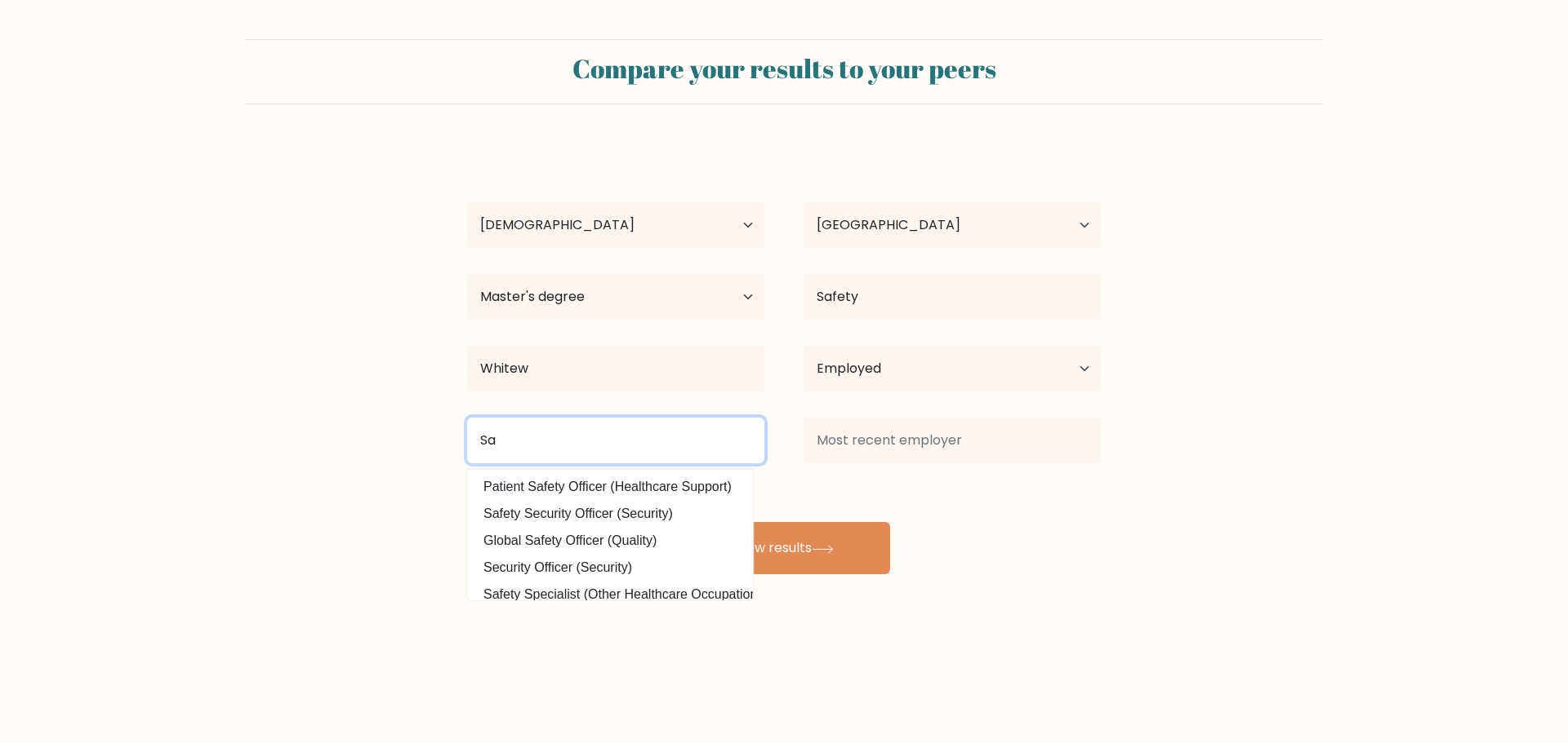
type input "S"
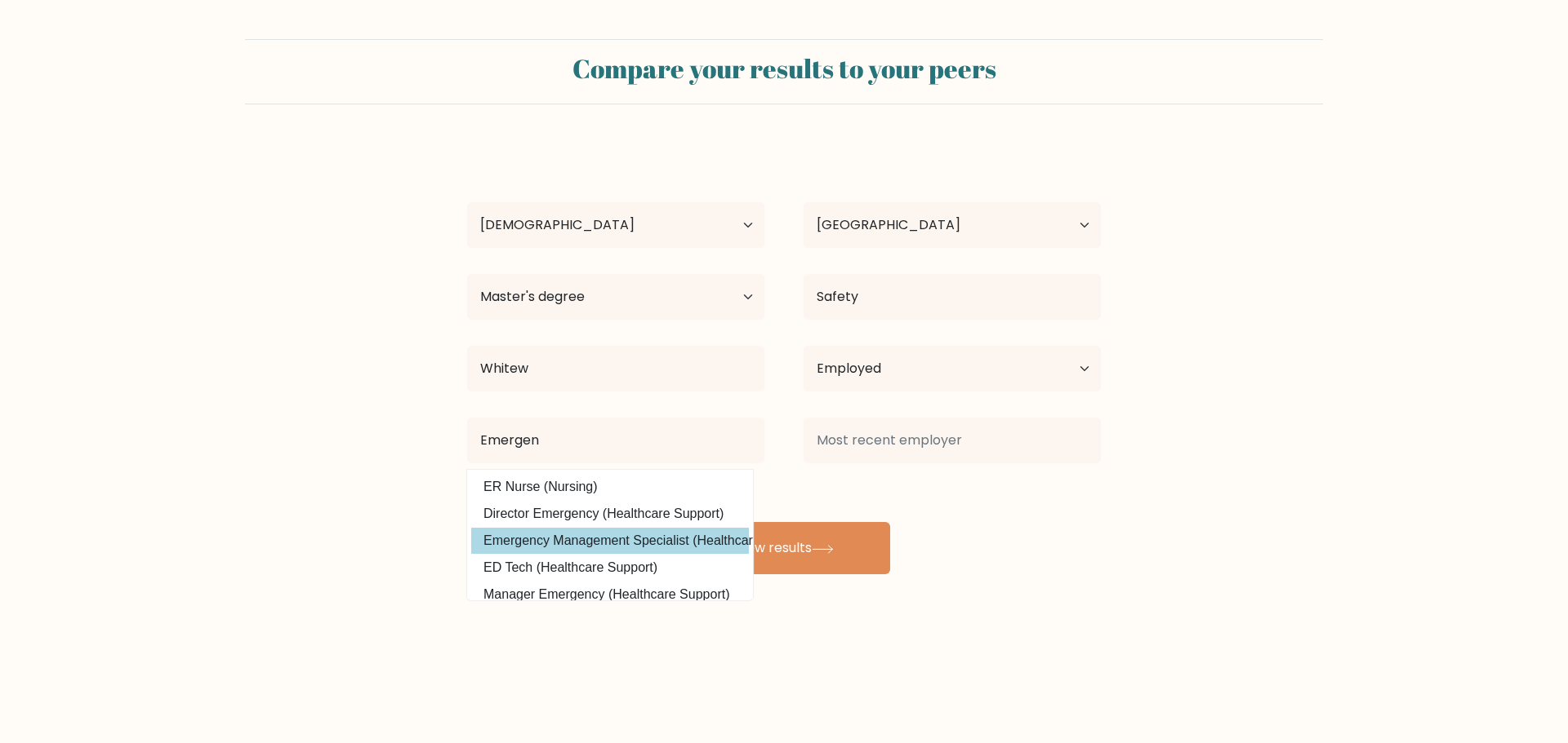
click at [599, 547] on option "Emergency Management Specialist (Healthcare Support)" at bounding box center [610, 541] width 277 height 26
type input "Emergency Management Specialist"
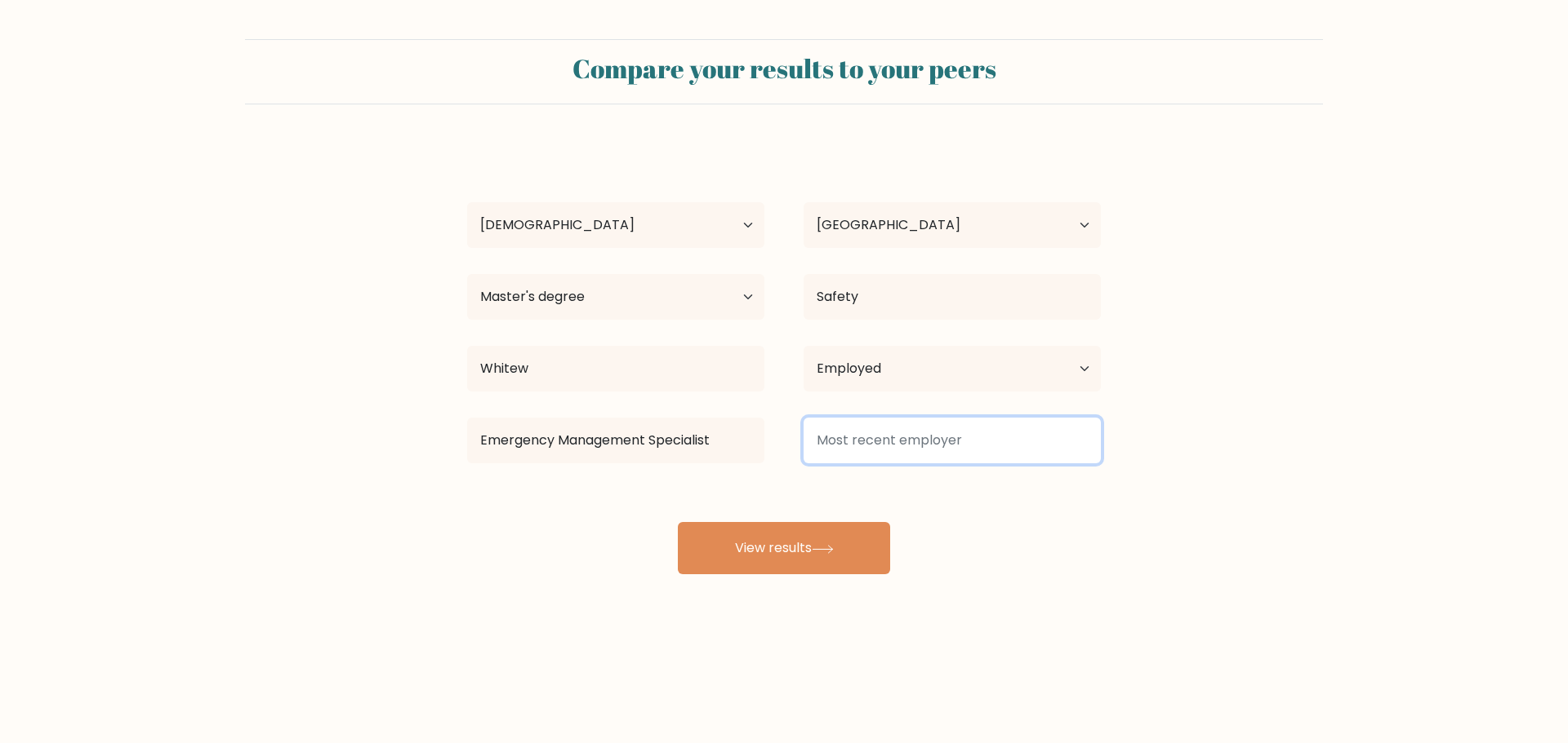
click at [876, 446] on input at bounding box center [952, 441] width 297 height 45
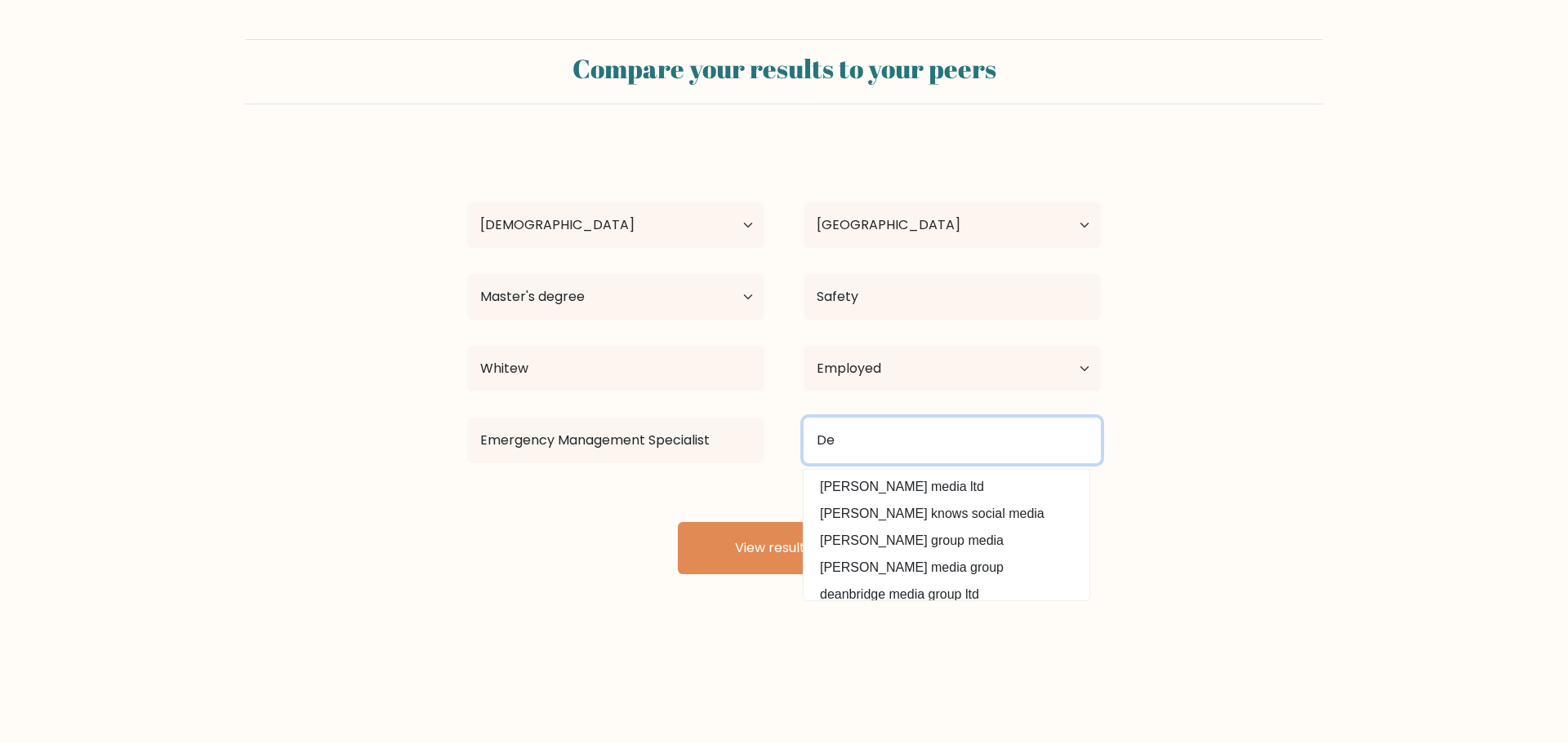
type input "D"
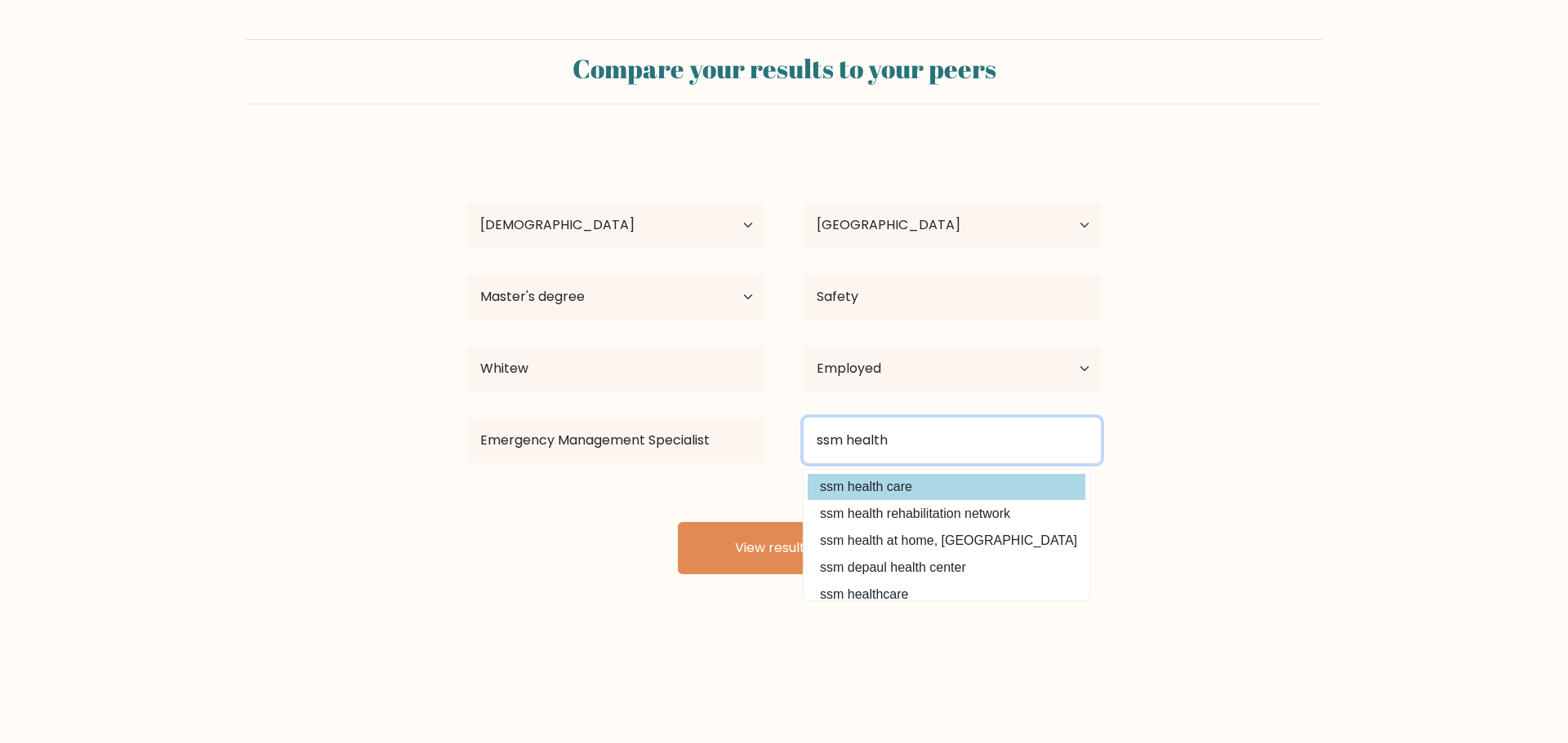
type input "ssm health"
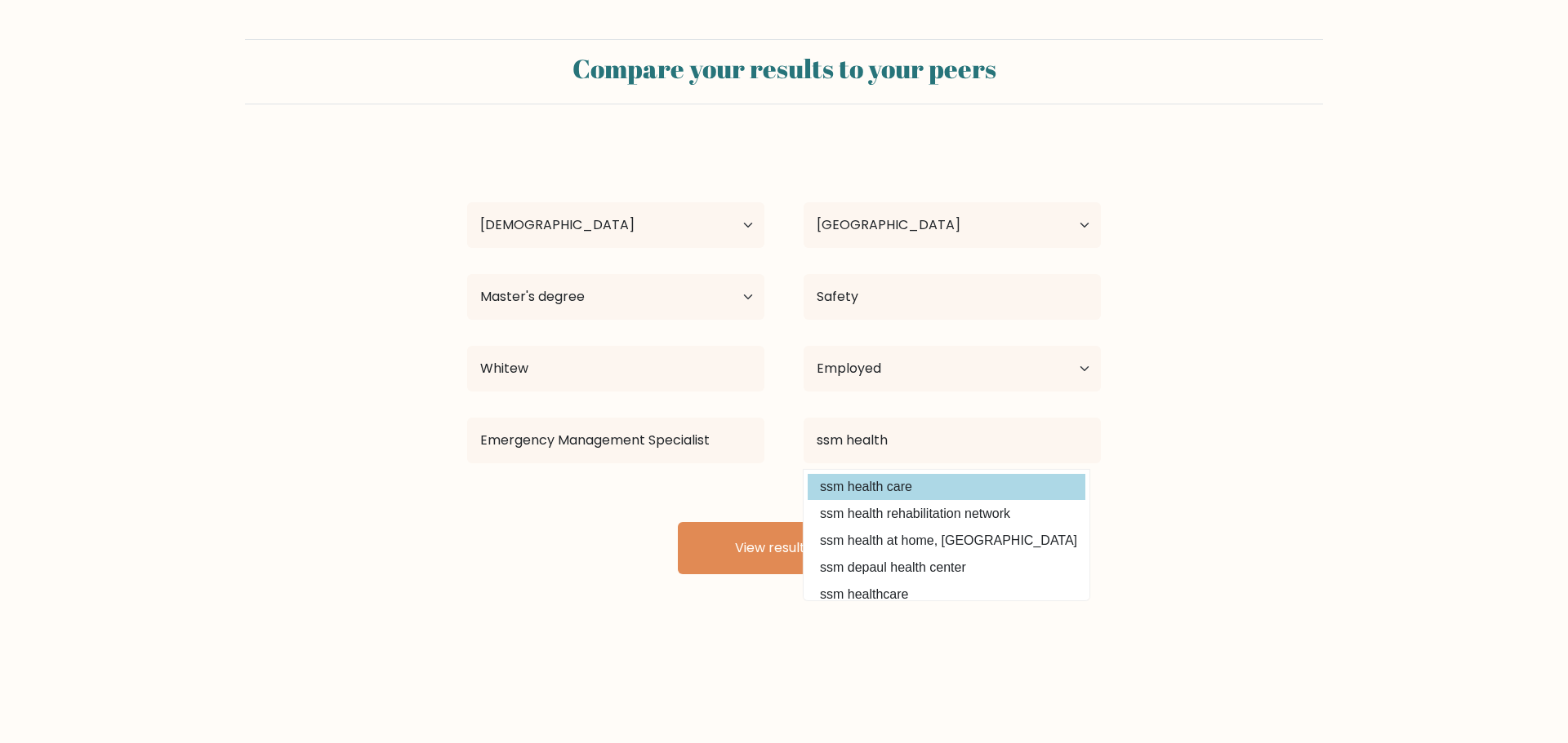
click at [845, 500] on div "[PERSON_NAME] Age Under [DEMOGRAPHIC_DATA] [DEMOGRAPHIC_DATA] [DEMOGRAPHIC_DATA…" at bounding box center [784, 359] width 653 height 431
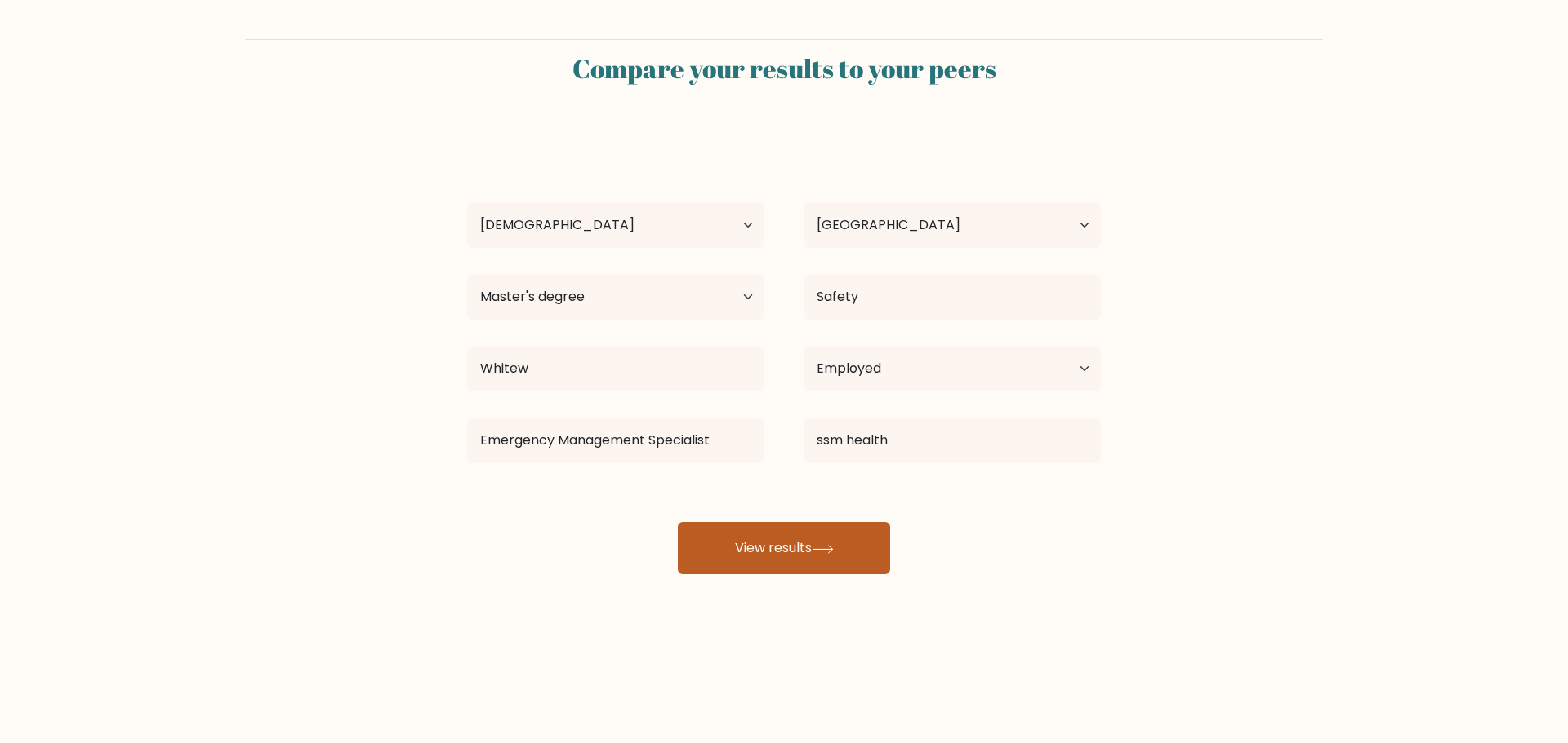
click at [806, 544] on button "View results" at bounding box center [784, 549] width 213 height 52
